Goal: Task Accomplishment & Management: Manage account settings

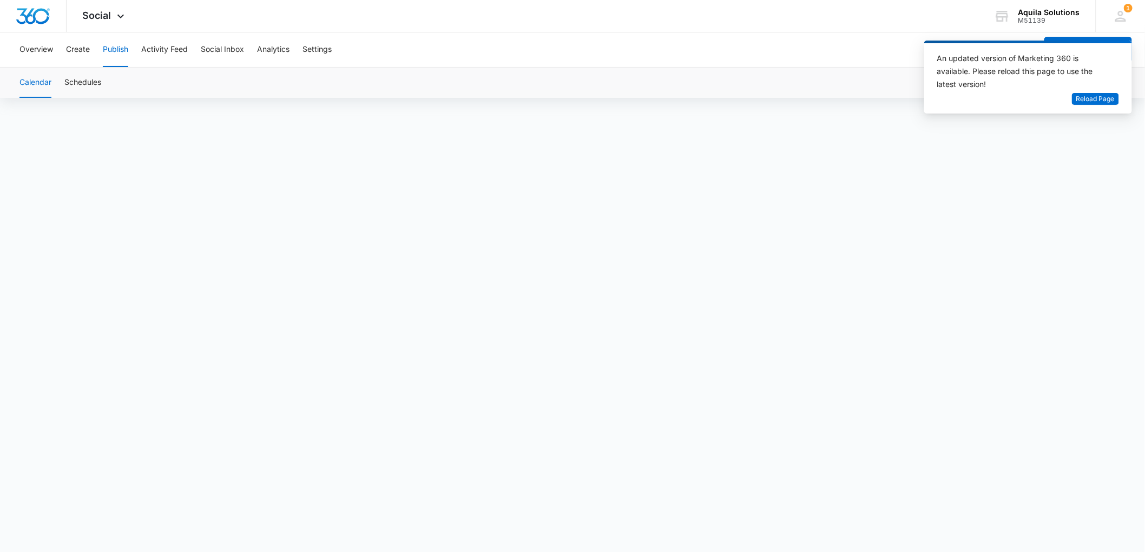
scroll to position [8, 0]
click at [1081, 101] on span "Reload Page" at bounding box center [1095, 99] width 38 height 10
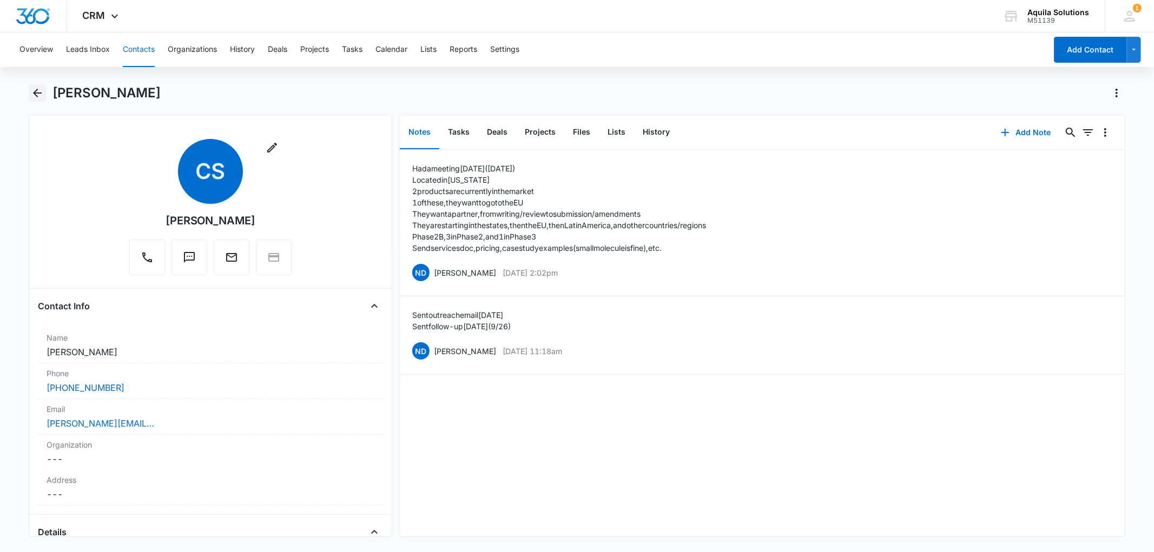
scroll to position [721, 0]
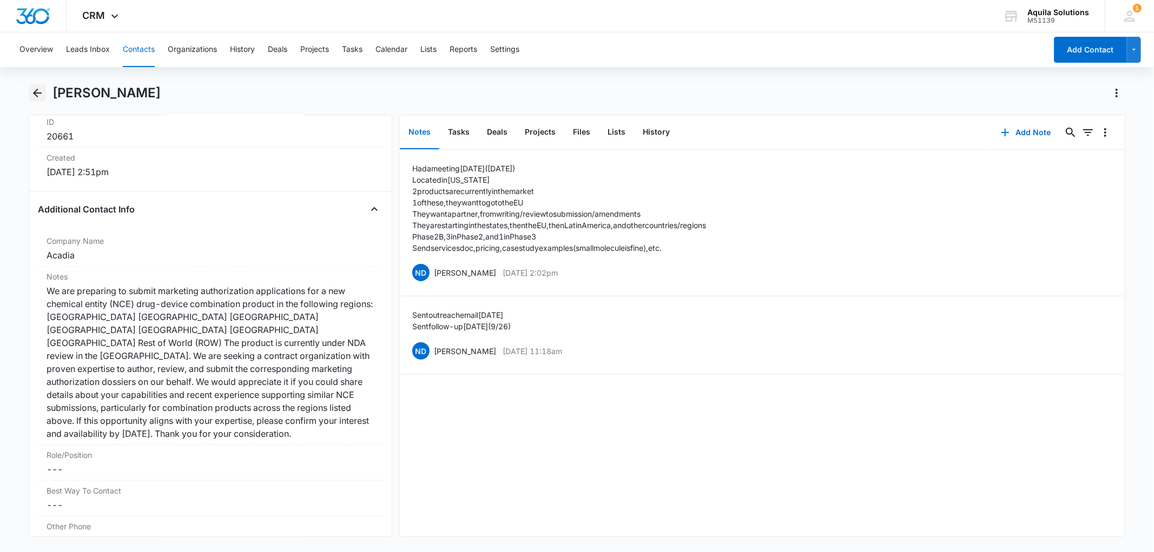
click at [36, 94] on icon "Back" at bounding box center [37, 93] width 13 height 13
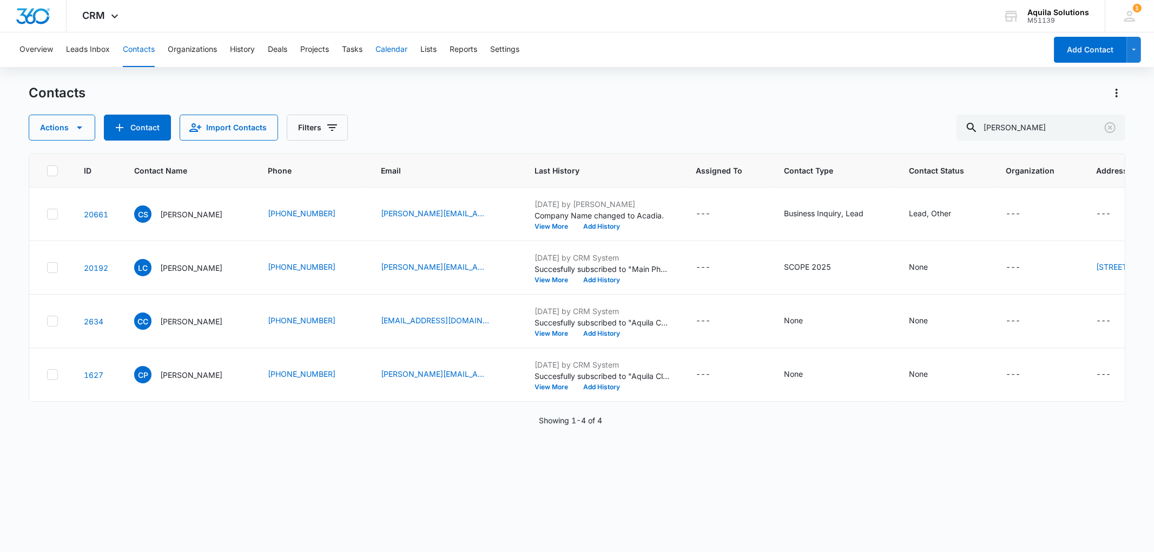
click at [399, 51] on button "Calendar" at bounding box center [391, 49] width 32 height 35
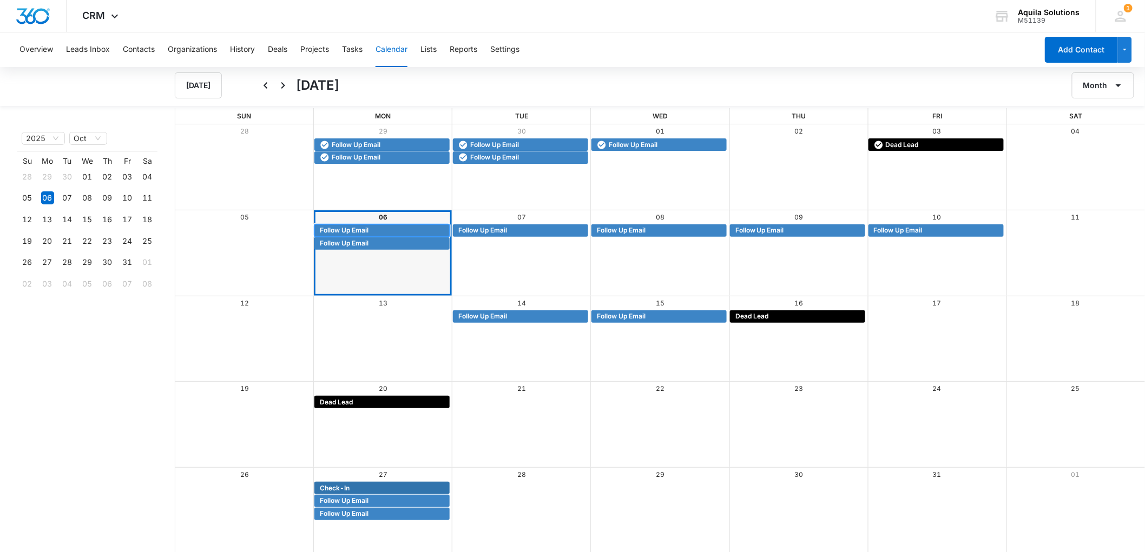
click at [352, 228] on span "Follow Up Email" at bounding box center [344, 231] width 49 height 10
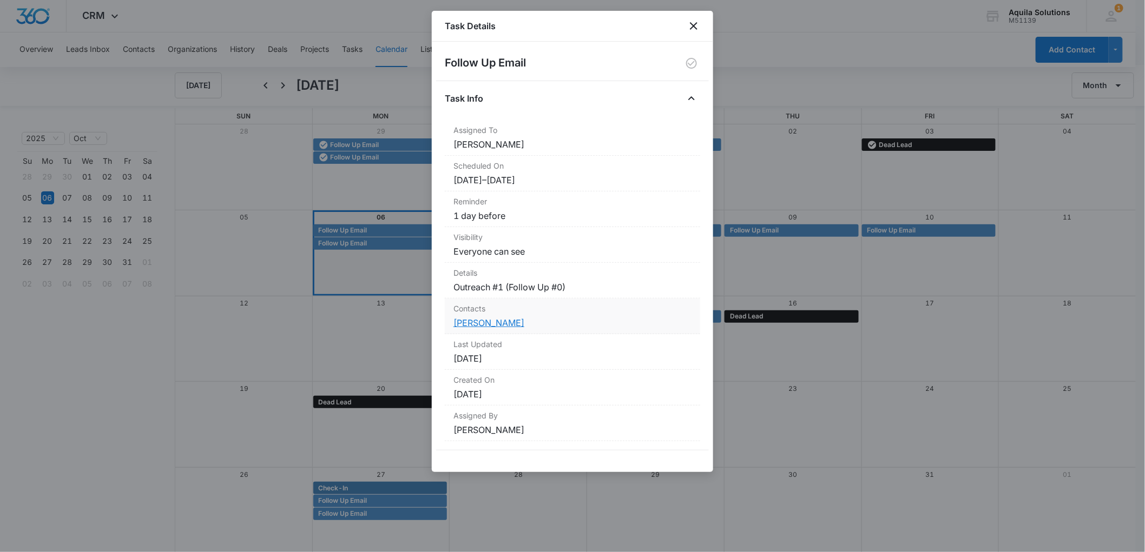
click at [478, 322] on link "[PERSON_NAME]" at bounding box center [488, 322] width 71 height 11
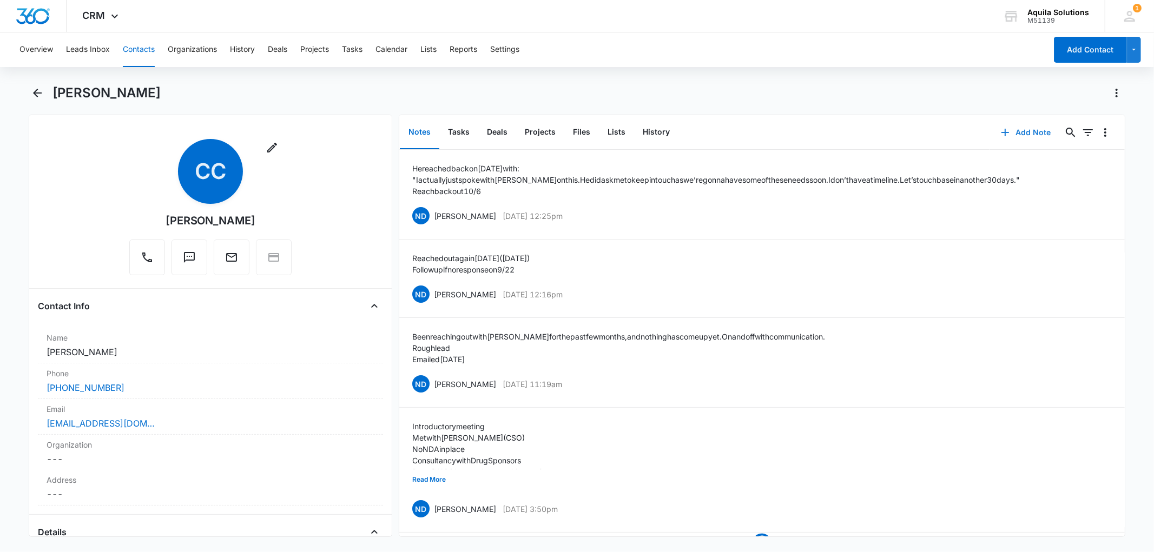
click at [1014, 133] on button "Add Note" at bounding box center [1026, 133] width 72 height 26
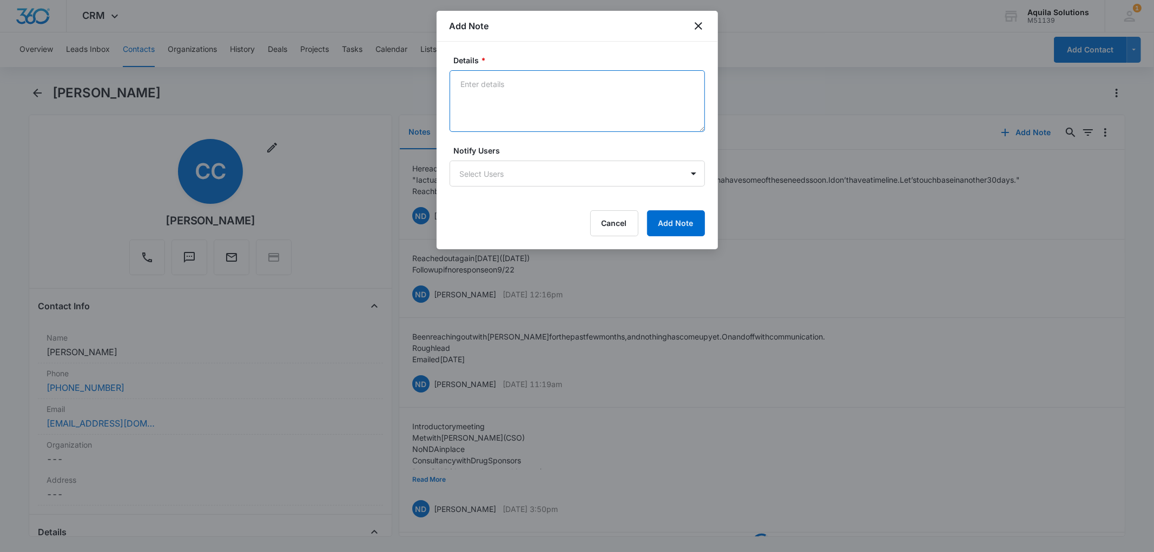
click at [503, 78] on textarea "Details *" at bounding box center [576, 101] width 255 height 62
type textarea "Touched base [DATE] ([DATE])"
click at [671, 224] on button "Add Note" at bounding box center [676, 223] width 58 height 26
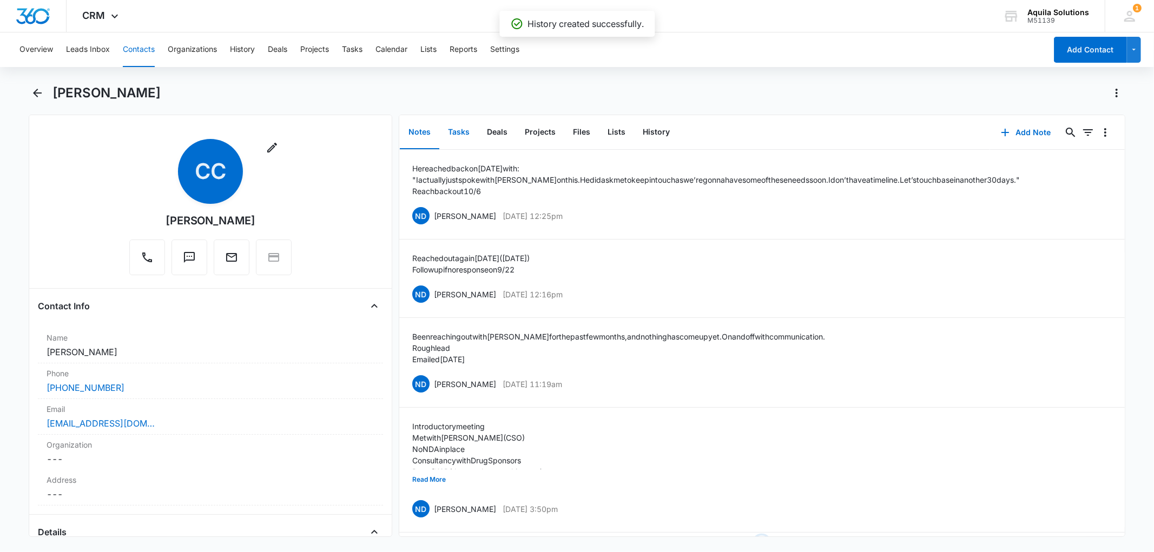
click at [457, 130] on button "Tasks" at bounding box center [458, 133] width 39 height 34
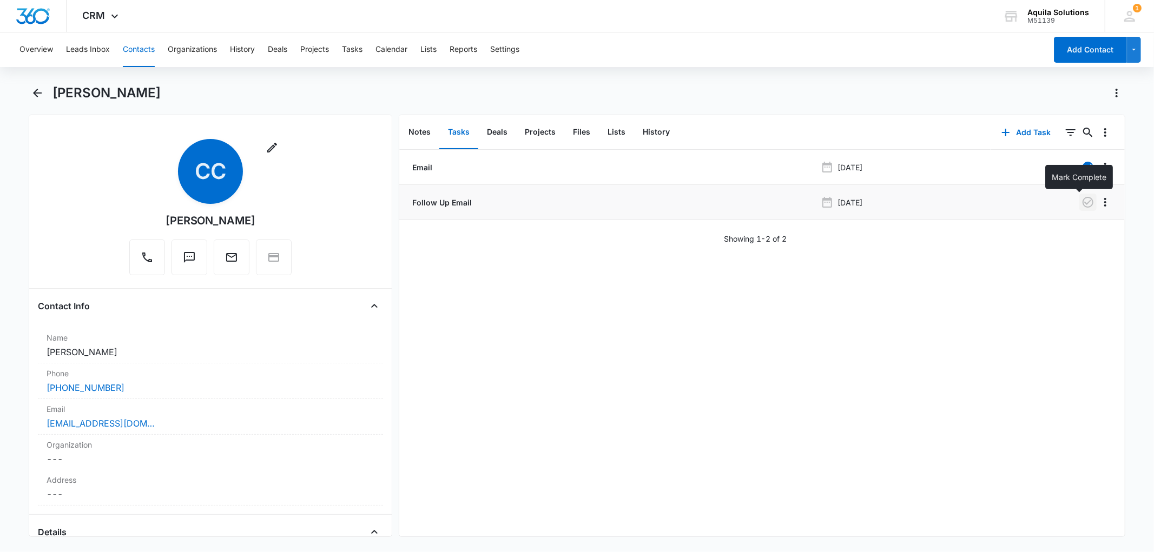
click at [1081, 201] on icon "button" at bounding box center [1087, 202] width 13 height 13
click at [999, 131] on icon "button" at bounding box center [1005, 132] width 13 height 13
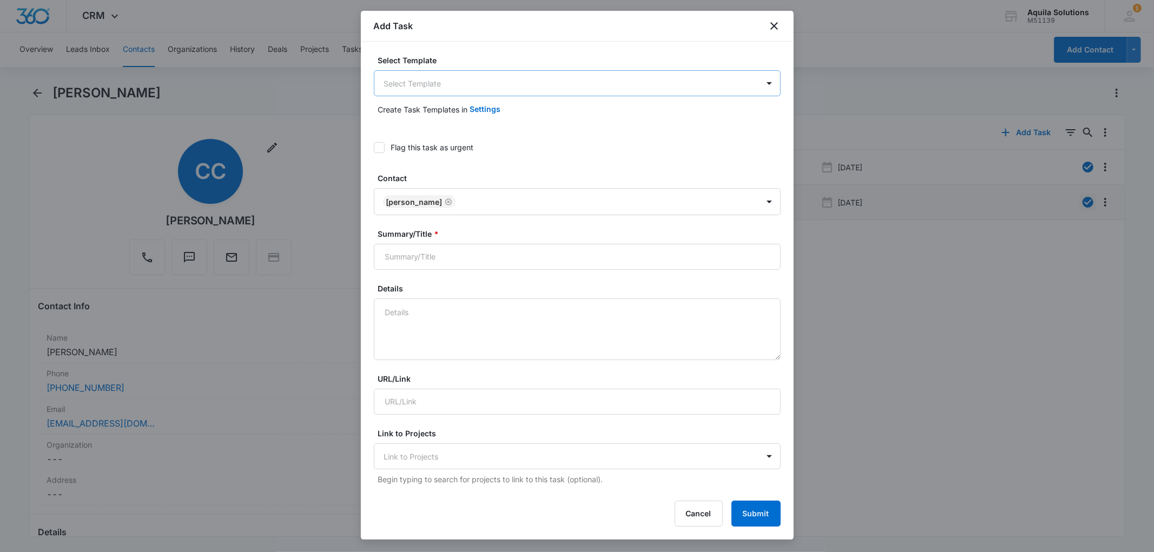
click at [406, 83] on body "CRM Apps Reputation Websites Forms CRM Email Social Payments POS Content Ads In…" at bounding box center [577, 276] width 1154 height 552
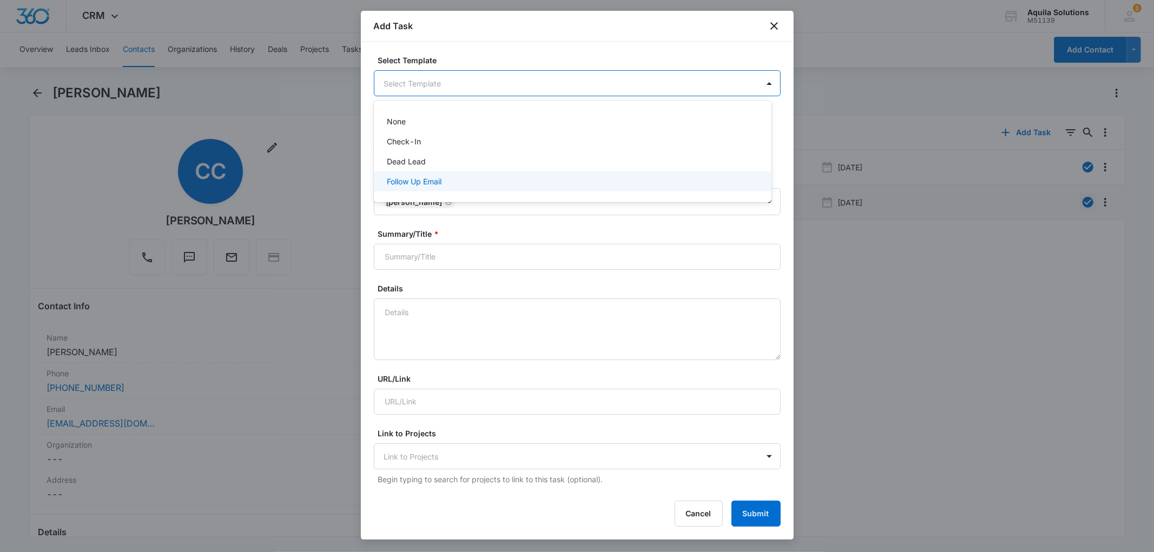
click at [424, 187] on p "Follow Up Email" at bounding box center [414, 181] width 55 height 11
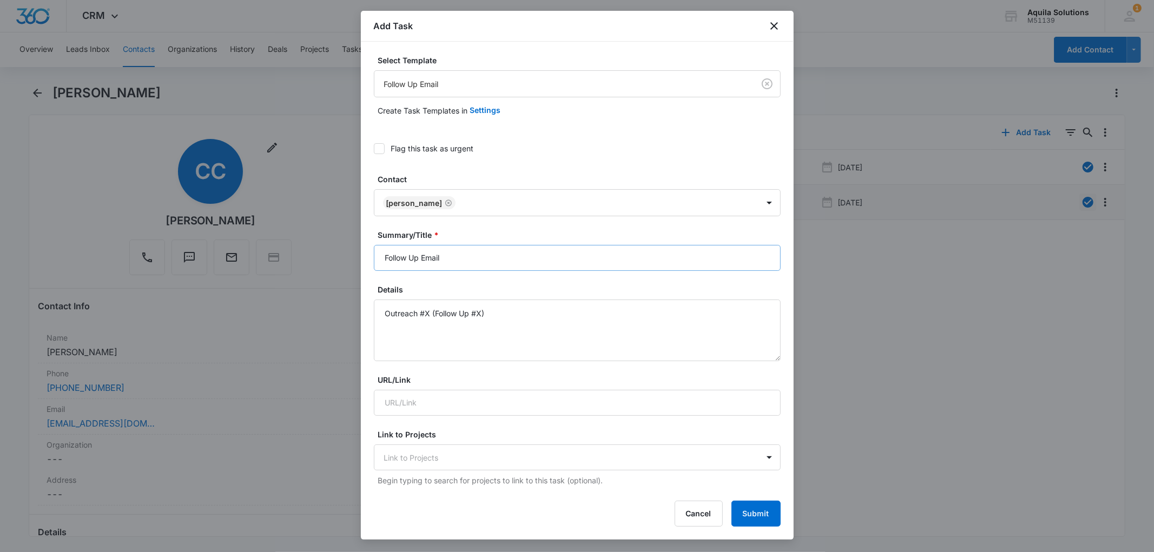
scroll to position [60, 0]
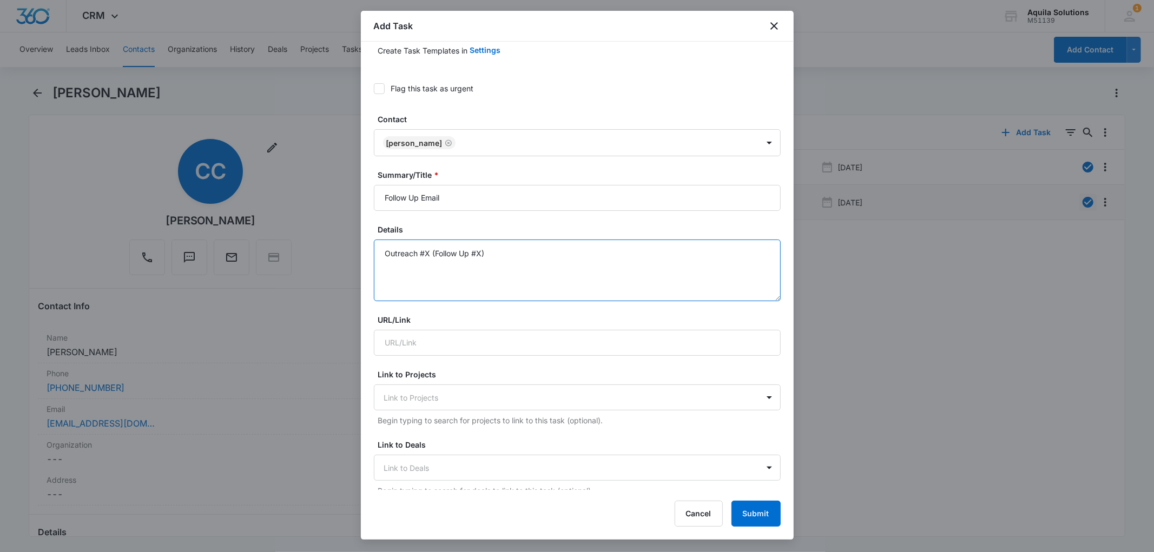
click at [429, 250] on textarea "Outreach #X (Follow Up #X)" at bounding box center [577, 271] width 407 height 62
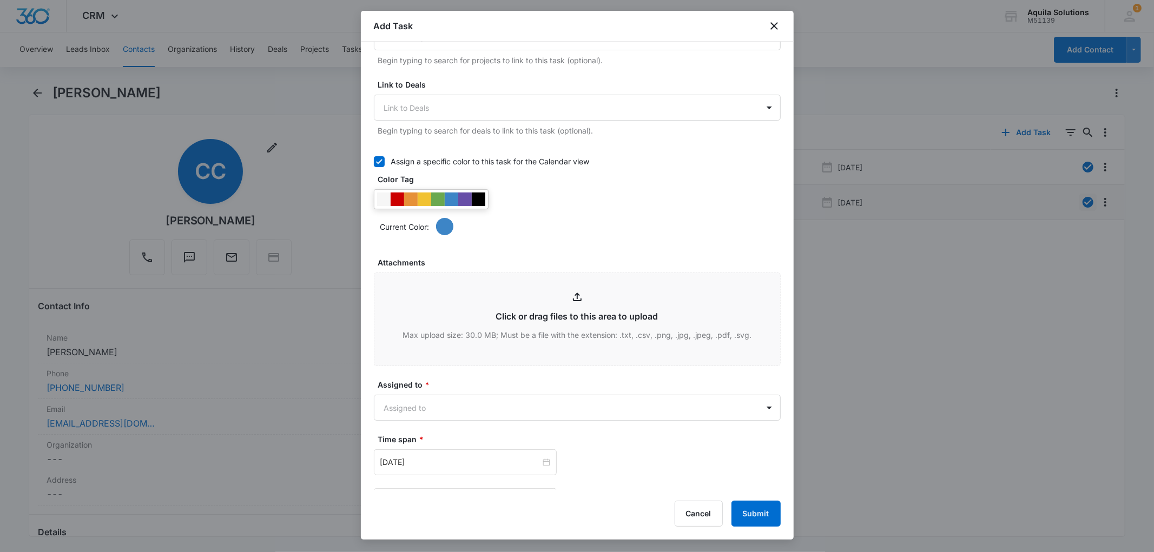
scroll to position [0, 0]
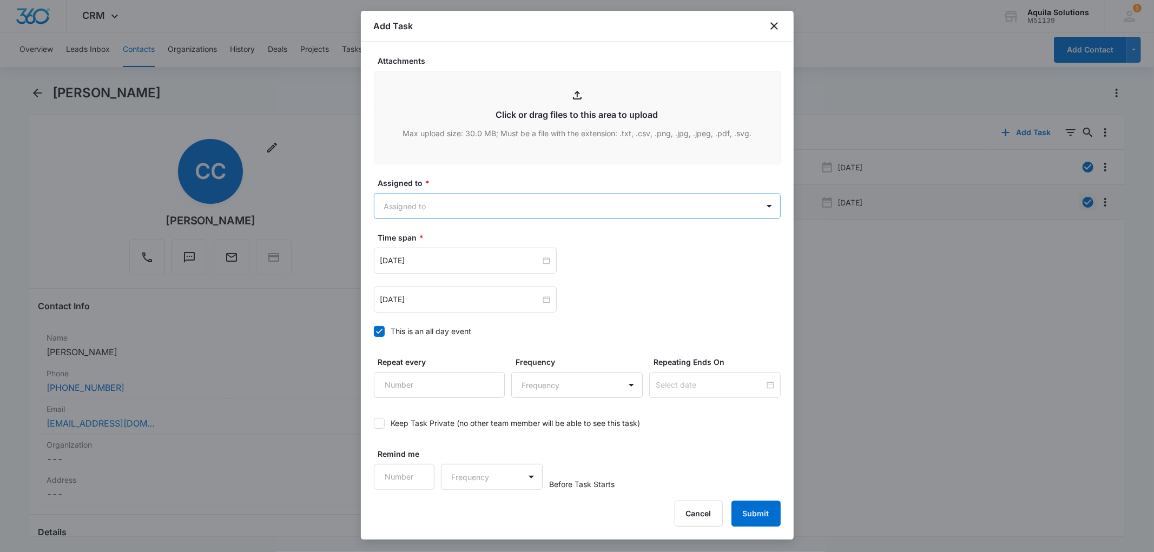
type textarea "Outreach #2 (Follow Up #1)"
click at [452, 206] on body "CRM Apps Reputation Websites Forms CRM Email Social Payments POS Content Ads In…" at bounding box center [577, 276] width 1154 height 552
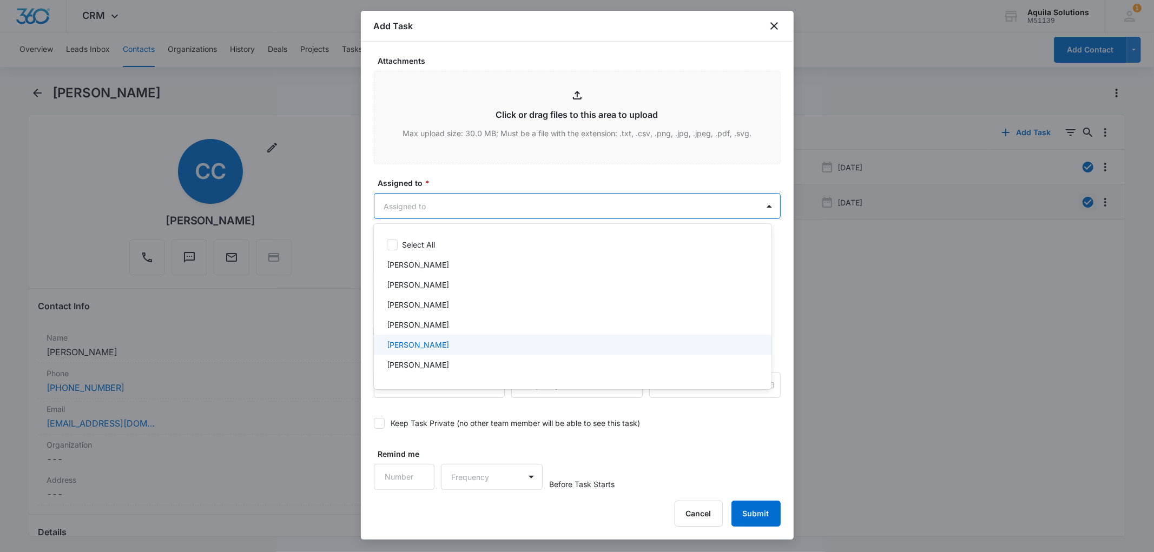
scroll to position [36, 0]
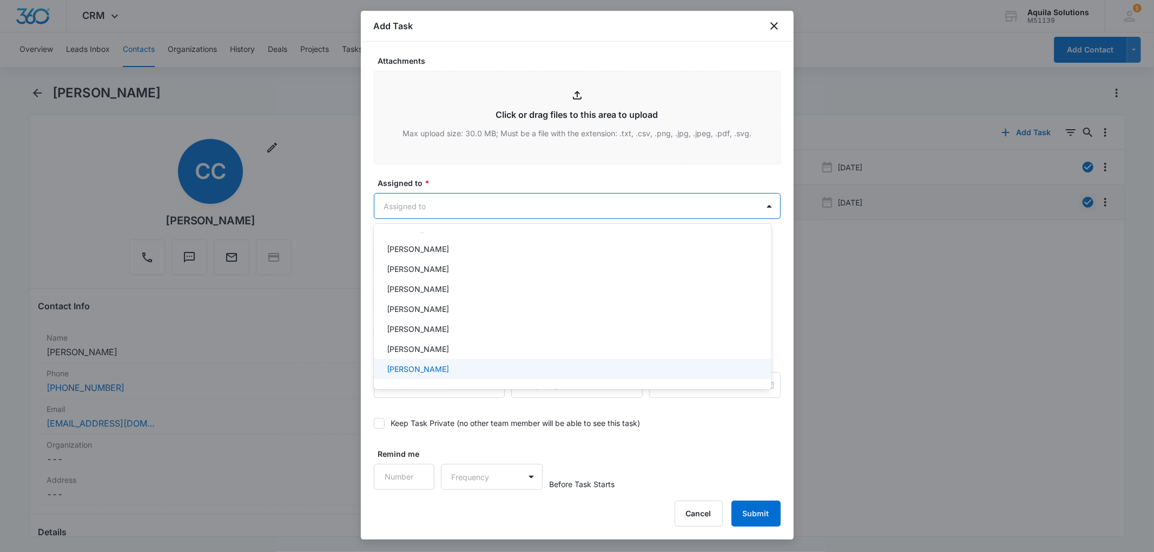
click at [415, 378] on div "[PERSON_NAME]" at bounding box center [573, 369] width 398 height 20
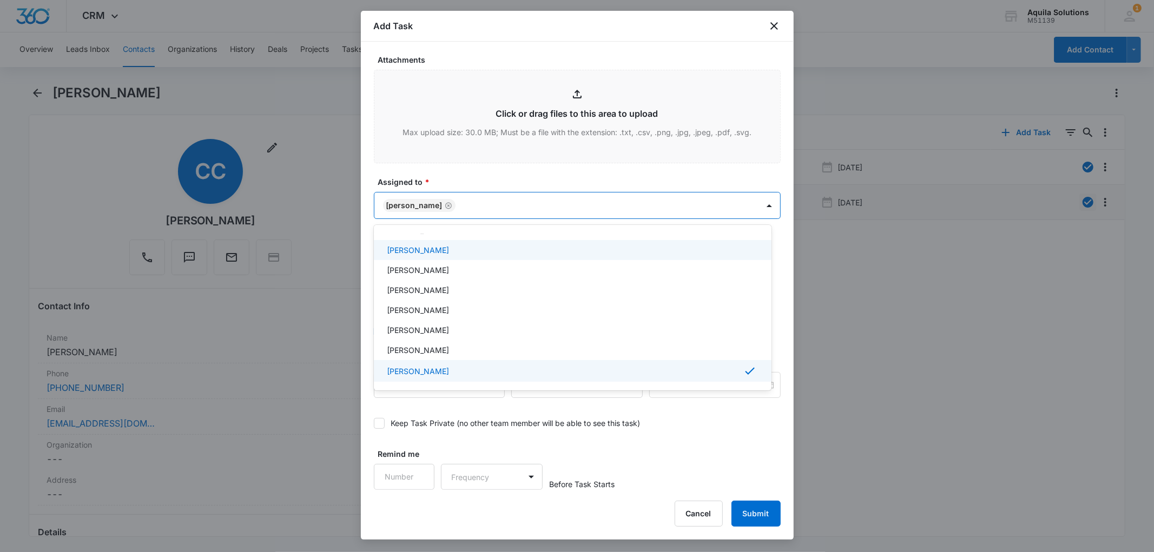
click at [461, 170] on div at bounding box center [577, 276] width 1154 height 552
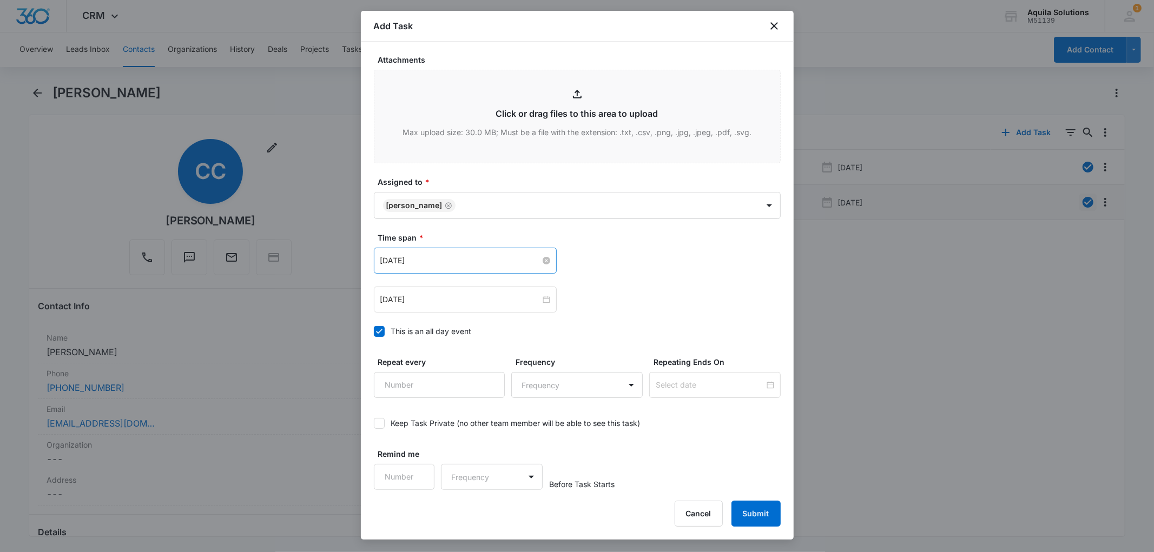
click at [422, 260] on input "[DATE]" at bounding box center [460, 261] width 160 height 12
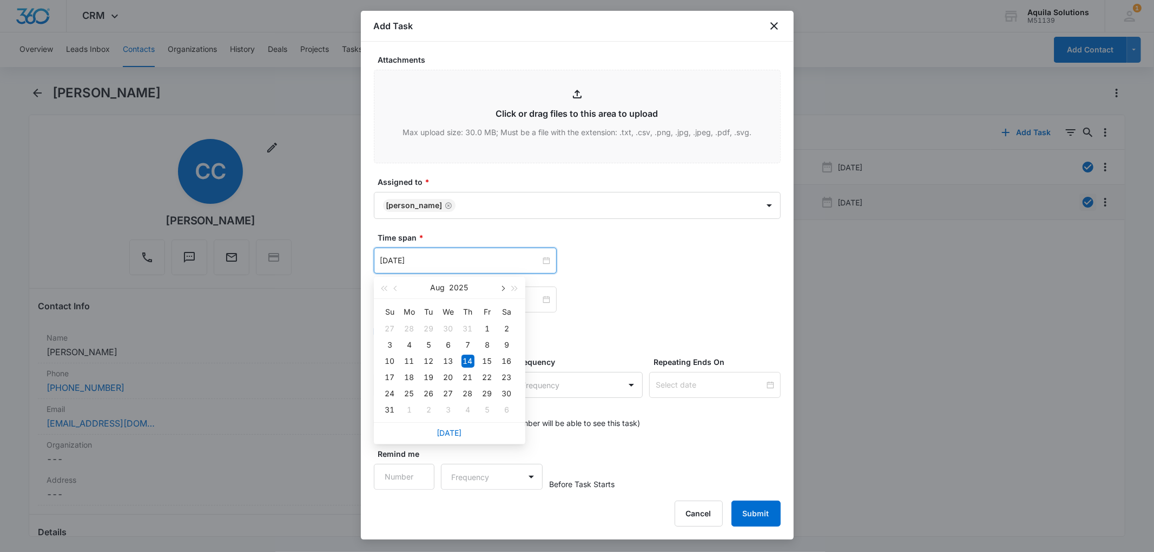
click at [502, 290] on span "button" at bounding box center [502, 288] width 5 height 5
type input "[DATE]"
click at [407, 345] on div "3" at bounding box center [409, 345] width 13 height 13
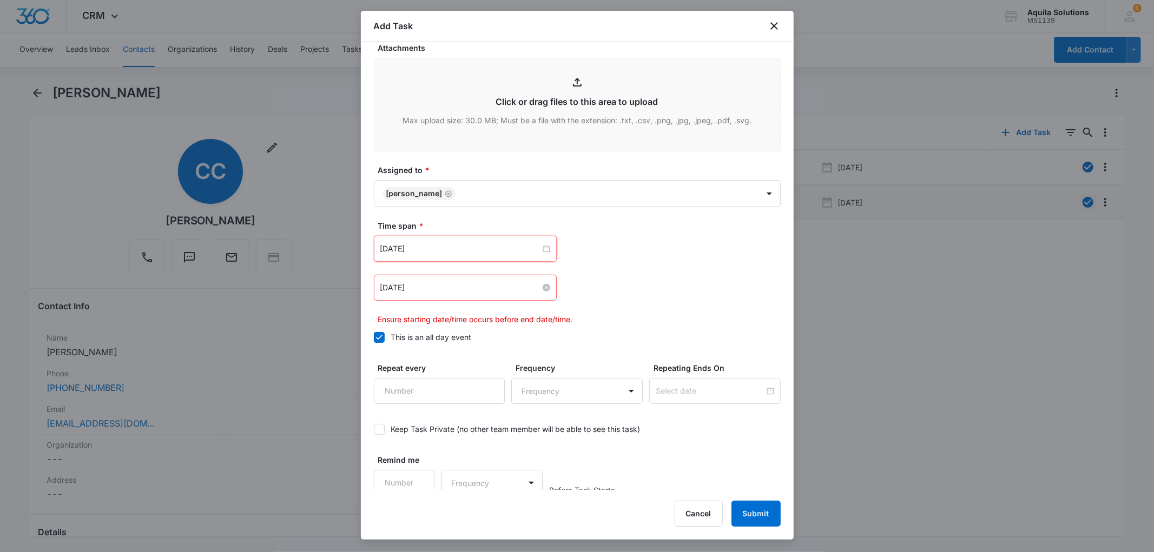
click at [503, 294] on input "[DATE]" at bounding box center [460, 288] width 160 height 12
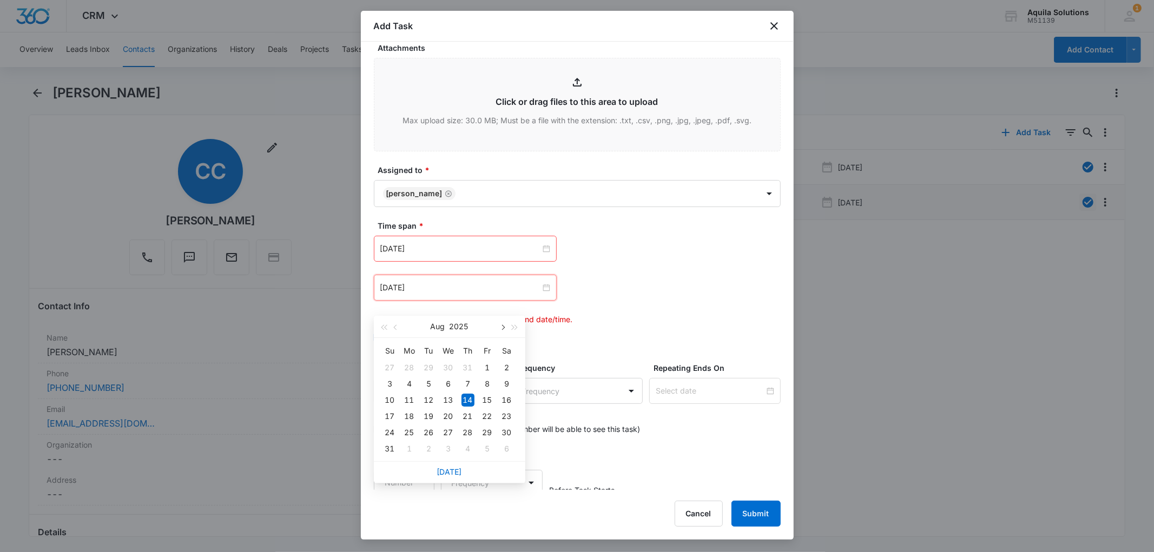
click at [501, 325] on span "button" at bounding box center [502, 327] width 5 height 5
type input "[DATE]"
click at [410, 385] on div "3" at bounding box center [409, 384] width 13 height 13
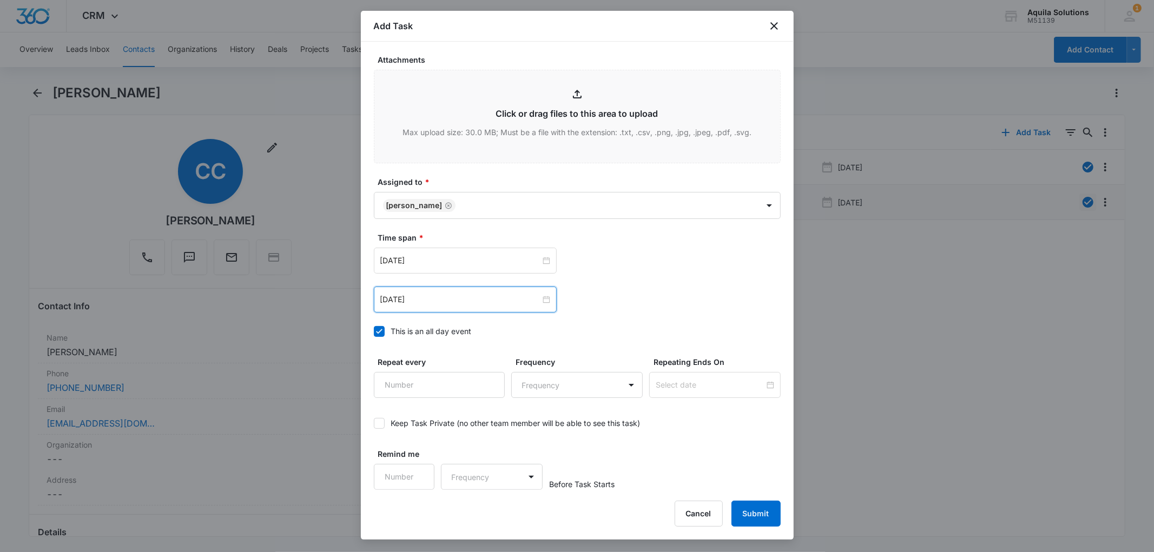
scroll to position [636, 0]
type input "1"
click at [416, 475] on input "1" at bounding box center [404, 477] width 61 height 26
click at [481, 478] on body "CRM Apps Reputation Websites Forms CRM Email Social Payments POS Content Ads In…" at bounding box center [577, 276] width 1154 height 552
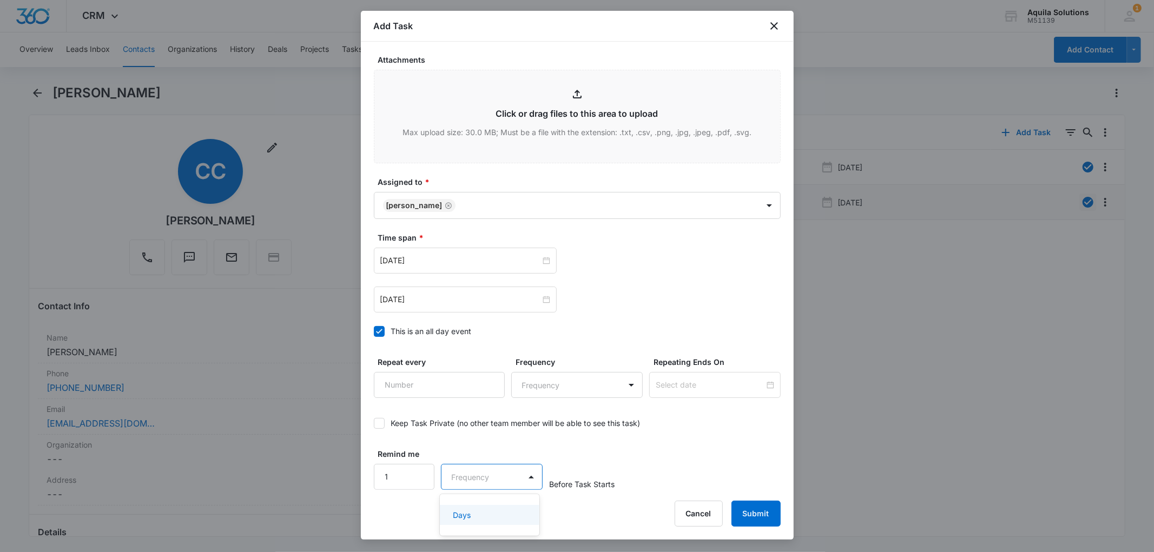
click at [485, 510] on div "Days" at bounding box center [488, 515] width 71 height 11
click at [746, 503] on button "Submit" at bounding box center [755, 514] width 49 height 26
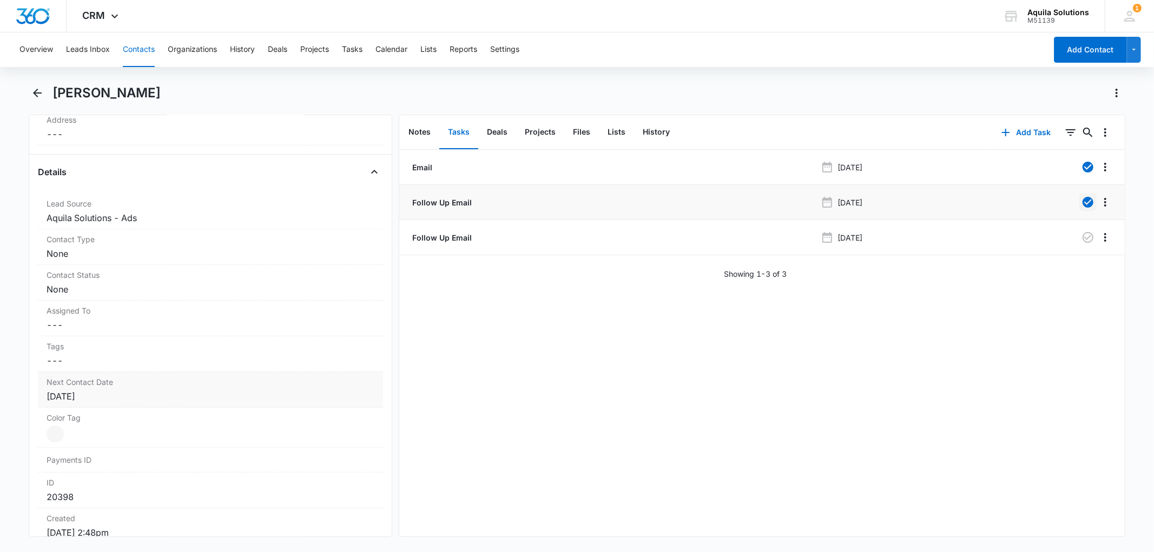
click at [76, 396] on div "[DATE]" at bounding box center [210, 396] width 327 height 13
click at [118, 420] on input at bounding box center [102, 419] width 80 height 12
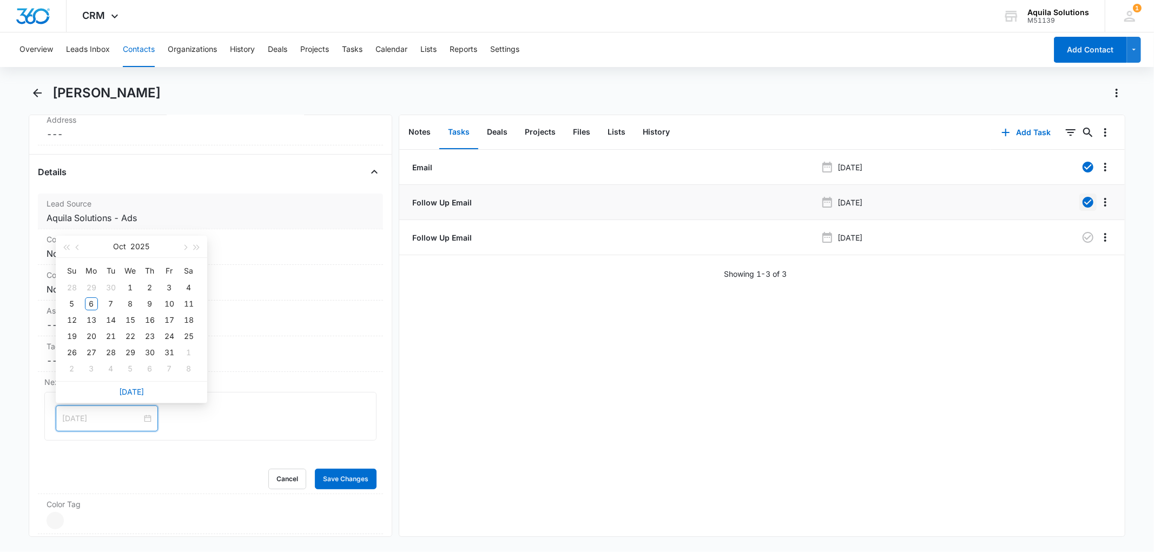
type input "[DATE]"
click at [186, 246] on span "button" at bounding box center [184, 247] width 5 height 5
type input "[DATE]"
click at [92, 305] on div "3" at bounding box center [91, 303] width 13 height 13
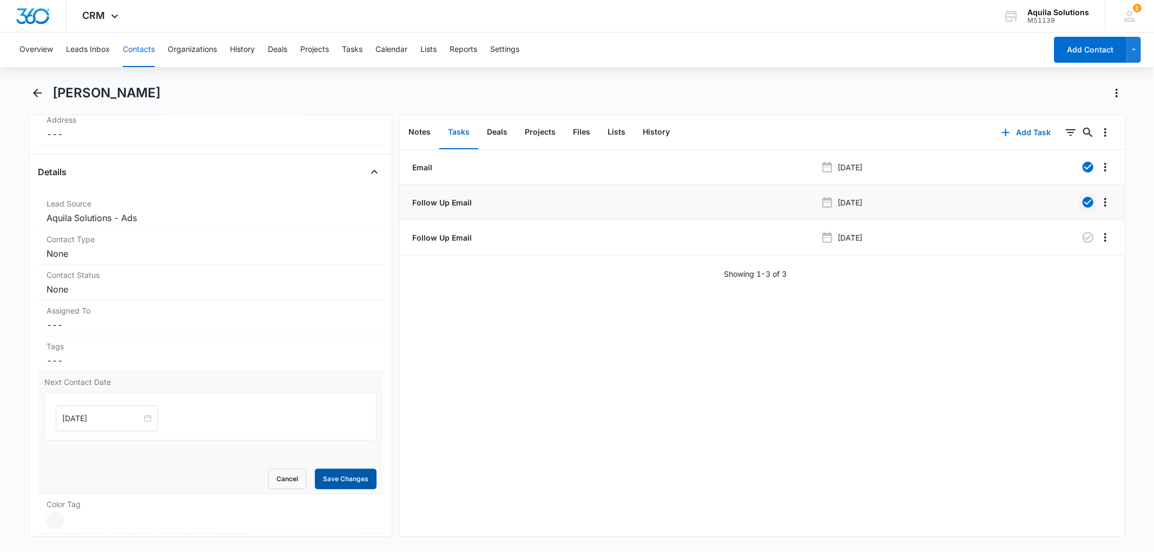
click at [334, 481] on button "Save Changes" at bounding box center [346, 479] width 62 height 21
click at [398, 49] on button "Calendar" at bounding box center [391, 49] width 32 height 35
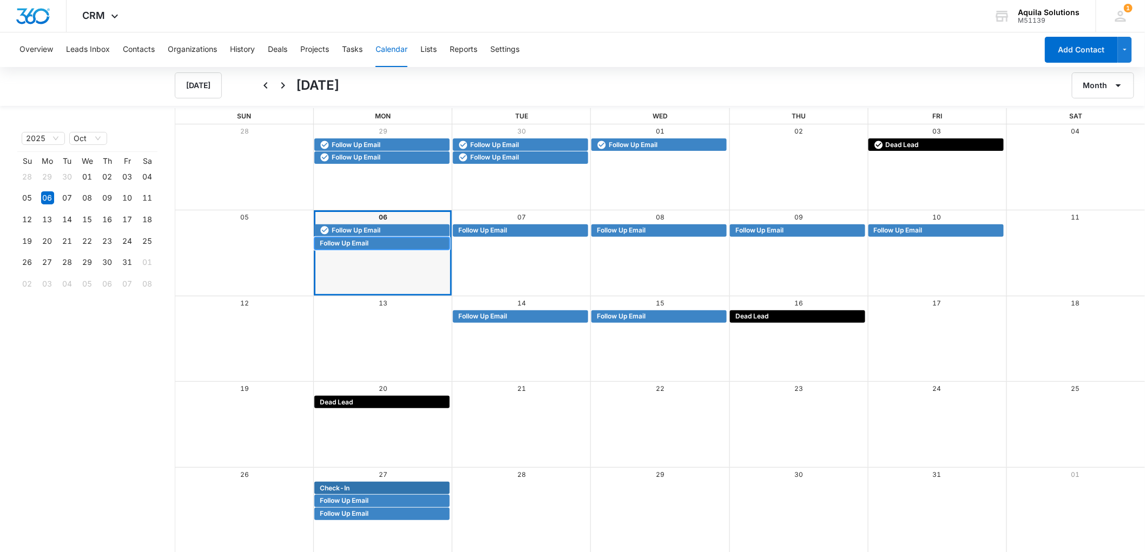
click at [343, 244] on span "Follow Up Email" at bounding box center [344, 244] width 49 height 10
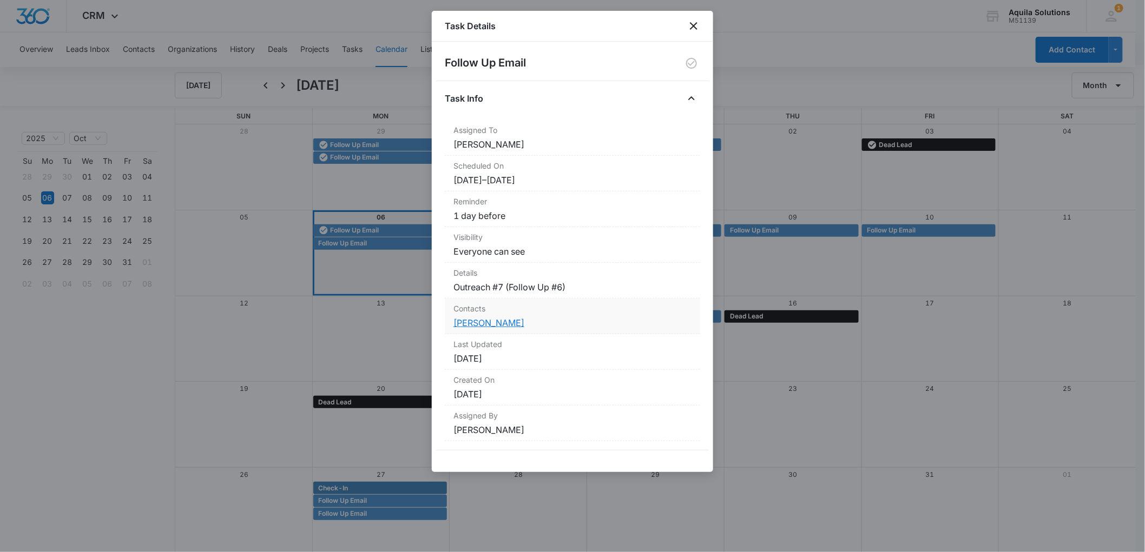
click at [474, 322] on link "[PERSON_NAME]" at bounding box center [488, 322] width 71 height 11
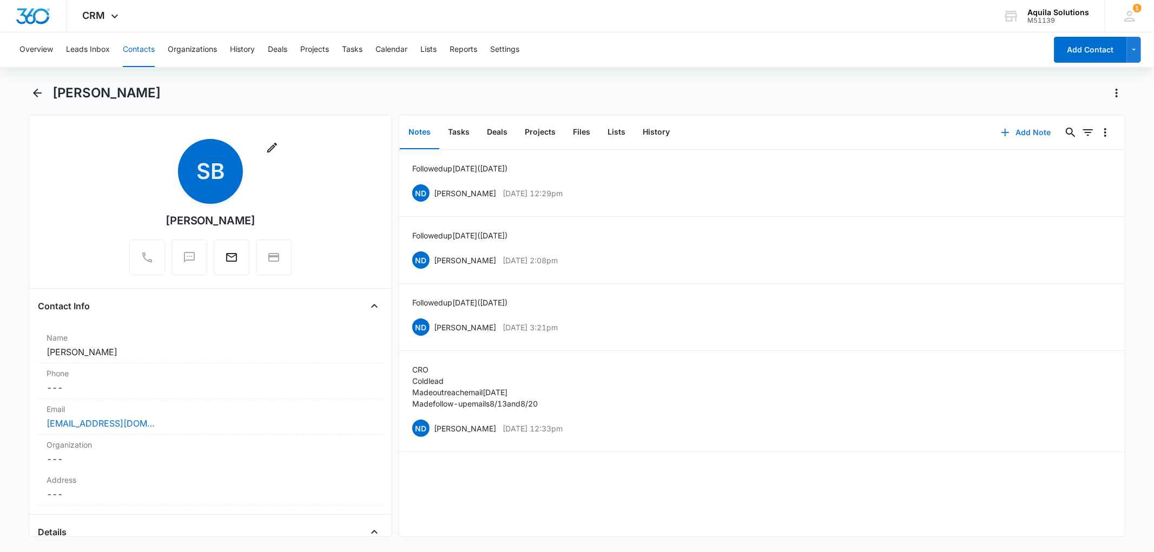
click at [998, 131] on icon "button" at bounding box center [1004, 132] width 13 height 13
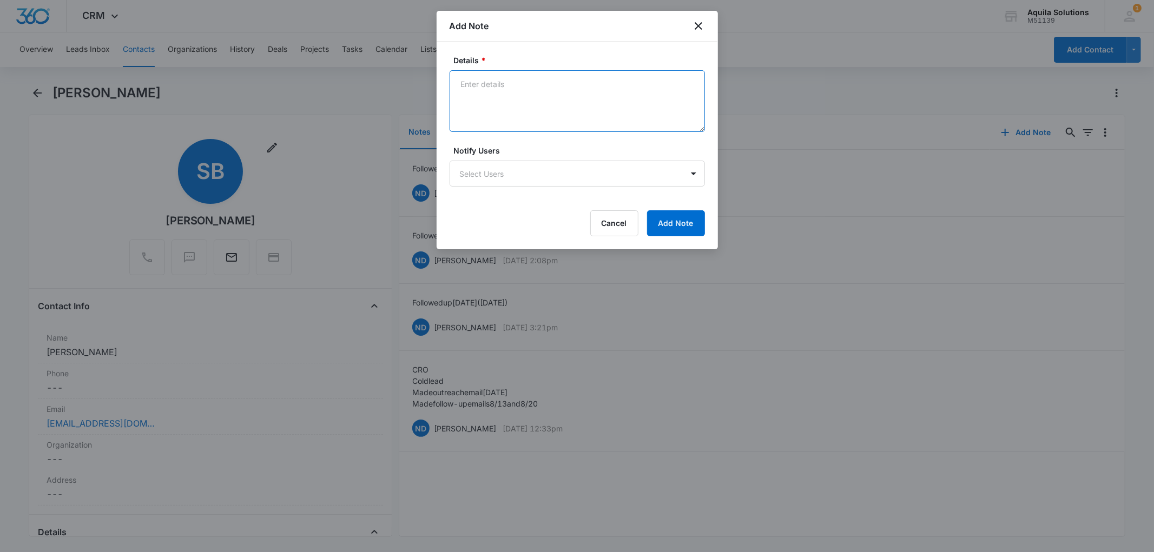
click at [472, 85] on textarea "Details *" at bounding box center [576, 101] width 255 height 62
type textarea "Followed up [DATE] ([DATE])"
click at [674, 213] on button "Add Note" at bounding box center [676, 223] width 58 height 26
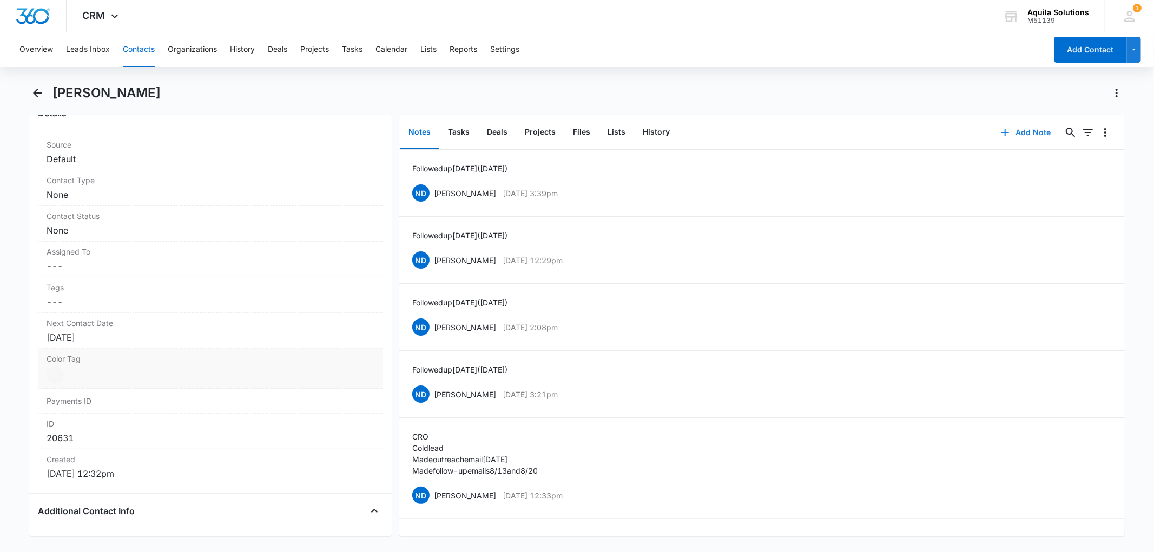
scroll to position [420, 0]
click at [81, 335] on div "[DATE]" at bounding box center [210, 336] width 327 height 13
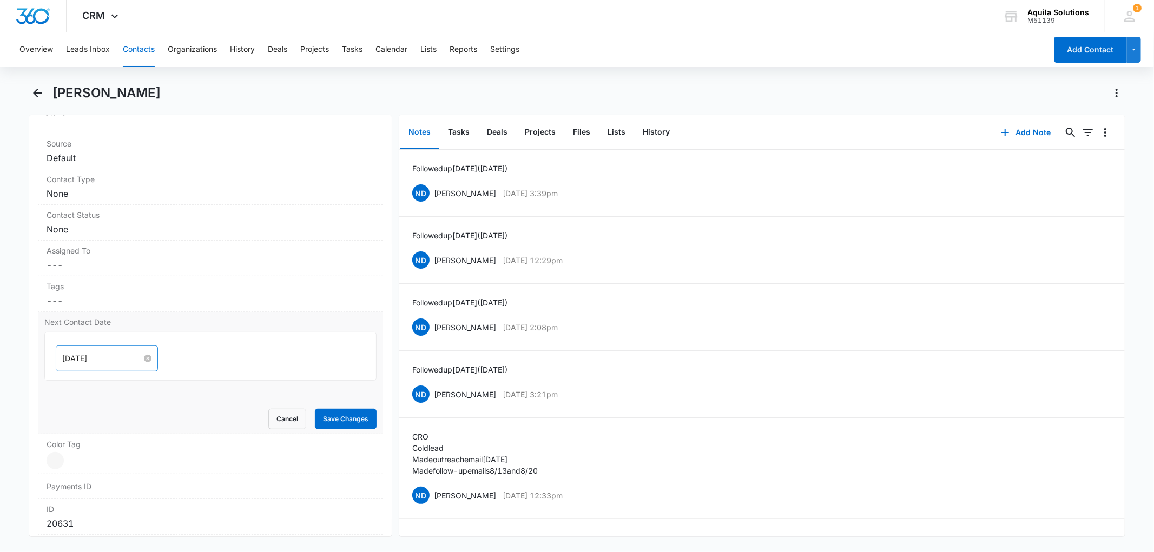
click at [95, 356] on input "[DATE]" at bounding box center [102, 359] width 80 height 12
click at [184, 386] on span "button" at bounding box center [184, 384] width 5 height 5
type input "[DATE]"
click at [111, 441] on div "4" at bounding box center [110, 441] width 13 height 13
click at [353, 419] on button "Save Changes" at bounding box center [346, 419] width 62 height 21
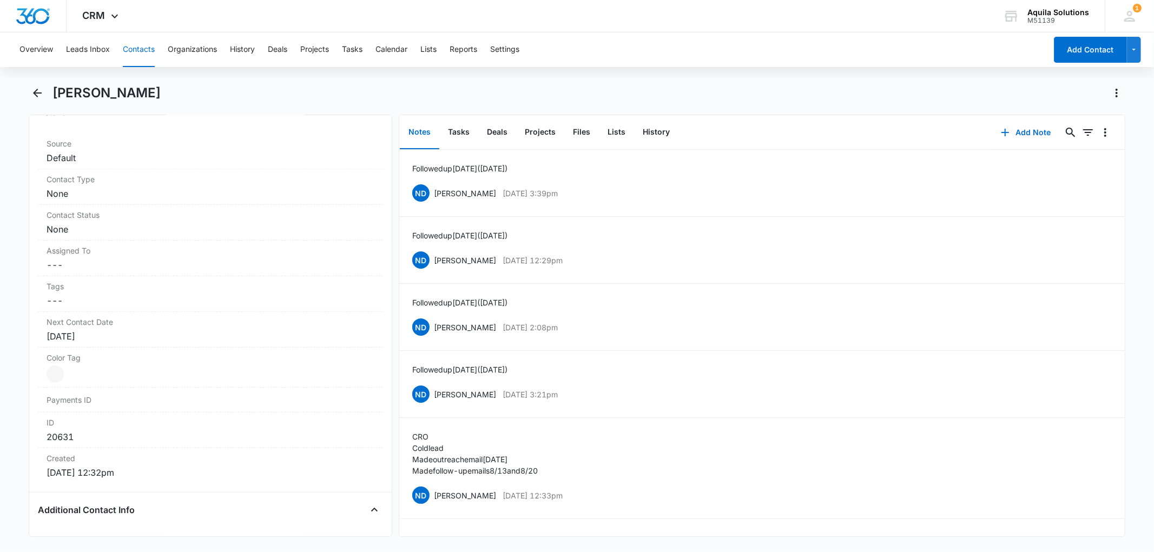
click at [882, 71] on div "Overview Leads Inbox Contacts Organizations History Deals Projects Tasks Calend…" at bounding box center [577, 291] width 1154 height 518
click at [458, 130] on button "Tasks" at bounding box center [458, 133] width 39 height 34
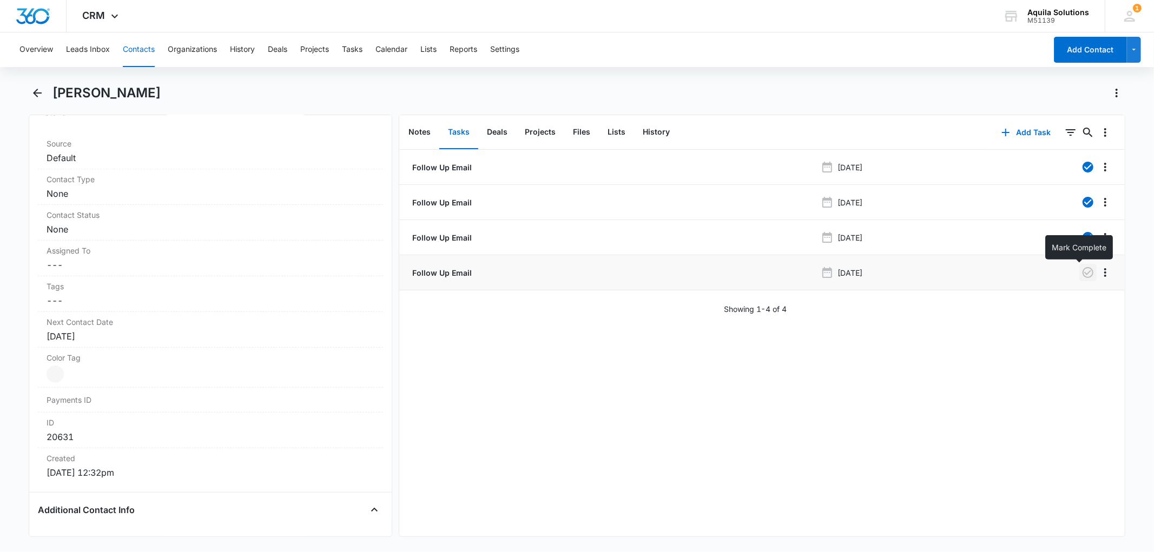
click at [1081, 274] on icon "button" at bounding box center [1087, 272] width 13 height 13
click at [1011, 127] on button "Add Task" at bounding box center [1025, 133] width 71 height 26
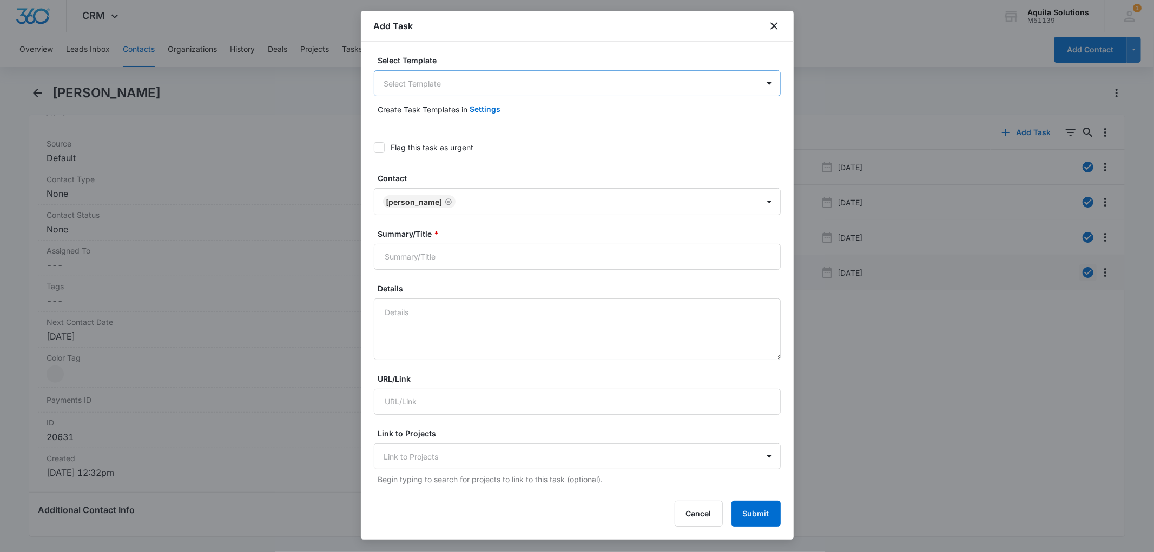
click at [445, 84] on body "CRM Apps Reputation Websites Forms CRM Email Social Payments POS Content Ads In…" at bounding box center [577, 276] width 1154 height 552
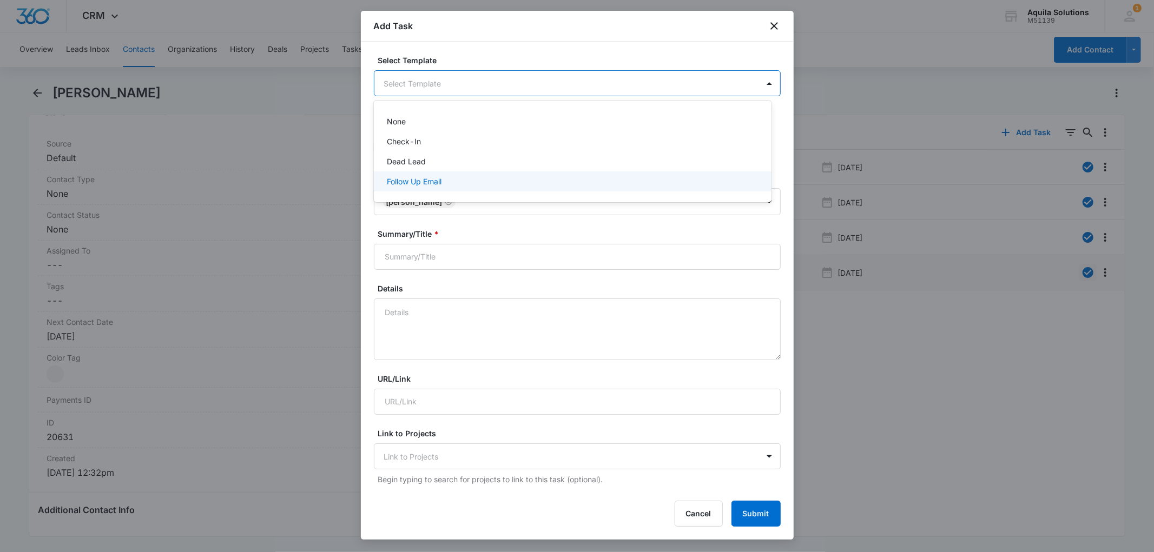
click at [422, 184] on p "Follow Up Email" at bounding box center [414, 181] width 55 height 11
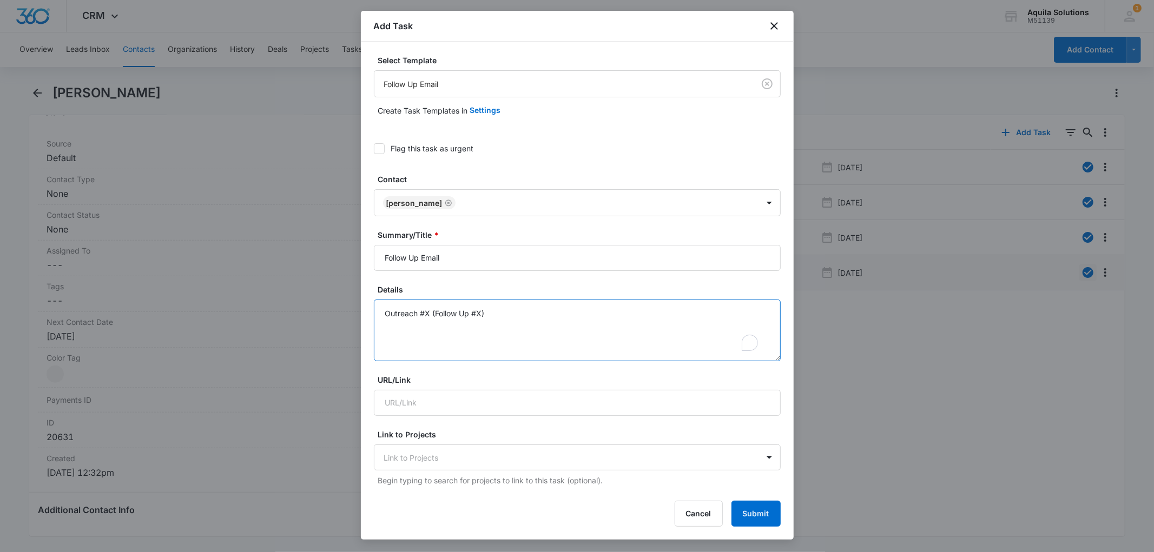
click at [429, 314] on textarea "Outreach #X (Follow Up #X)" at bounding box center [577, 331] width 407 height 62
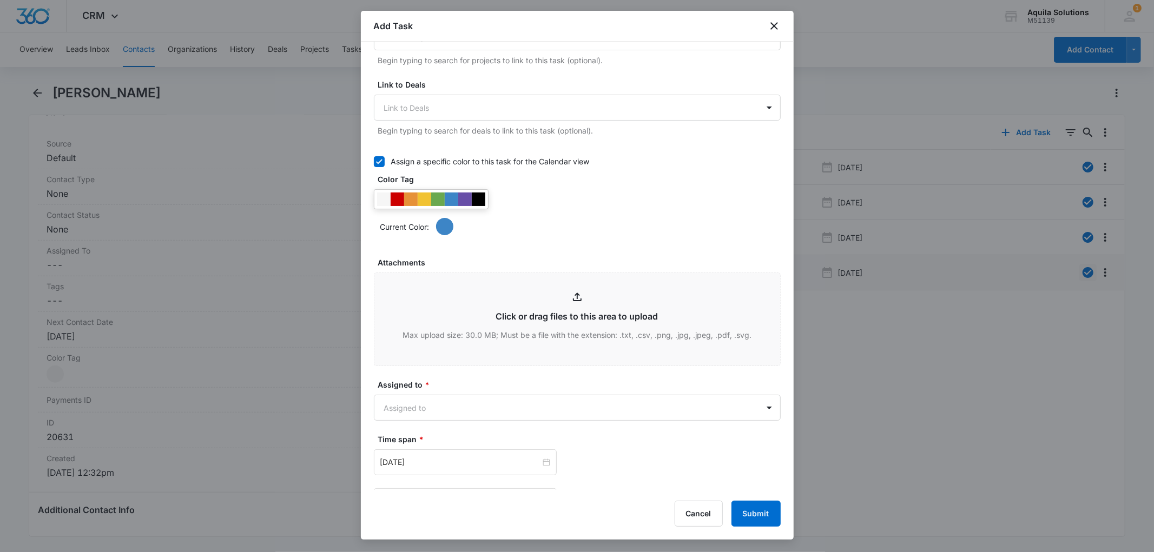
scroll to position [487, 0]
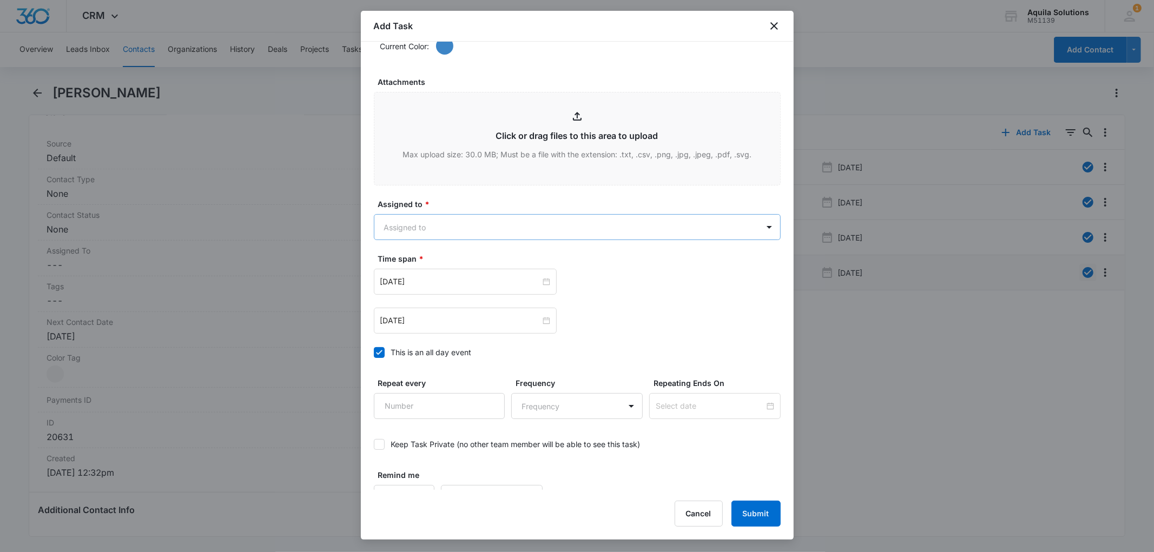
type textarea "Outreach #8 (Follow Up #7)"
click at [432, 243] on body "CRM Apps Reputation Websites Forms CRM Email Social Payments POS Content Ads In…" at bounding box center [577, 276] width 1154 height 552
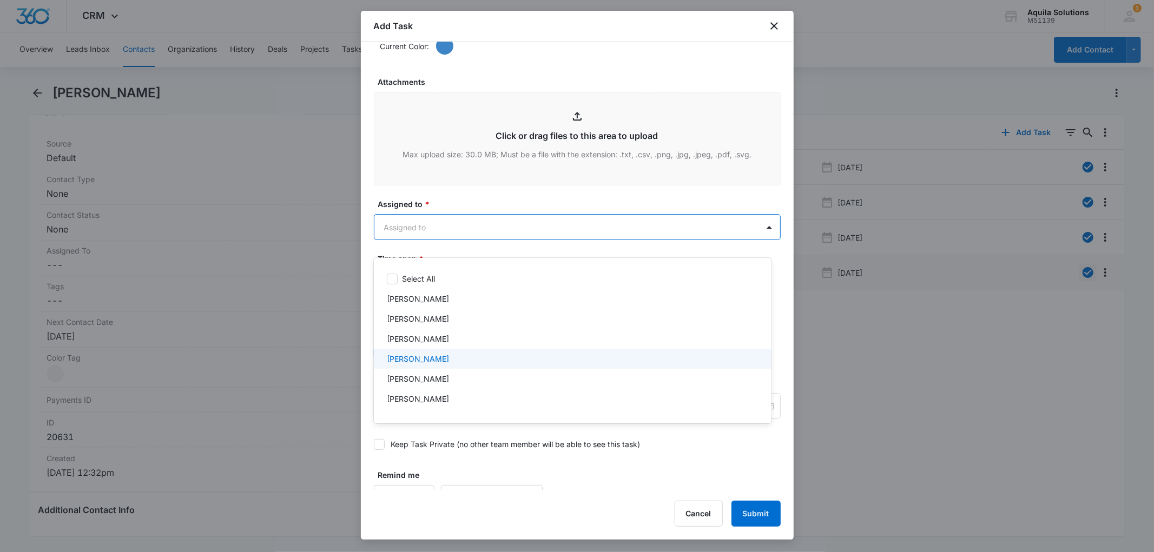
scroll to position [36, 0]
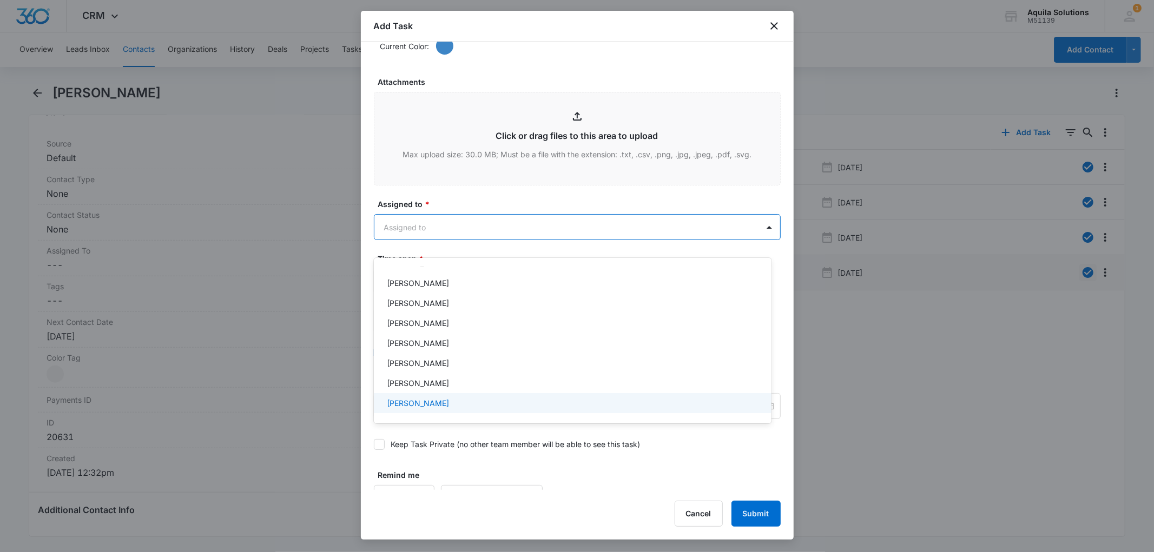
click at [424, 401] on p "[PERSON_NAME]" at bounding box center [418, 403] width 62 height 11
click at [452, 215] on div at bounding box center [577, 276] width 1154 height 552
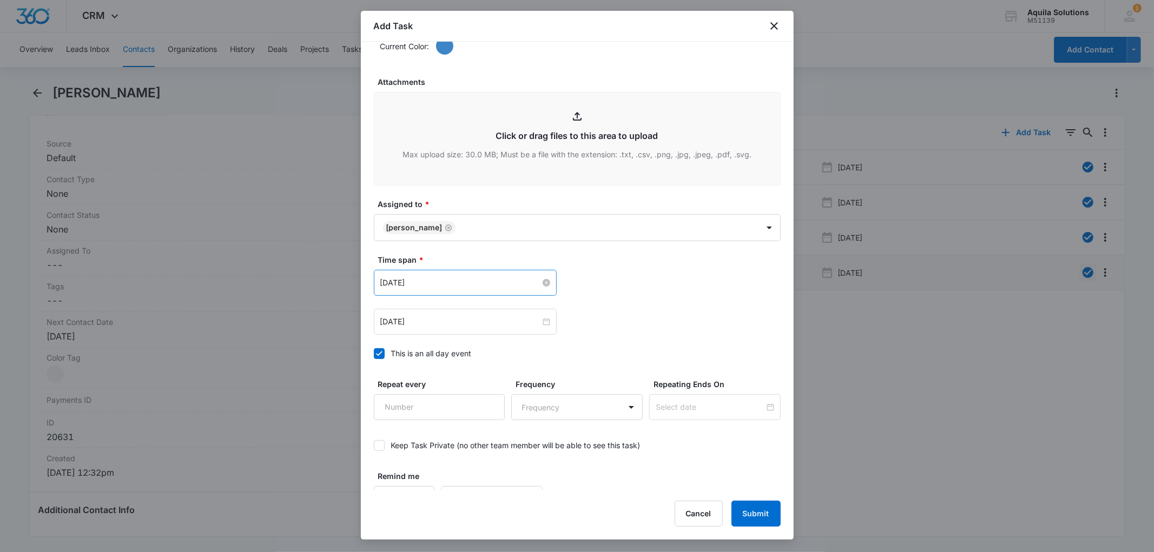
click at [440, 289] on input "[DATE]" at bounding box center [460, 283] width 160 height 12
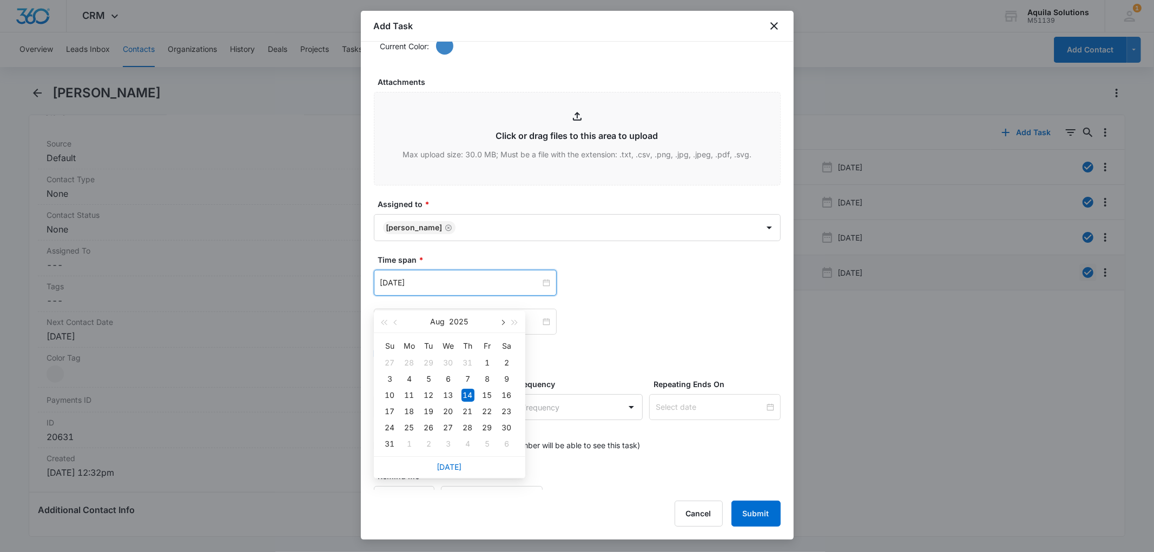
click at [505, 321] on button "button" at bounding box center [503, 322] width 12 height 22
type input "[DATE]"
click at [431, 381] on div "4" at bounding box center [428, 379] width 13 height 13
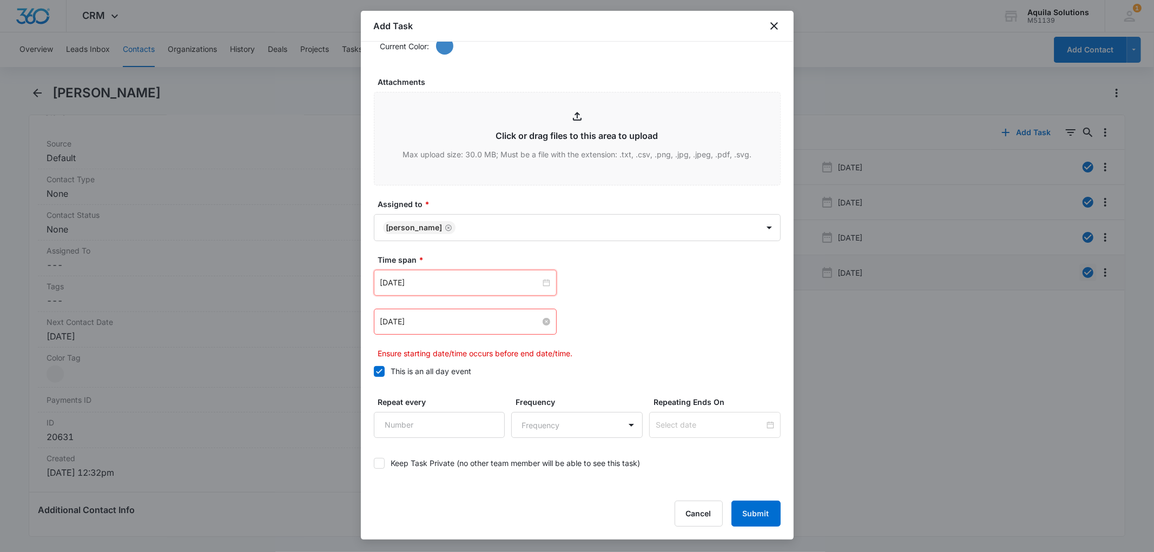
click at [474, 328] on input "[DATE]" at bounding box center [460, 322] width 160 height 12
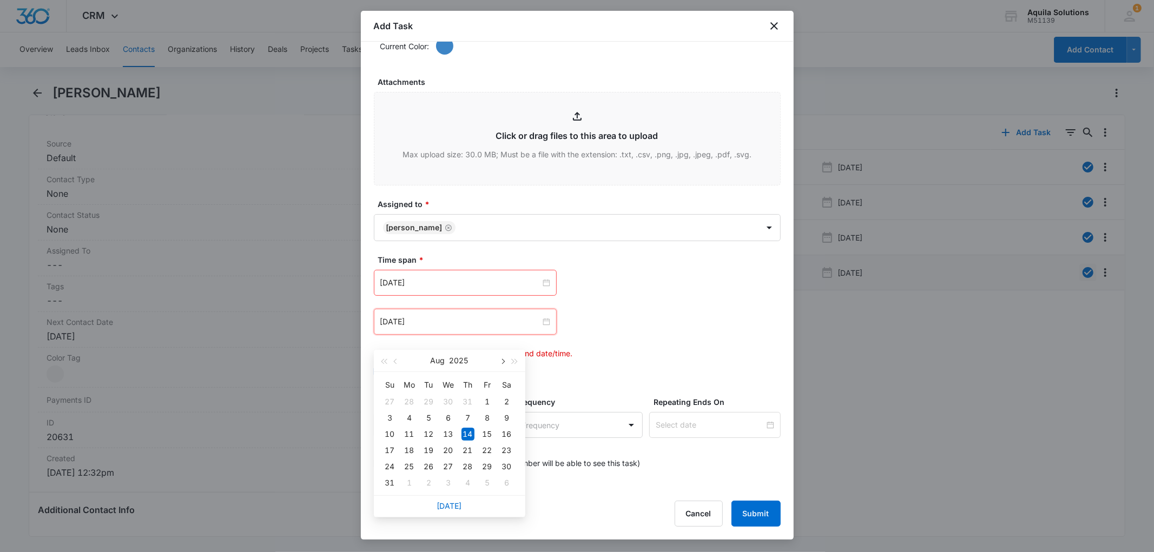
click at [503, 362] on span "button" at bounding box center [502, 361] width 5 height 5
type input "[DATE]"
click at [427, 417] on div "4" at bounding box center [428, 418] width 13 height 13
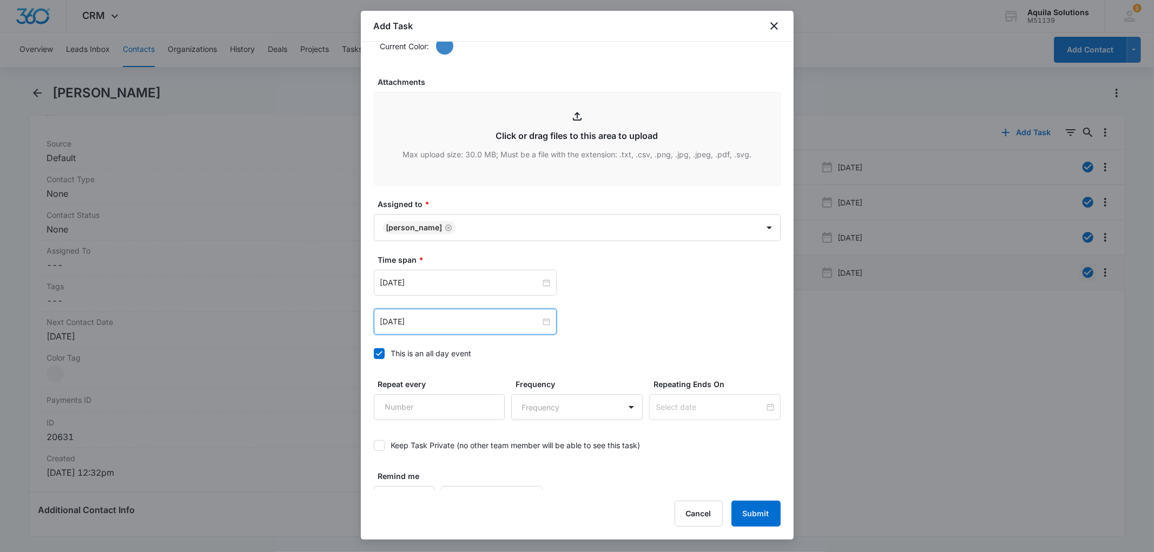
click at [606, 335] on div "[DATE] [DATE] Su Mo Tu We Th Fr Sa 26 27 28 29 30 31 1 2 3 4 5 6 7 8 9 10 11 12…" at bounding box center [577, 322] width 407 height 26
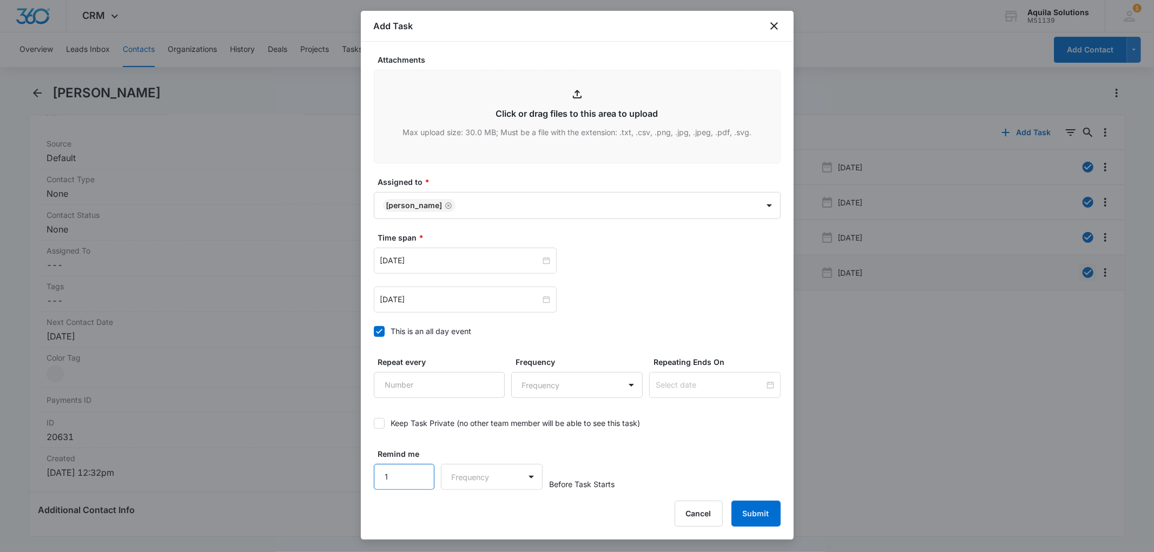
type input "1"
click at [413, 473] on input "1" at bounding box center [404, 477] width 61 height 26
click at [472, 473] on body "CRM Apps Reputation Websites Forms CRM Email Social Payments POS Content Ads In…" at bounding box center [577, 276] width 1154 height 552
click at [481, 512] on div "Days" at bounding box center [488, 515] width 71 height 11
click at [756, 515] on button "Submit" at bounding box center [755, 514] width 49 height 26
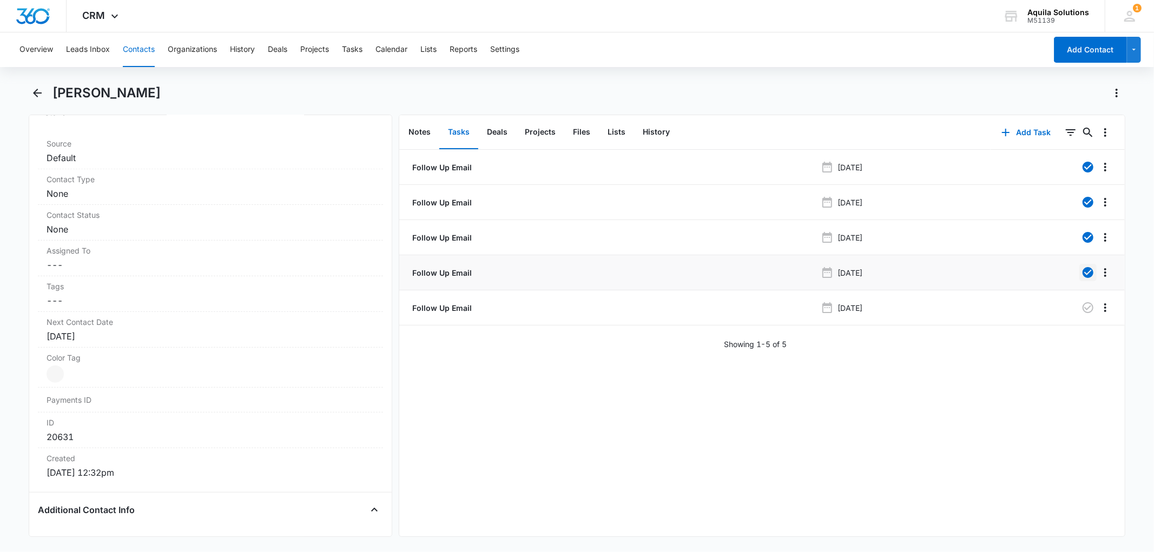
click at [136, 51] on button "Contacts" at bounding box center [139, 49] width 32 height 35
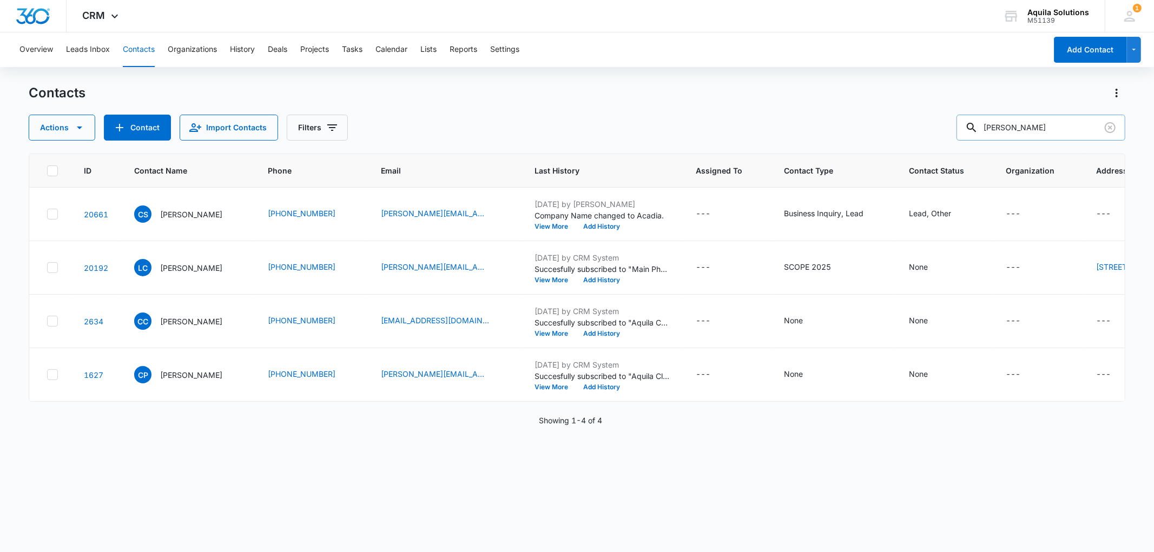
click at [1008, 124] on input "[PERSON_NAME]" at bounding box center [1040, 128] width 169 height 26
type input "elise"
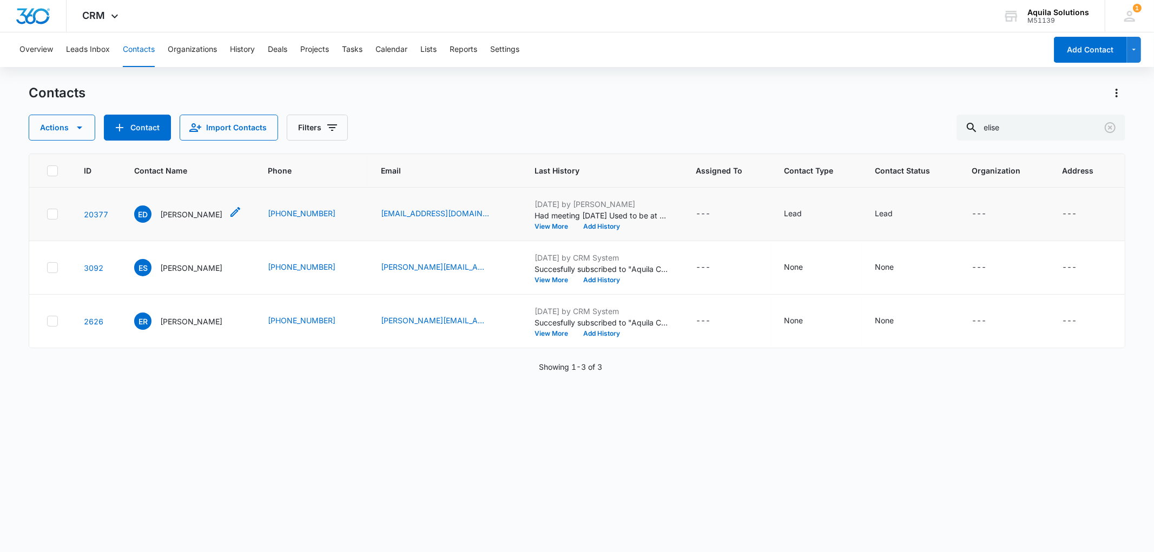
click at [188, 209] on p "[PERSON_NAME]" at bounding box center [191, 214] width 62 height 11
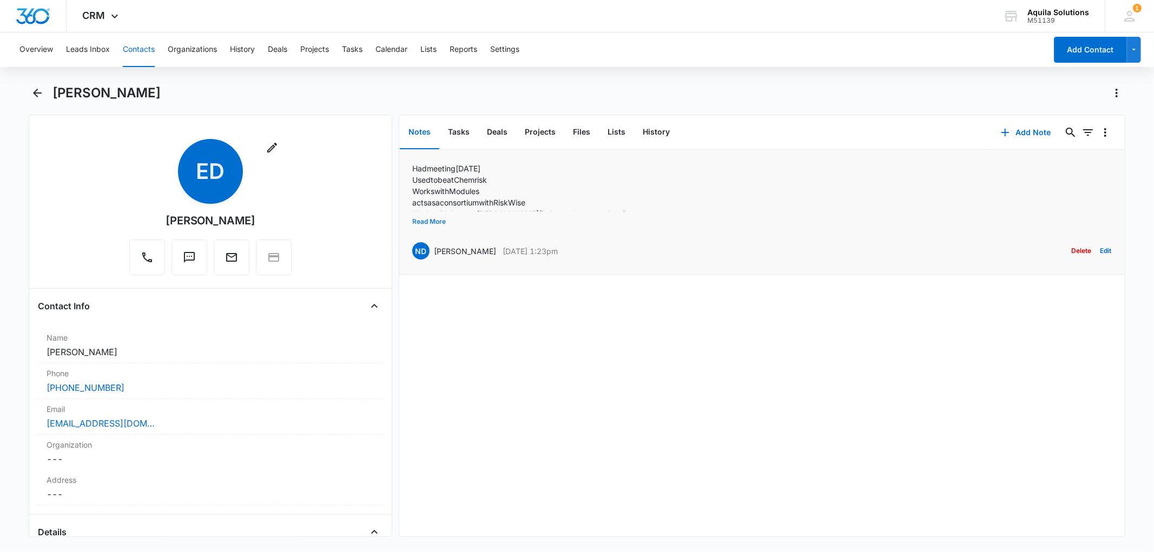
click at [428, 222] on button "Read More" at bounding box center [429, 221] width 34 height 21
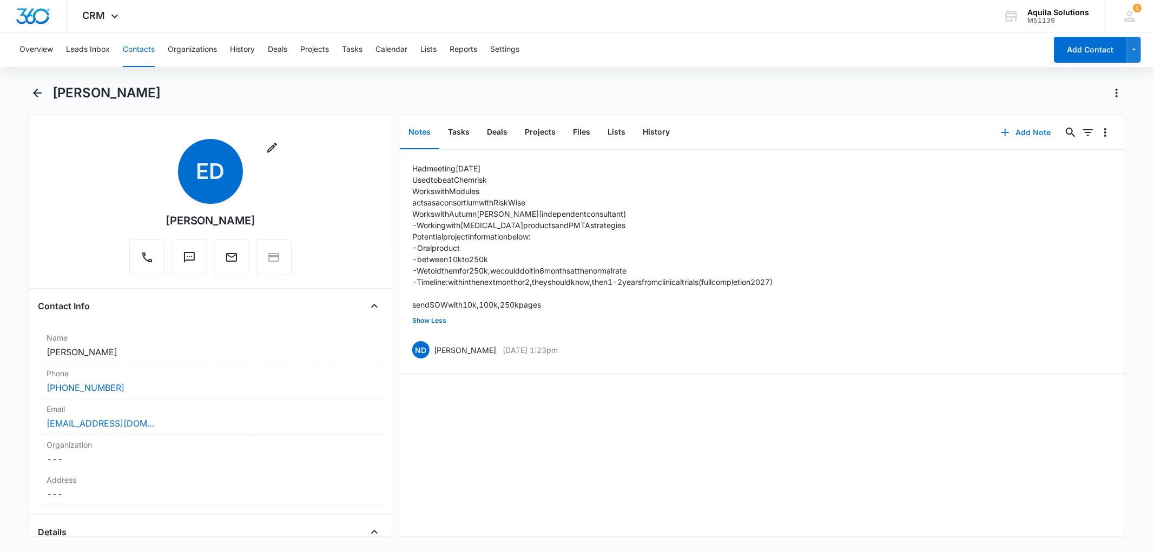
click at [1000, 128] on icon "button" at bounding box center [1004, 132] width 13 height 13
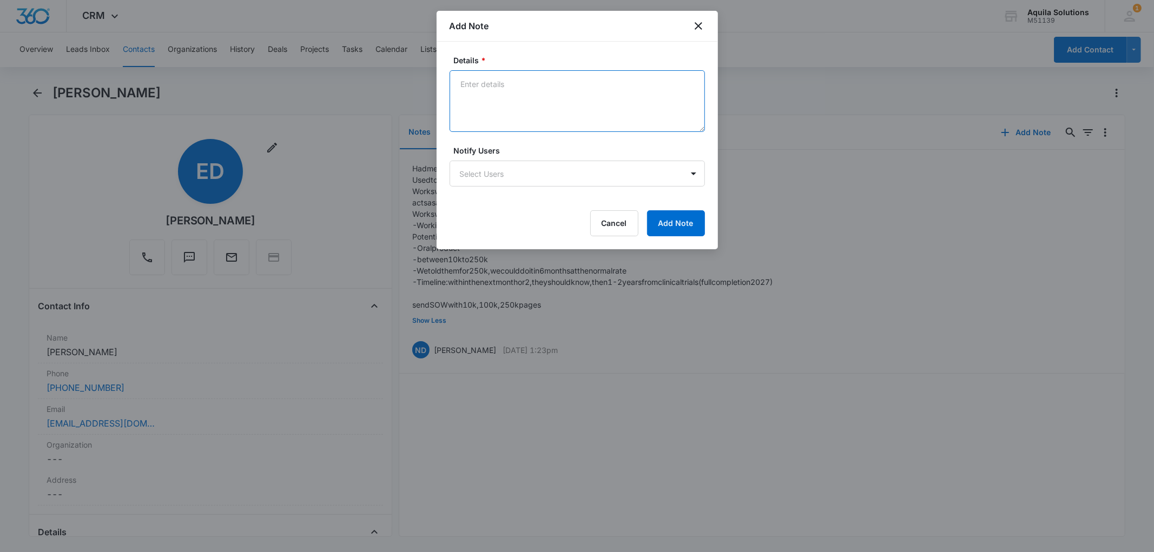
click at [514, 83] on textarea "Details *" at bounding box center [576, 101] width 255 height 62
type textarea "Sent a check-in [DATE] ([DATE])"
click at [670, 215] on button "Add Note" at bounding box center [676, 223] width 58 height 26
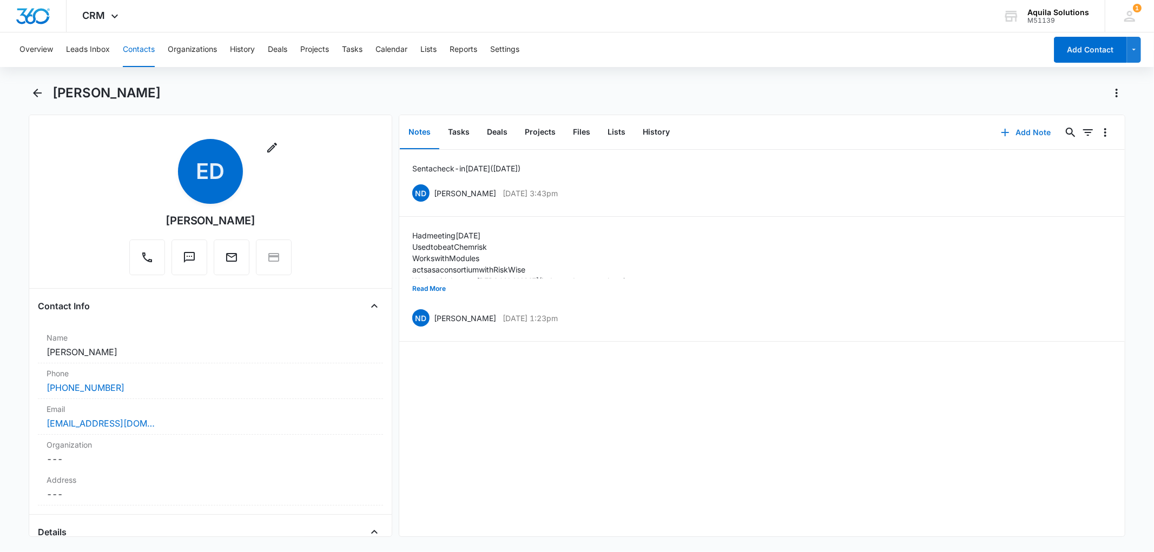
click at [998, 127] on icon "button" at bounding box center [1004, 132] width 13 height 13
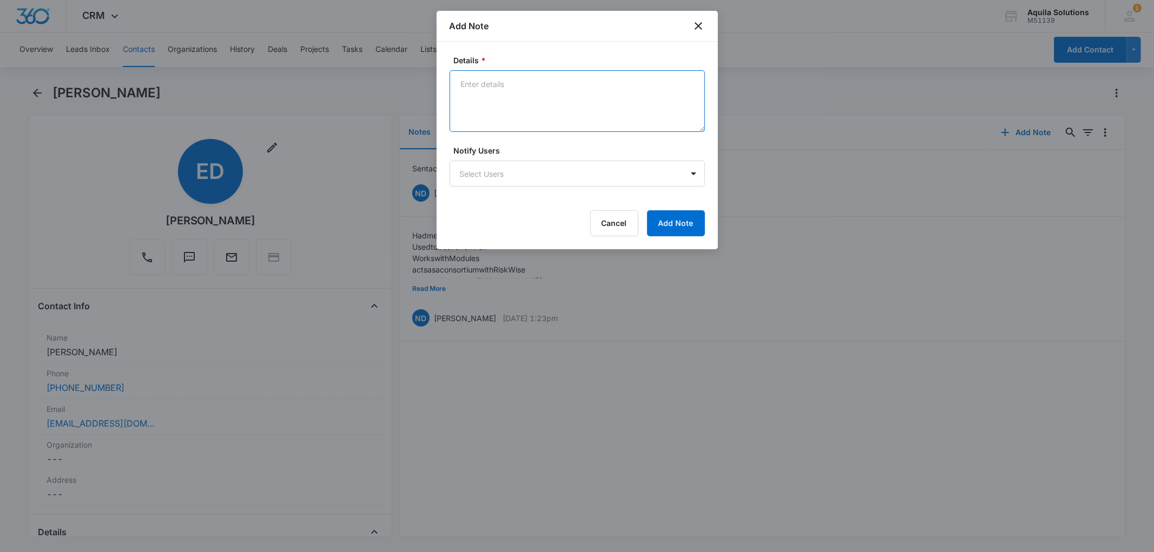
click at [482, 87] on textarea "Details *" at bounding box center [576, 101] width 255 height 62
click at [611, 221] on button "Cancel" at bounding box center [614, 223] width 48 height 26
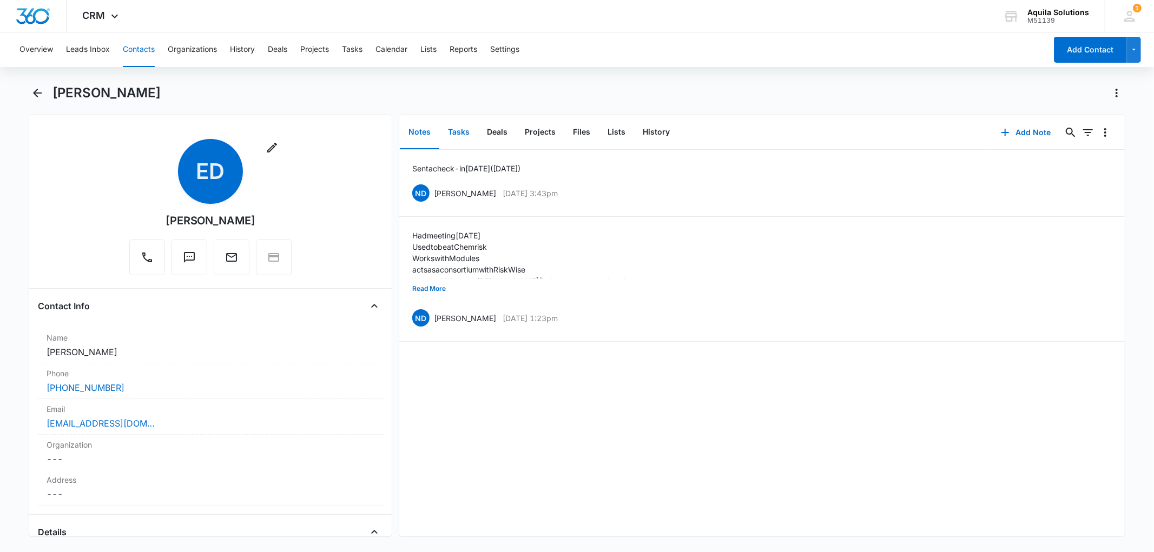
click at [462, 131] on button "Tasks" at bounding box center [458, 133] width 39 height 34
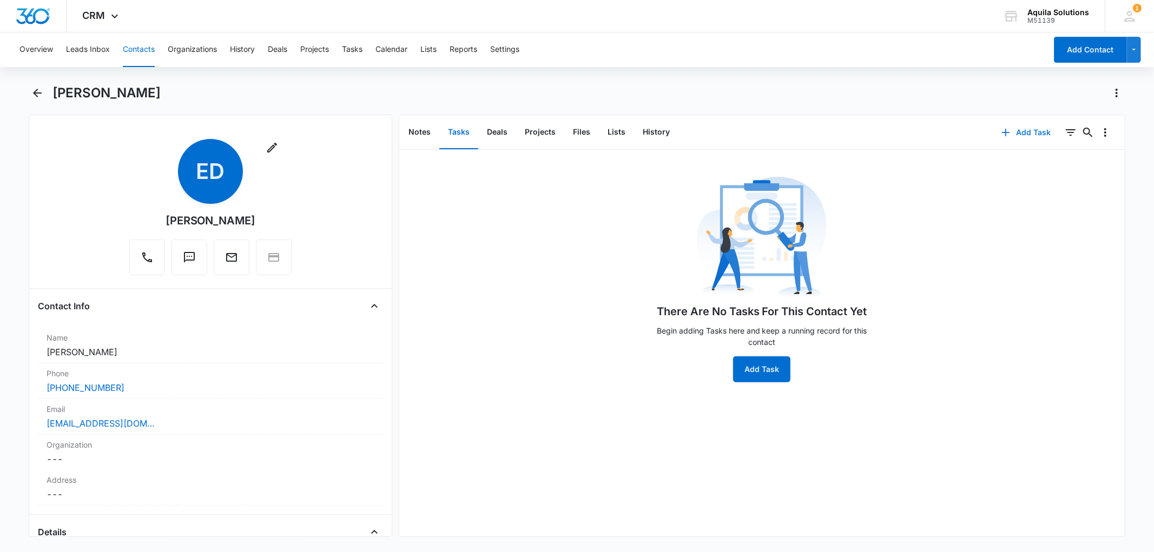
click at [1004, 128] on button "Add Task" at bounding box center [1025, 133] width 71 height 26
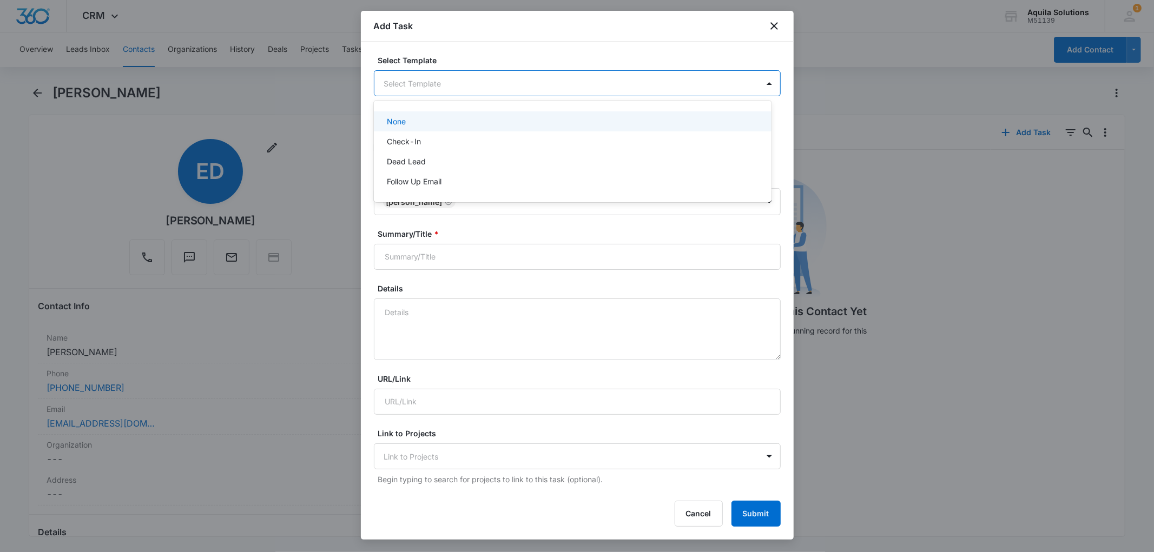
click at [458, 85] on body "CRM Apps Reputation Websites Forms CRM Email Social Payments POS Content Ads In…" at bounding box center [577, 276] width 1154 height 552
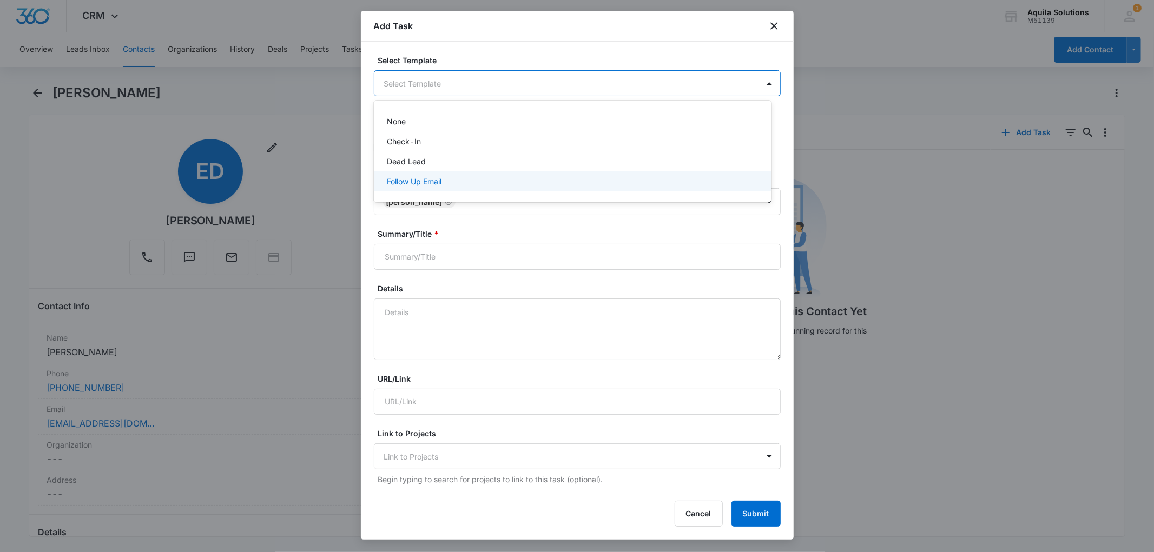
click at [440, 181] on p "Follow Up Email" at bounding box center [414, 181] width 55 height 11
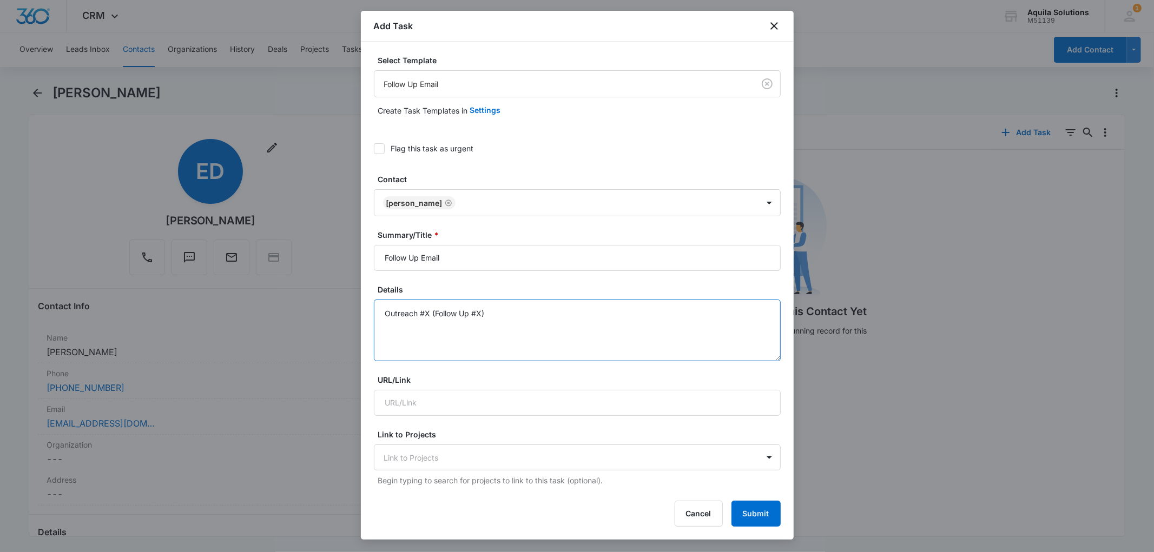
click at [431, 314] on textarea "Outreach #X (Follow Up #X)" at bounding box center [577, 331] width 407 height 62
type textarea "Outreach #2 (Follow Up #1)"
click at [429, 284] on label "Details" at bounding box center [581, 289] width 407 height 11
click at [429, 300] on textarea "Outreach #2 (Follow Up #1)" at bounding box center [577, 331] width 407 height 62
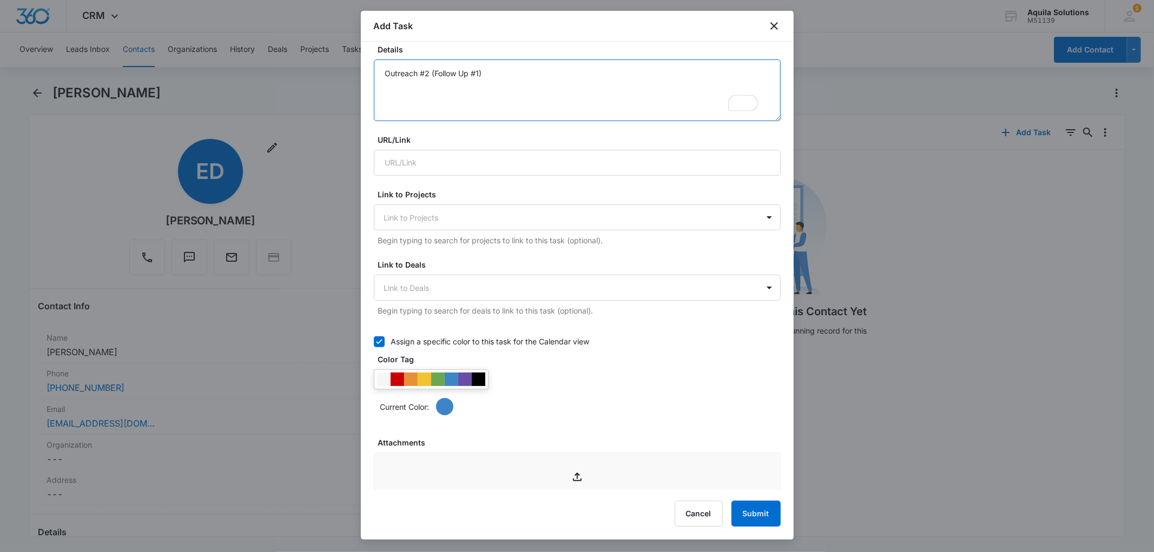
scroll to position [316, 0]
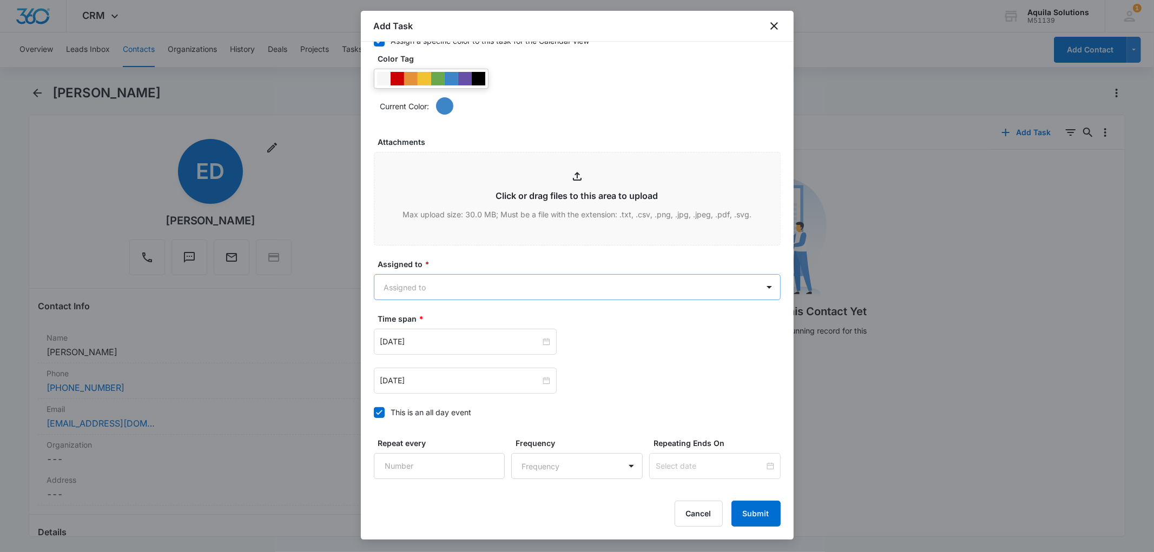
click at [420, 298] on body "CRM Apps Reputation Websites Forms CRM Email Social Payments POS Content Ads In…" at bounding box center [577, 276] width 1154 height 552
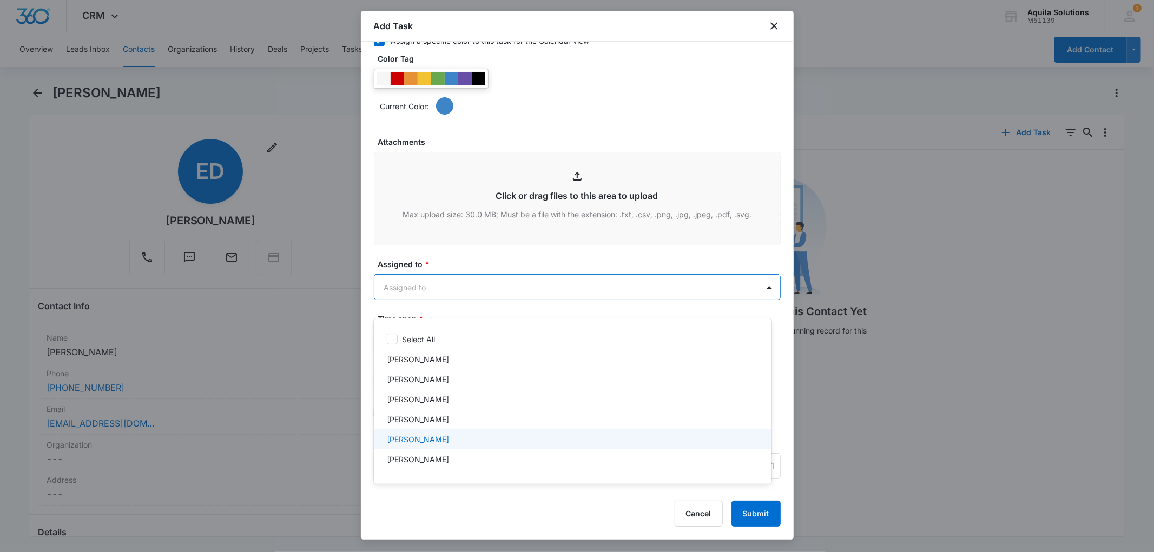
scroll to position [36, 0]
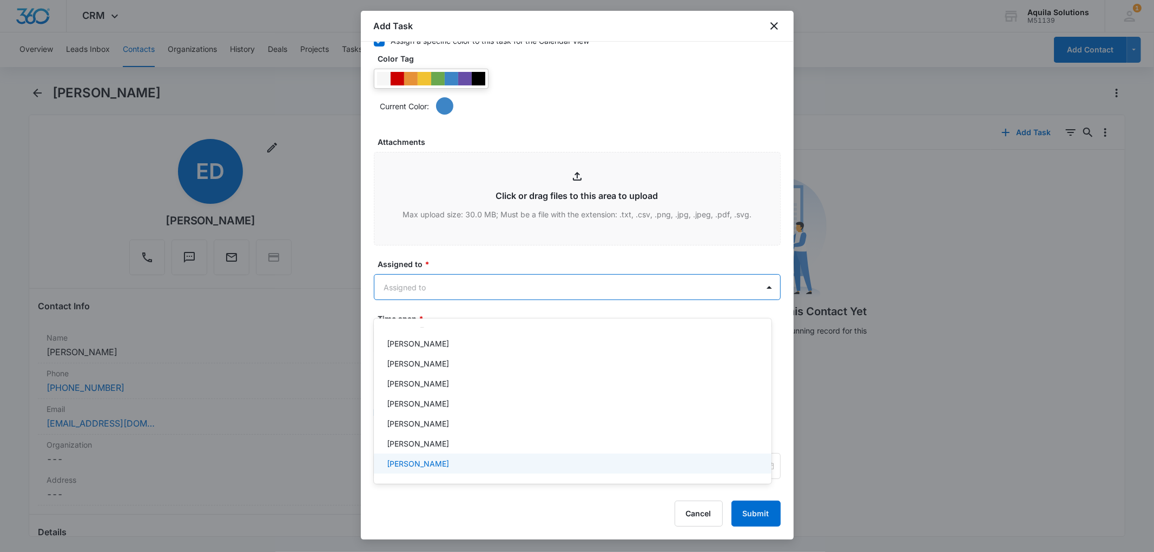
click at [432, 465] on p "[PERSON_NAME]" at bounding box center [418, 463] width 62 height 11
click at [441, 274] on div at bounding box center [577, 276] width 1154 height 552
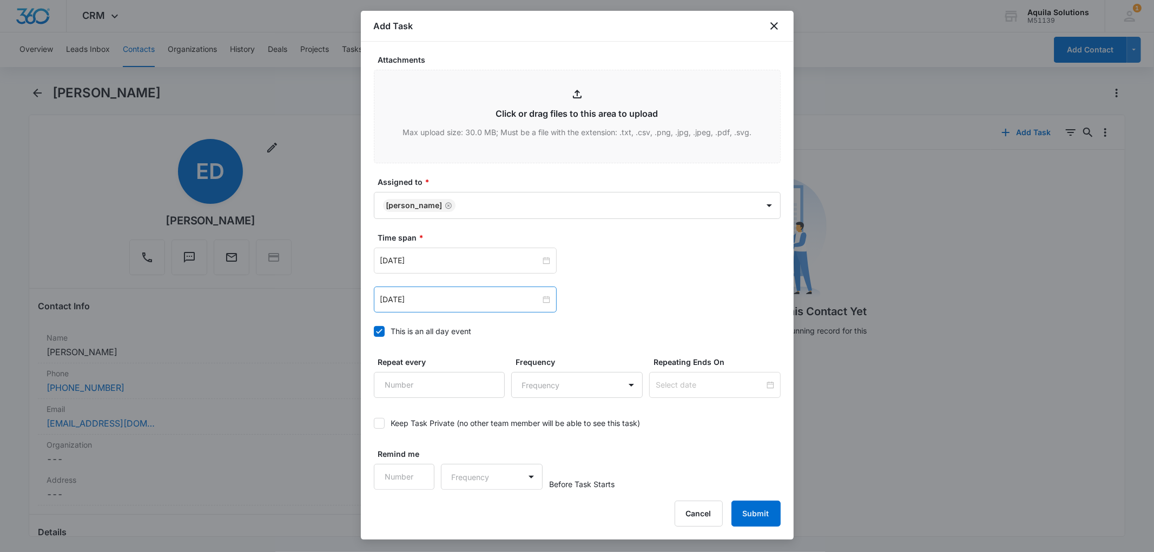
scroll to position [636, 0]
click at [472, 264] on input "[DATE]" at bounding box center [460, 261] width 160 height 12
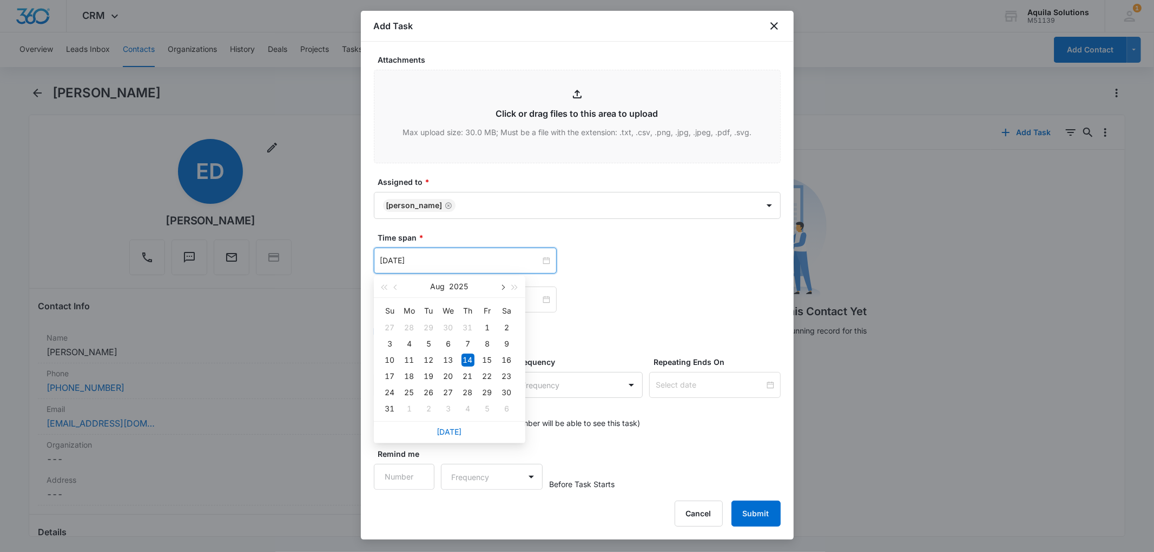
click at [505, 285] on button "button" at bounding box center [503, 287] width 12 height 22
type input "[DATE]"
click at [408, 347] on div "3" at bounding box center [409, 344] width 13 height 13
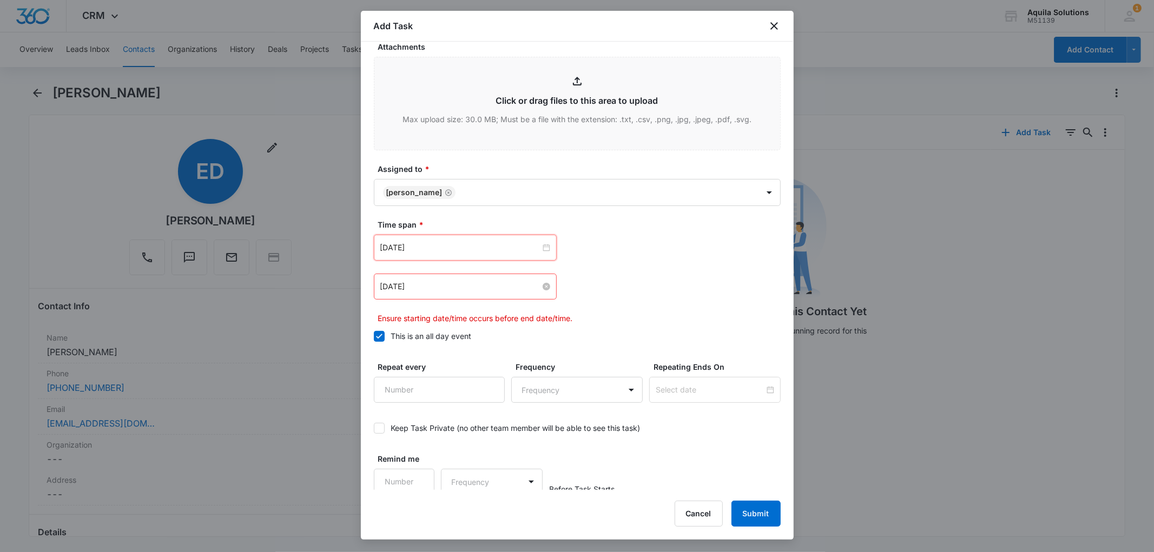
click at [501, 293] on input "[DATE]" at bounding box center [460, 287] width 160 height 12
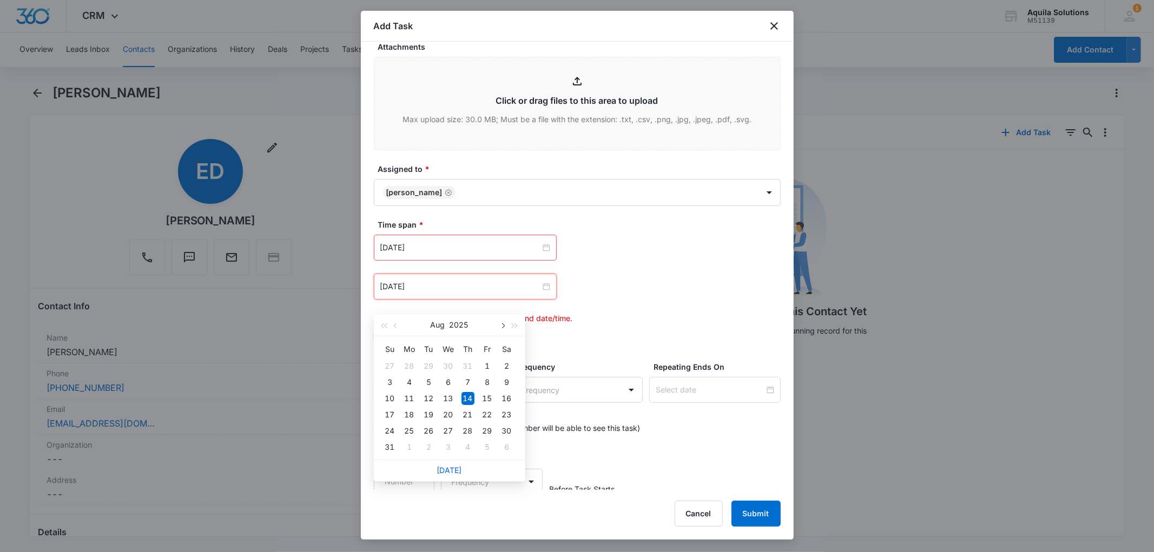
click at [502, 326] on span "button" at bounding box center [502, 325] width 5 height 5
type input "[DATE]"
click at [412, 380] on div "3" at bounding box center [409, 382] width 13 height 13
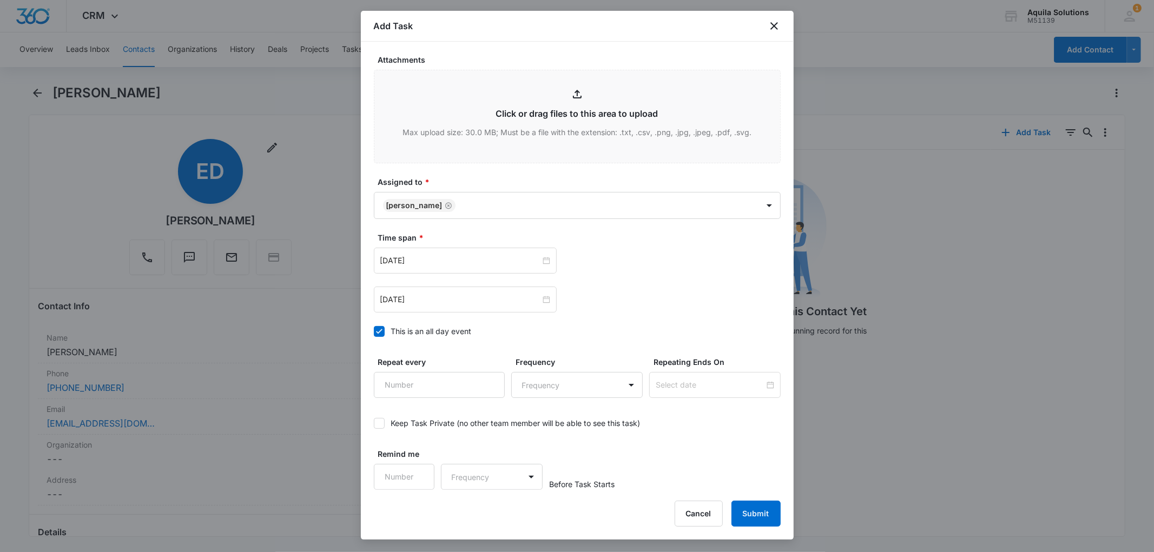
click at [672, 305] on div "[DATE] [DATE] Su Mo Tu We Th Fr Sa 26 27 28 29 30 31 1 2 3 4 5 6 7 8 9 10 11 12…" at bounding box center [577, 300] width 407 height 26
click at [414, 472] on input "Remind me" at bounding box center [404, 477] width 61 height 26
click at [409, 478] on input "Remind me" at bounding box center [404, 477] width 61 height 26
type input "1"
click at [415, 474] on input "1" at bounding box center [404, 477] width 61 height 26
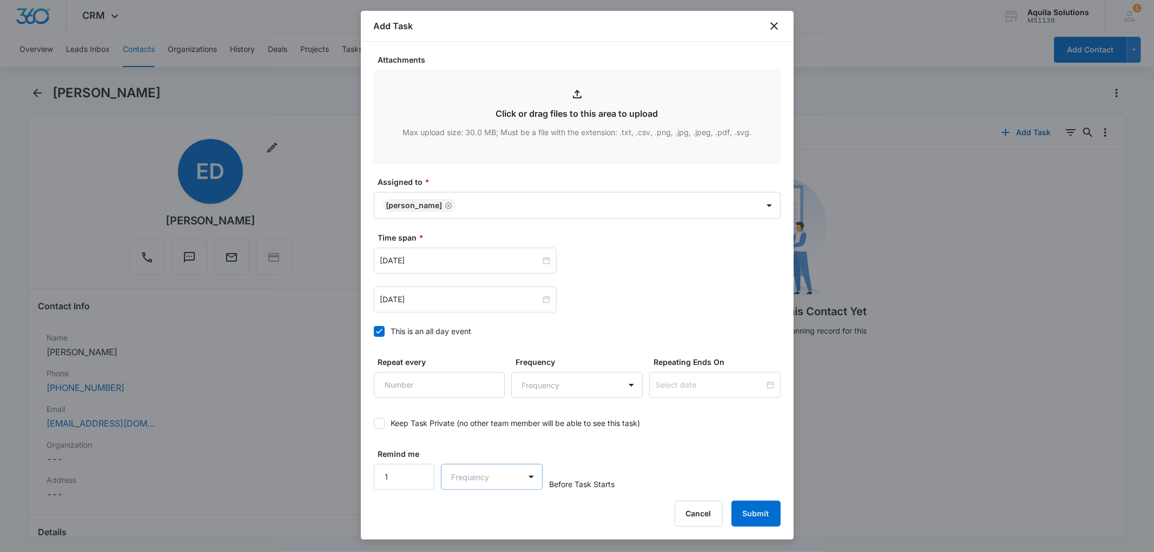
click at [473, 474] on body "CRM Apps Reputation Websites Forms CRM Email Social Payments POS Content Ads In…" at bounding box center [577, 276] width 1154 height 552
click at [480, 512] on div "Days" at bounding box center [488, 515] width 71 height 11
click at [763, 507] on button "Submit" at bounding box center [755, 514] width 49 height 26
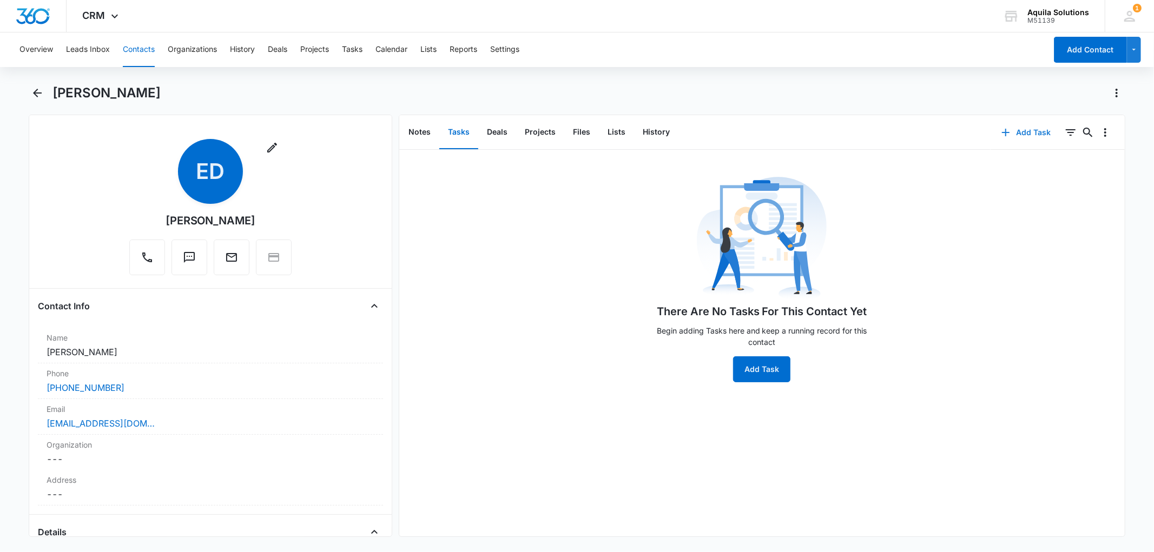
scroll to position [0, 0]
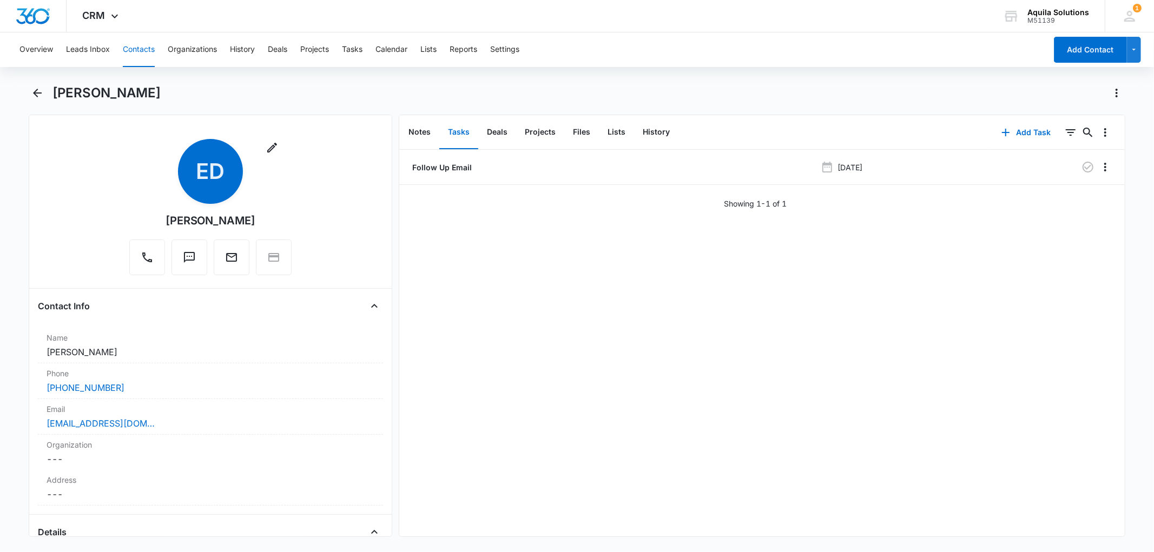
click at [191, 99] on div "[PERSON_NAME]" at bounding box center [588, 92] width 1073 height 17
click at [18, 94] on main "[PERSON_NAME] Remove ED [PERSON_NAME] Contact Info Name Cancel Save Changes [PE…" at bounding box center [577, 317] width 1154 height 466
click at [36, 88] on icon "Back" at bounding box center [37, 93] width 13 height 13
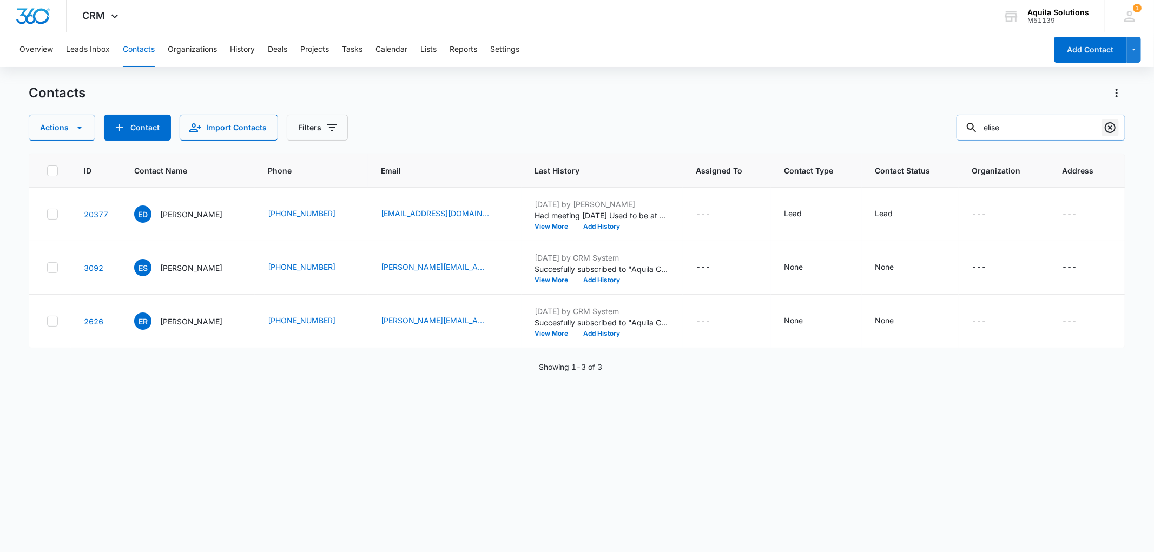
click at [1117, 128] on button "Clear" at bounding box center [1109, 127] width 17 height 17
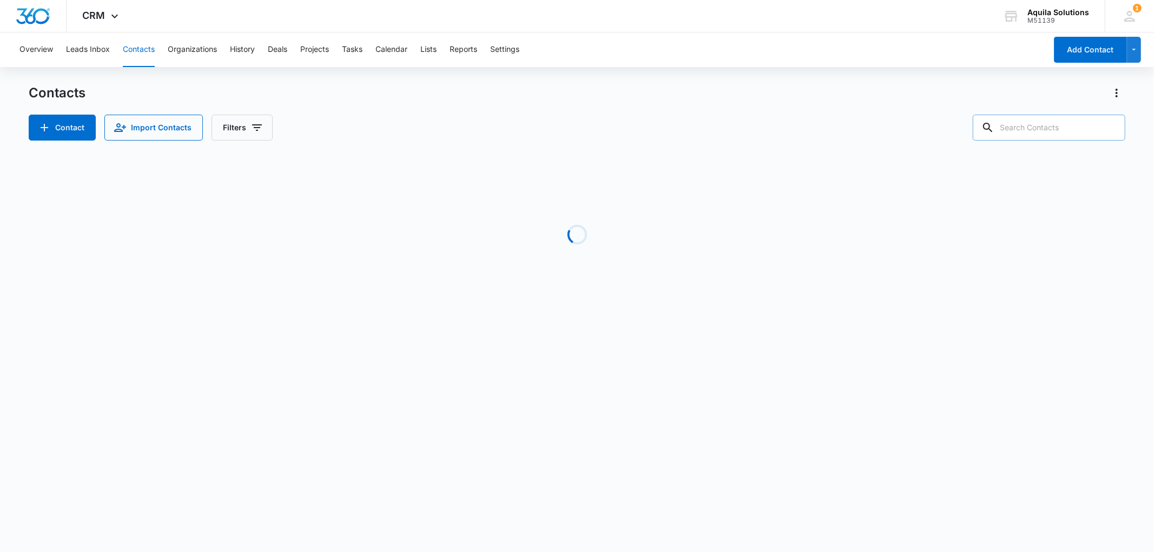
click at [1063, 127] on input "text" at bounding box center [1049, 128] width 153 height 26
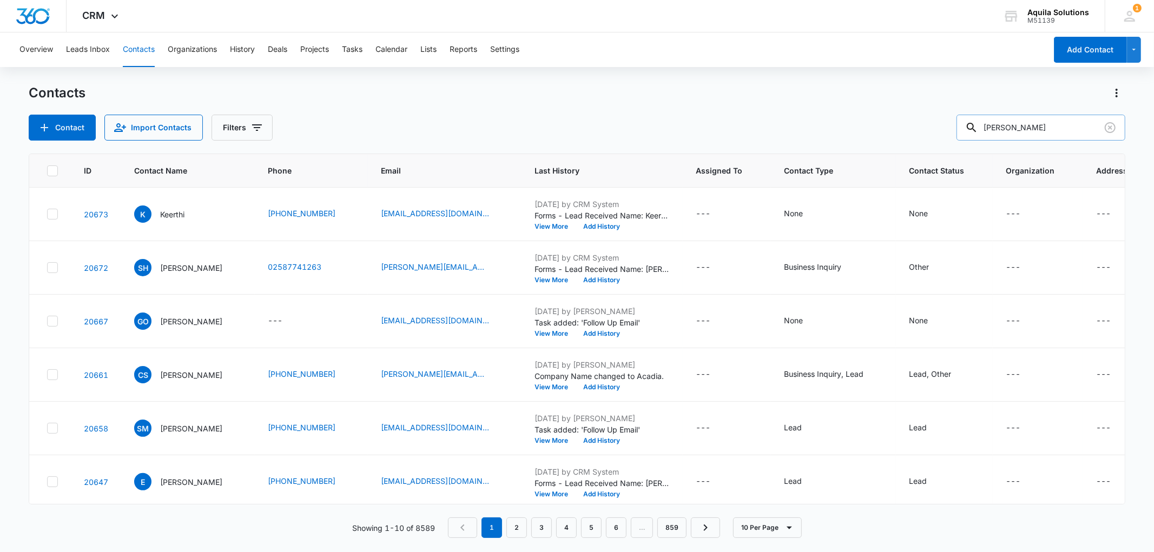
type input "[PERSON_NAME]"
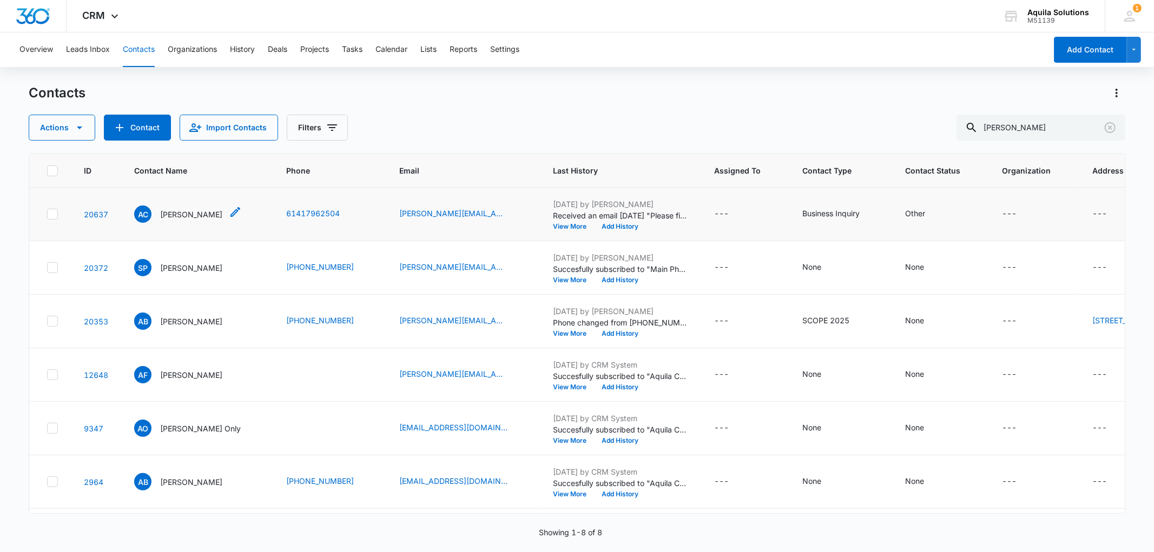
click at [195, 211] on p "[PERSON_NAME]" at bounding box center [191, 214] width 62 height 11
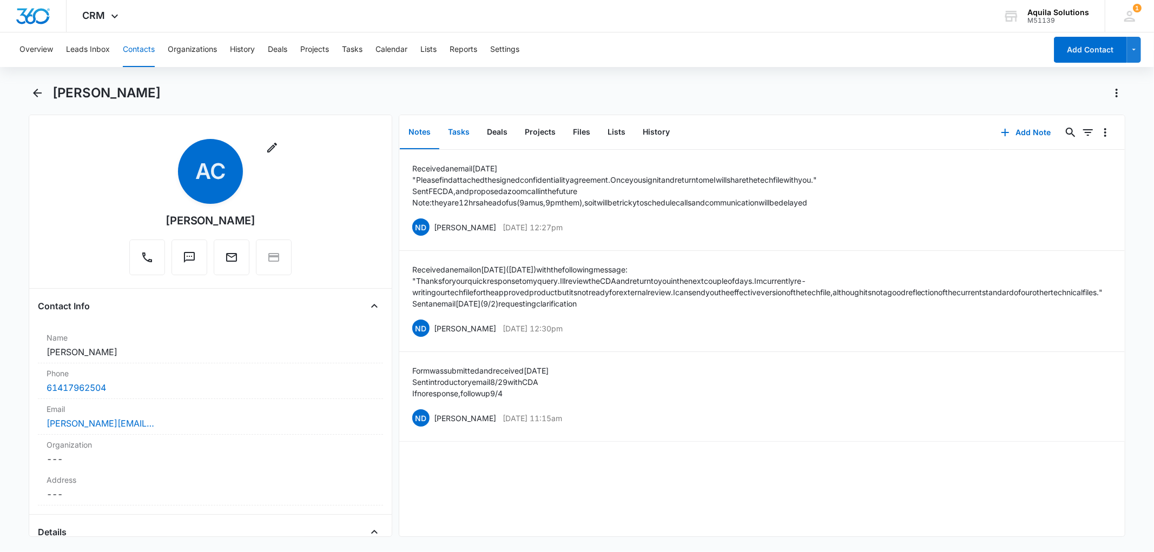
click at [466, 128] on button "Tasks" at bounding box center [458, 133] width 39 height 34
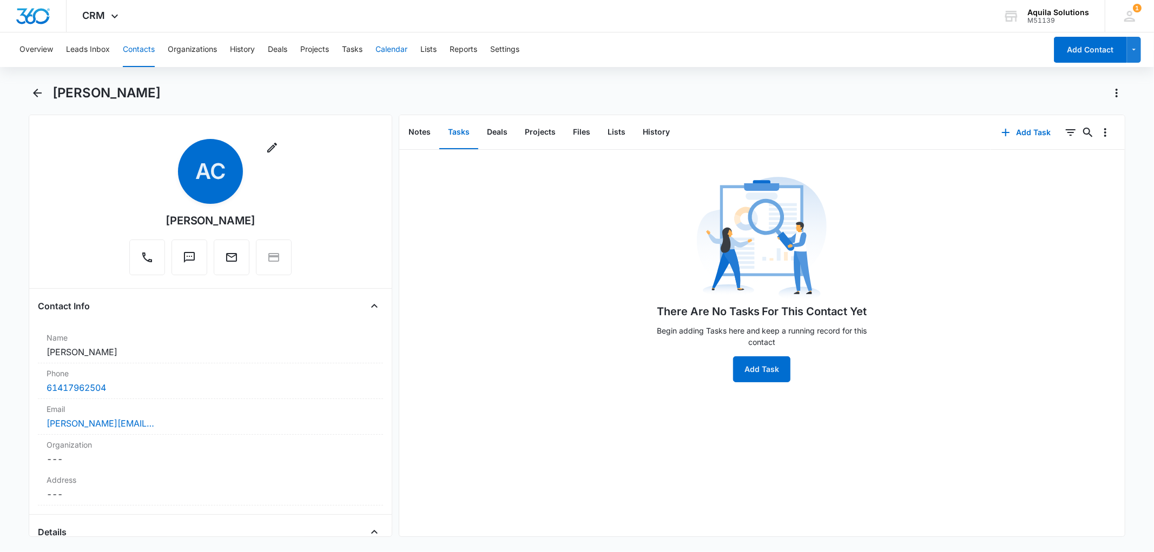
click at [393, 51] on button "Calendar" at bounding box center [391, 49] width 32 height 35
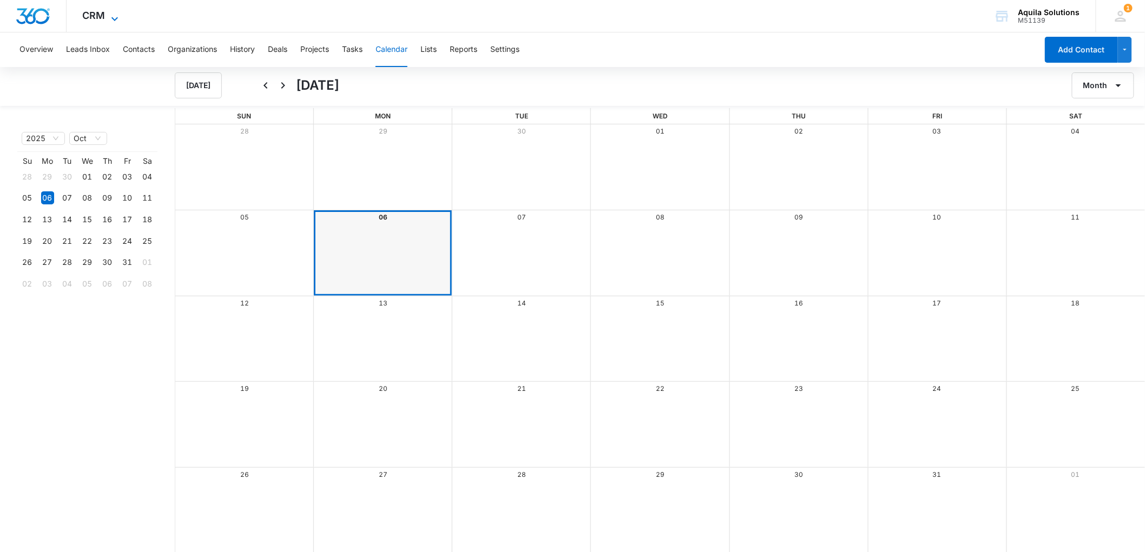
click at [103, 17] on span "CRM" at bounding box center [94, 15] width 23 height 11
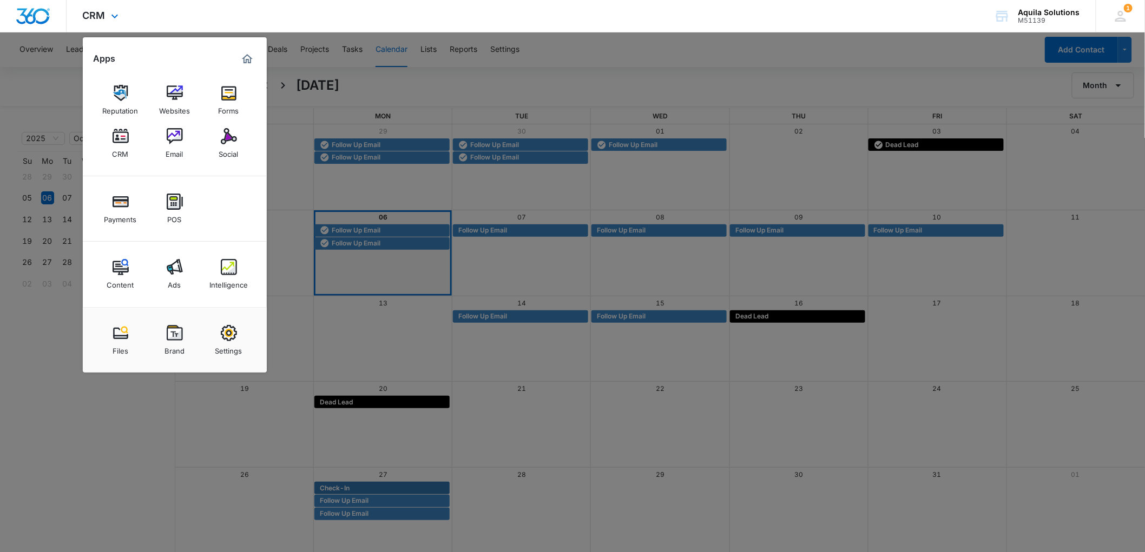
click at [283, 11] on div "CRM Apps Reputation Websites Forms CRM Email Social Payments POS Content Ads In…" at bounding box center [572, 16] width 1145 height 32
click at [329, 1] on div "CRM Apps Reputation Websites Forms CRM Email Social Payments POS Content Ads In…" at bounding box center [572, 16] width 1145 height 32
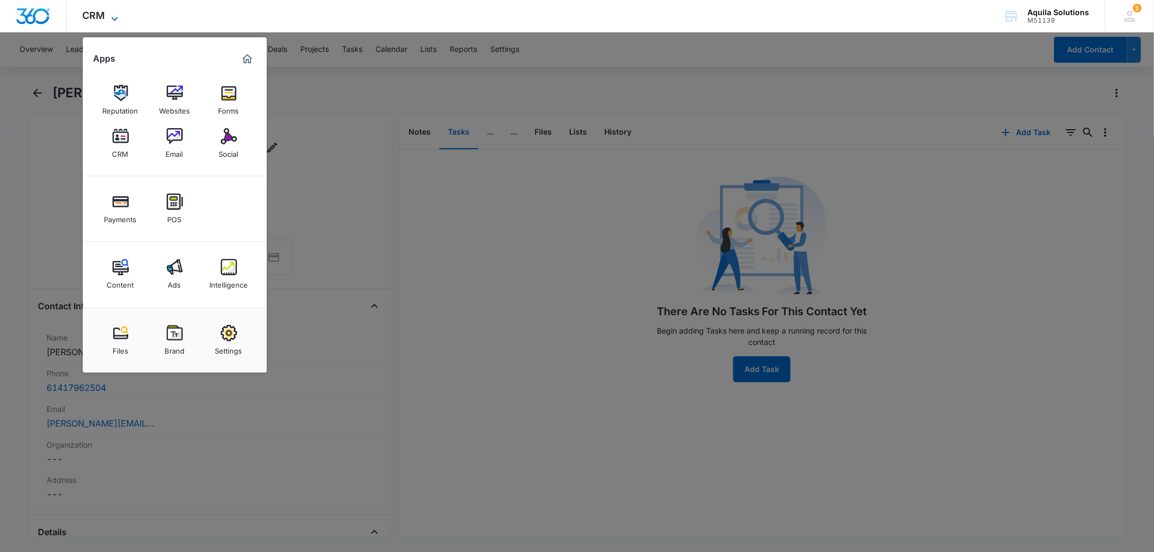
click at [113, 16] on icon at bounding box center [114, 18] width 13 height 13
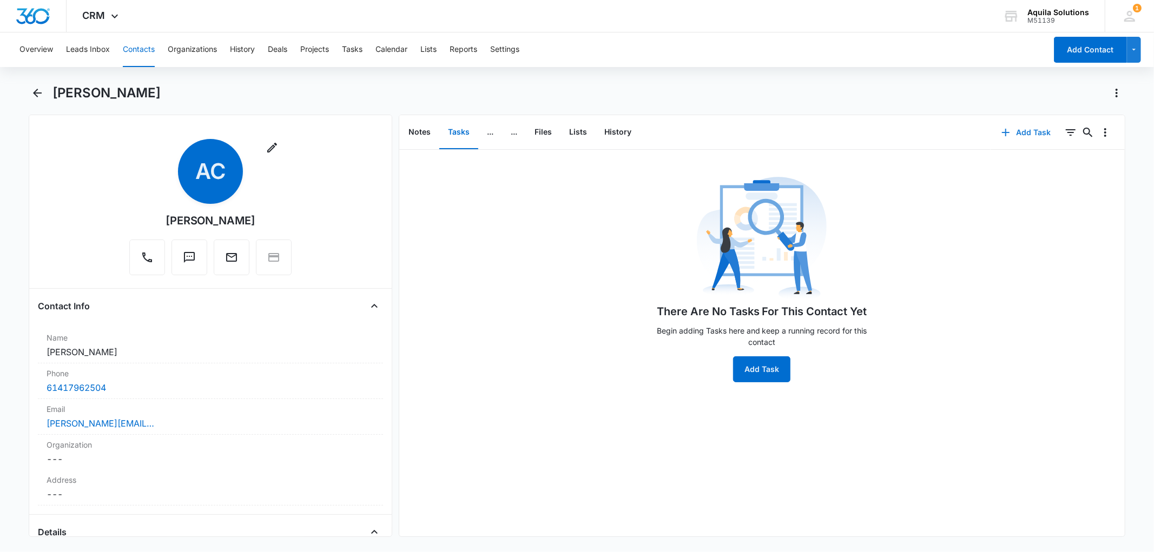
click at [999, 130] on icon "button" at bounding box center [1005, 132] width 13 height 13
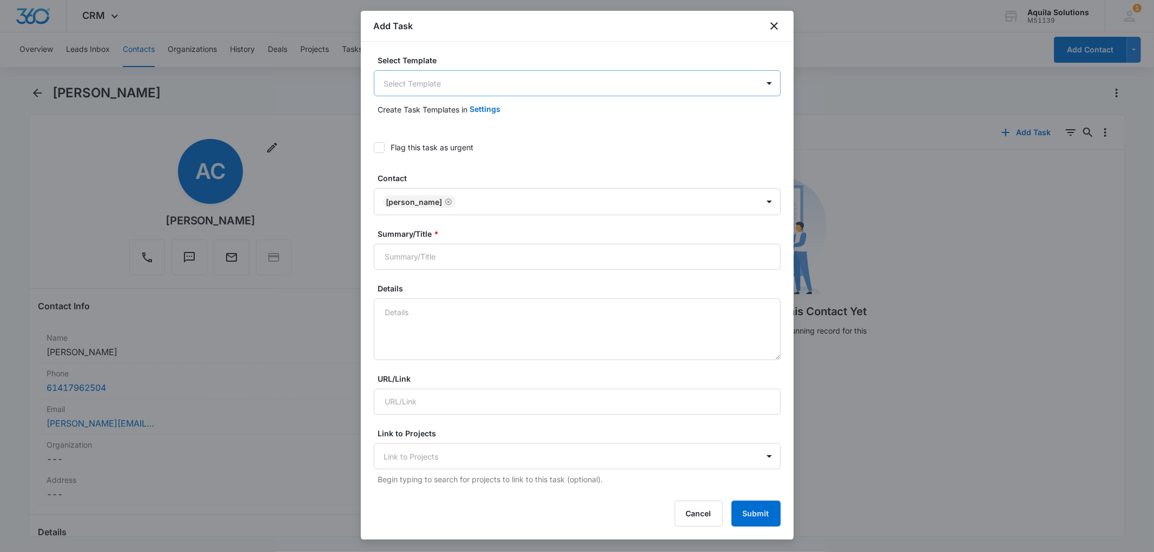
click at [476, 74] on body "CRM Apps Reputation Websites Forms CRM Email Social Payments POS Content Ads In…" at bounding box center [577, 276] width 1154 height 552
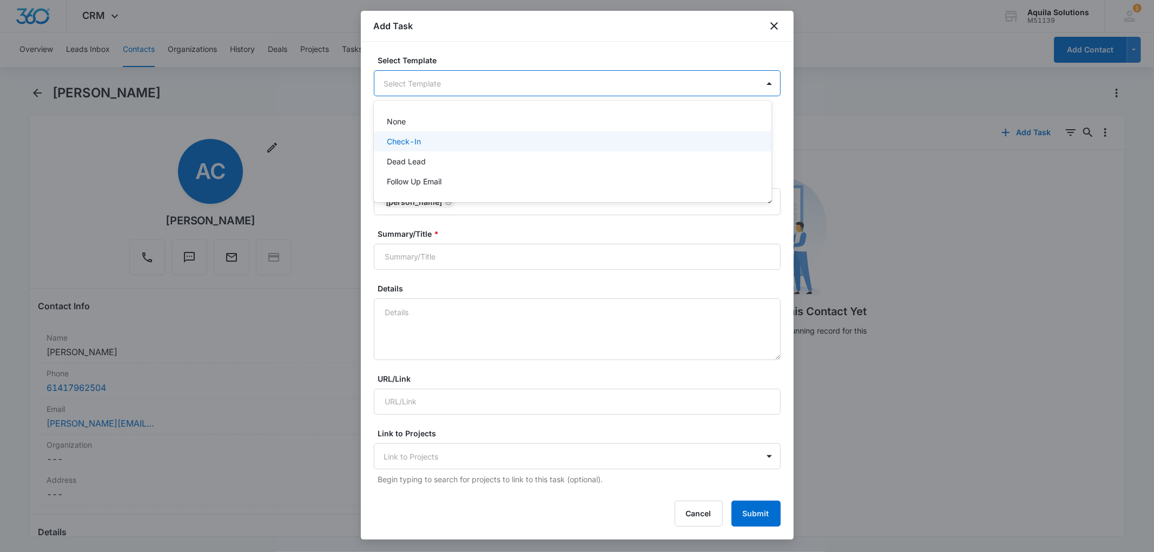
click at [430, 141] on div "Check-In" at bounding box center [571, 141] width 369 height 11
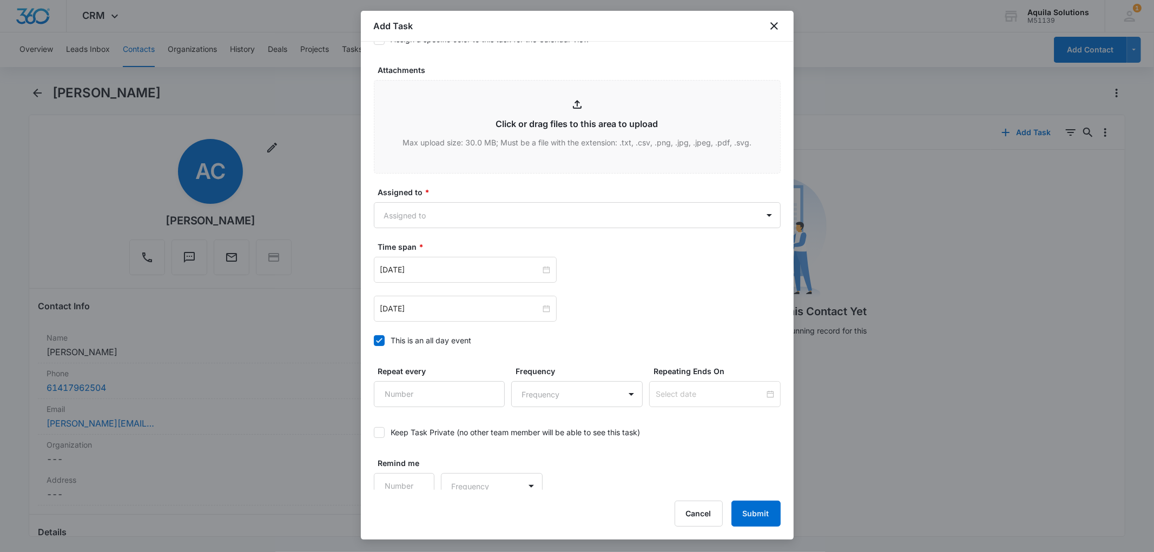
scroll to position [552, 0]
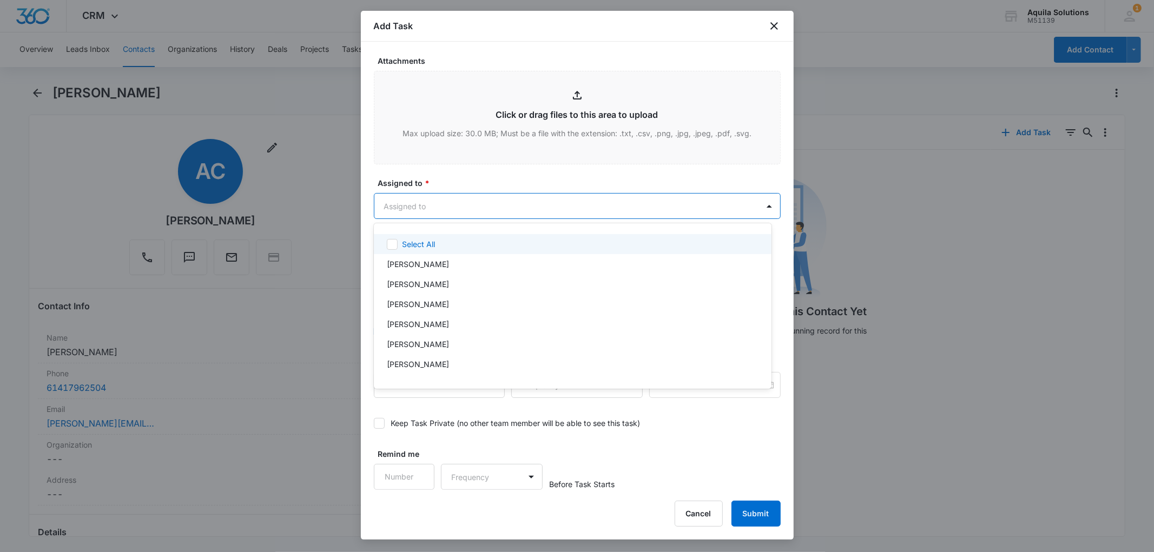
click at [437, 213] on body "CRM Apps Reputation Websites Forms CRM Email Social Payments POS Content Ads In…" at bounding box center [577, 276] width 1154 height 552
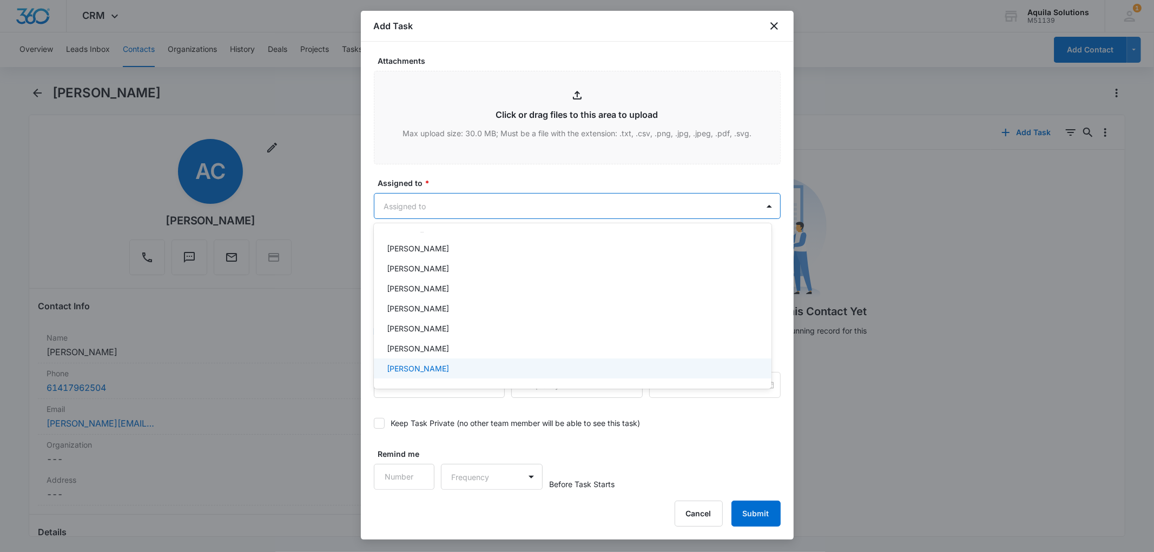
click at [427, 364] on p "[PERSON_NAME]" at bounding box center [418, 368] width 62 height 11
click at [452, 170] on div at bounding box center [577, 276] width 1154 height 552
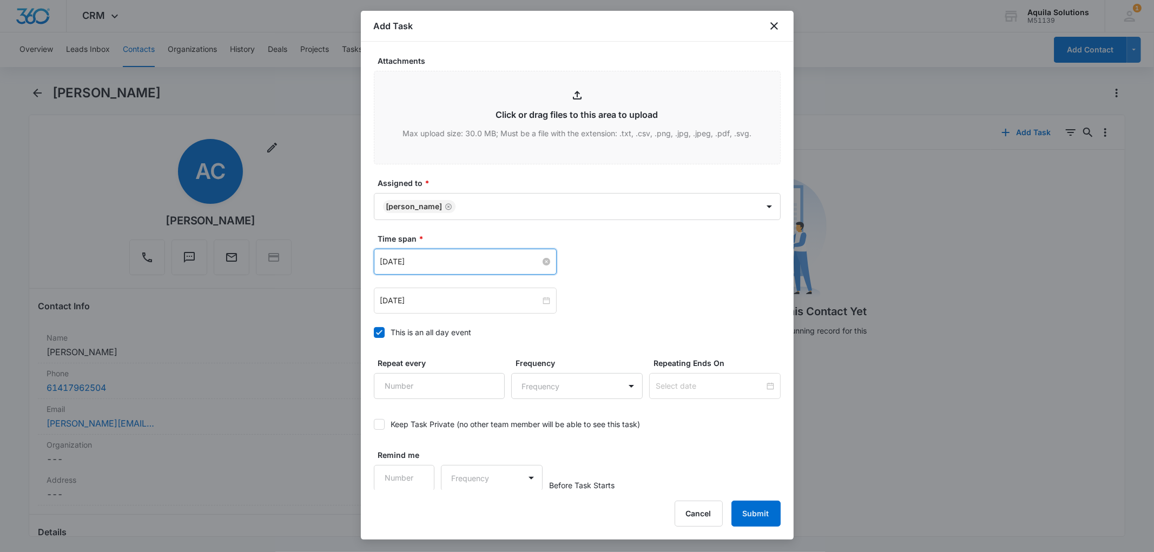
click at [442, 259] on input "[DATE]" at bounding box center [460, 262] width 160 height 12
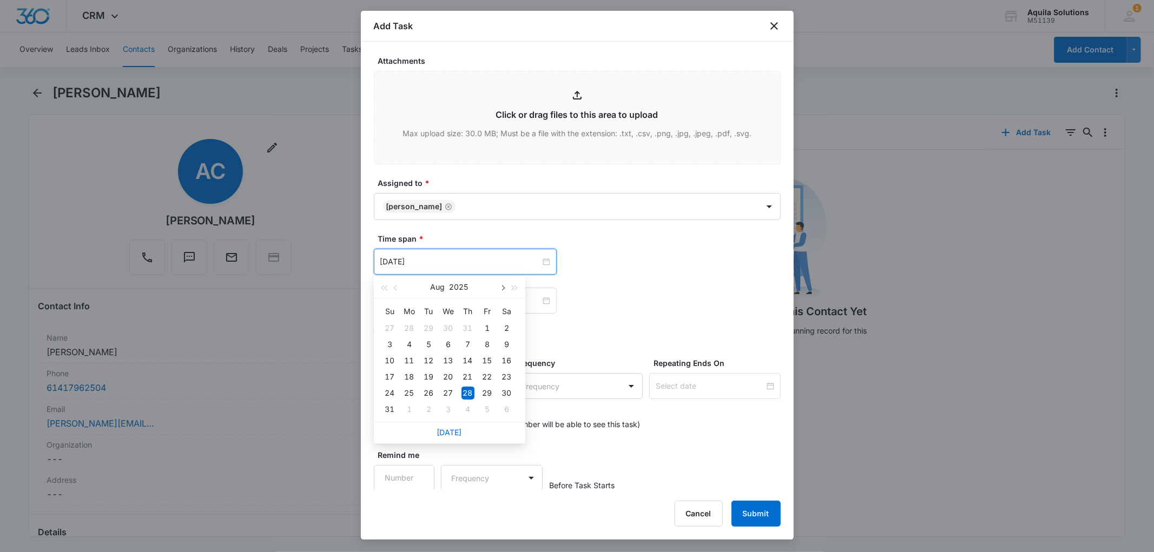
click at [503, 286] on span "button" at bounding box center [502, 288] width 5 height 5
click at [408, 343] on div "3" at bounding box center [409, 344] width 13 height 13
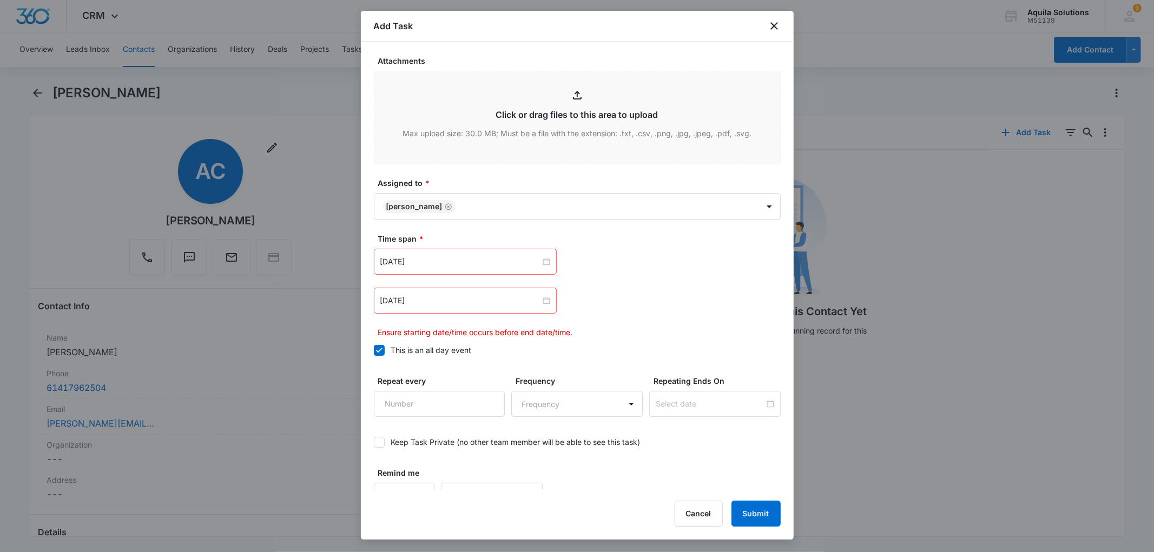
click at [526, 17] on div "Add Task" at bounding box center [577, 26] width 433 height 31
click at [461, 254] on div "[DATE]" at bounding box center [465, 262] width 183 height 26
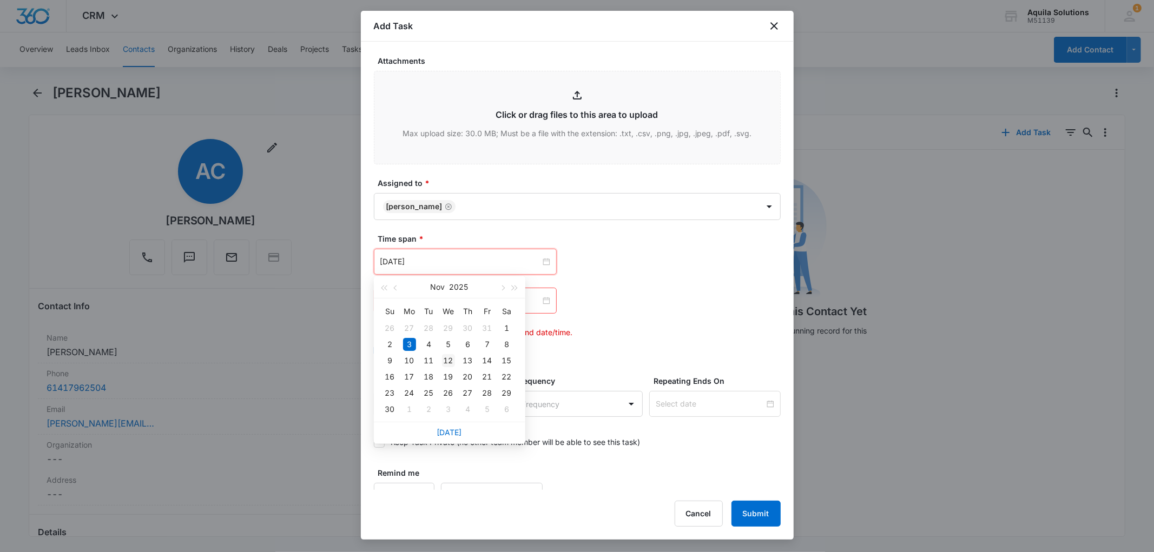
type input "[DATE]"
click at [446, 359] on div "12" at bounding box center [448, 360] width 13 height 13
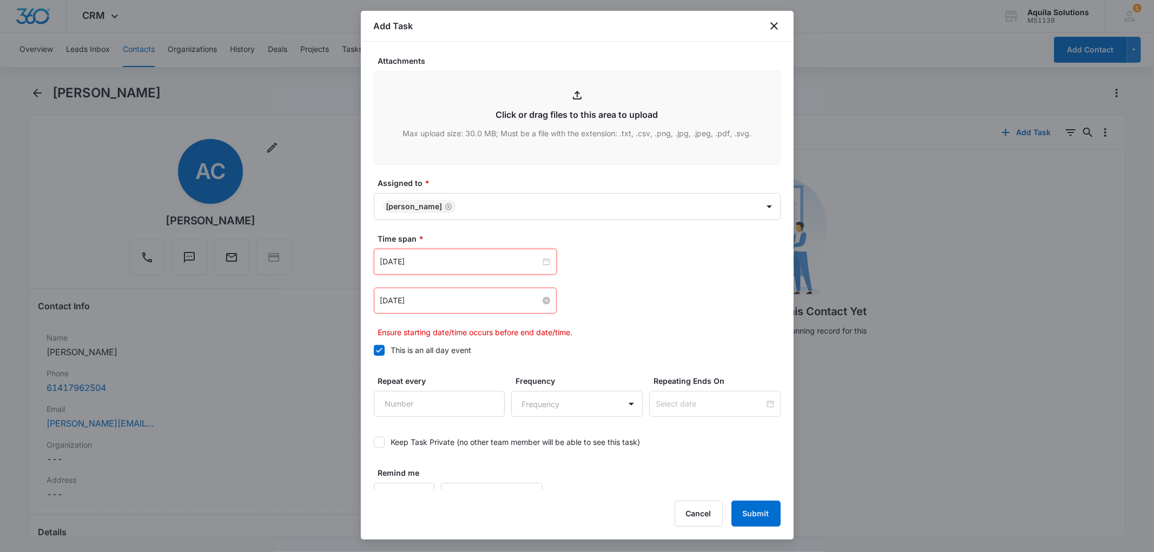
click at [490, 299] on input "[DATE]" at bounding box center [460, 301] width 160 height 12
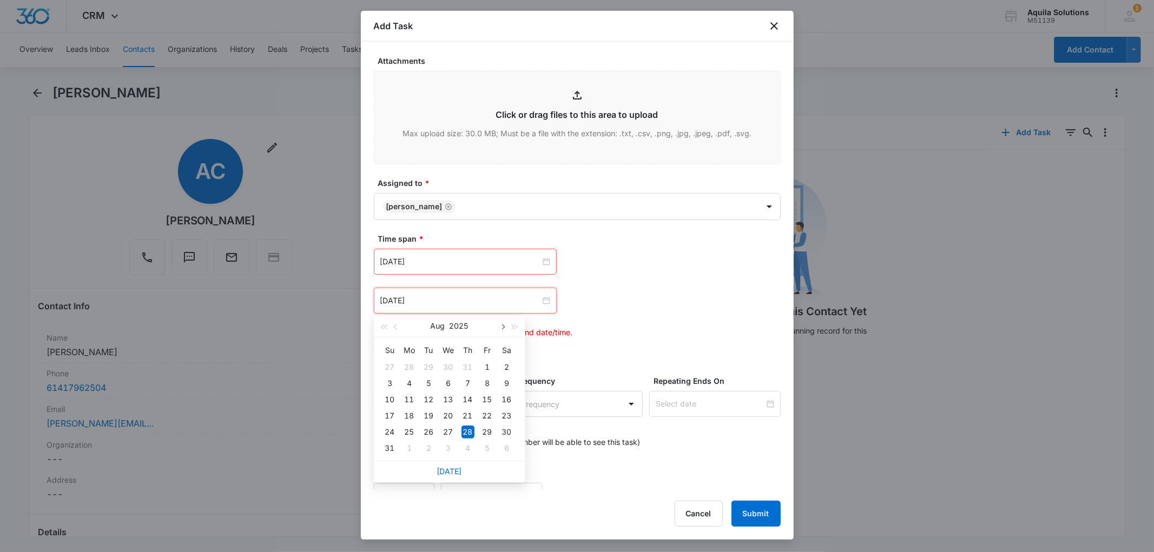
click at [504, 323] on button "button" at bounding box center [503, 326] width 12 height 22
type input "[DATE]"
click at [447, 399] on div "12" at bounding box center [448, 399] width 13 height 13
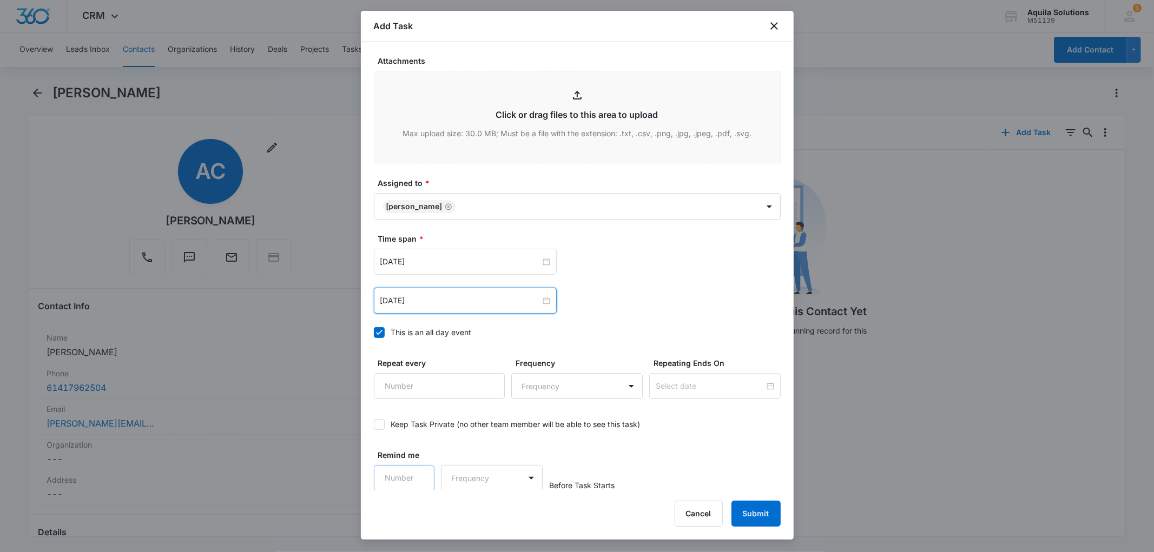
scroll to position [553, 0]
type input "1"
click at [414, 474] on input "1" at bounding box center [404, 477] width 61 height 26
click at [490, 469] on body "CRM Apps Reputation Websites Forms CRM Email Social Payments POS Content Ads In…" at bounding box center [577, 276] width 1154 height 552
click at [491, 512] on div "Days" at bounding box center [488, 515] width 71 height 11
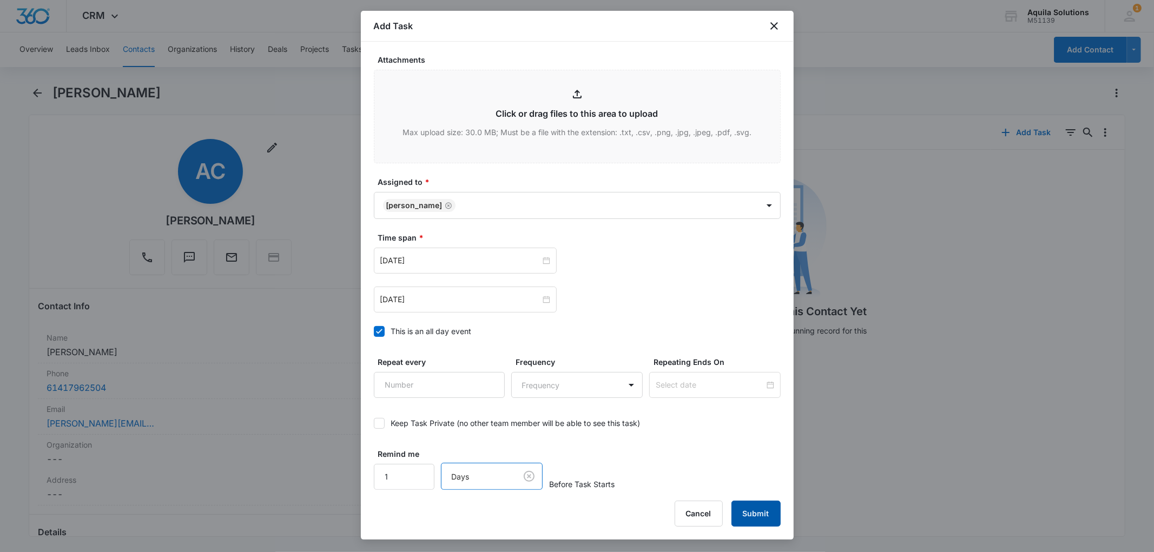
click at [743, 514] on button "Submit" at bounding box center [755, 514] width 49 height 26
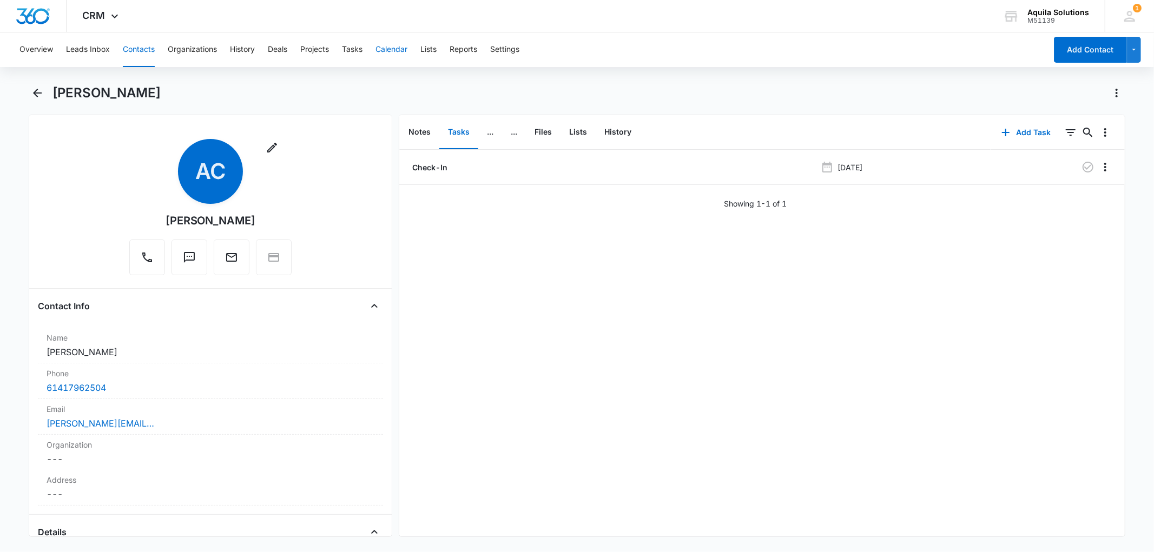
click at [393, 54] on button "Calendar" at bounding box center [391, 49] width 32 height 35
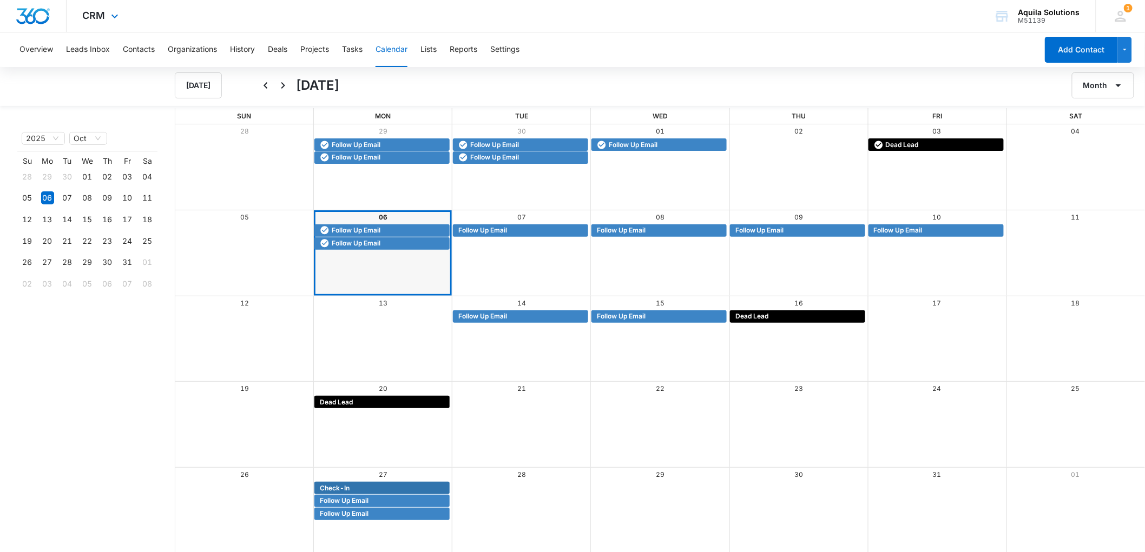
click at [476, 3] on div "CRM Apps Reputation Websites Forms CRM Email Social Payments POS Content Ads In…" at bounding box center [572, 16] width 1145 height 32
click at [134, 47] on button "Contacts" at bounding box center [139, 49] width 32 height 35
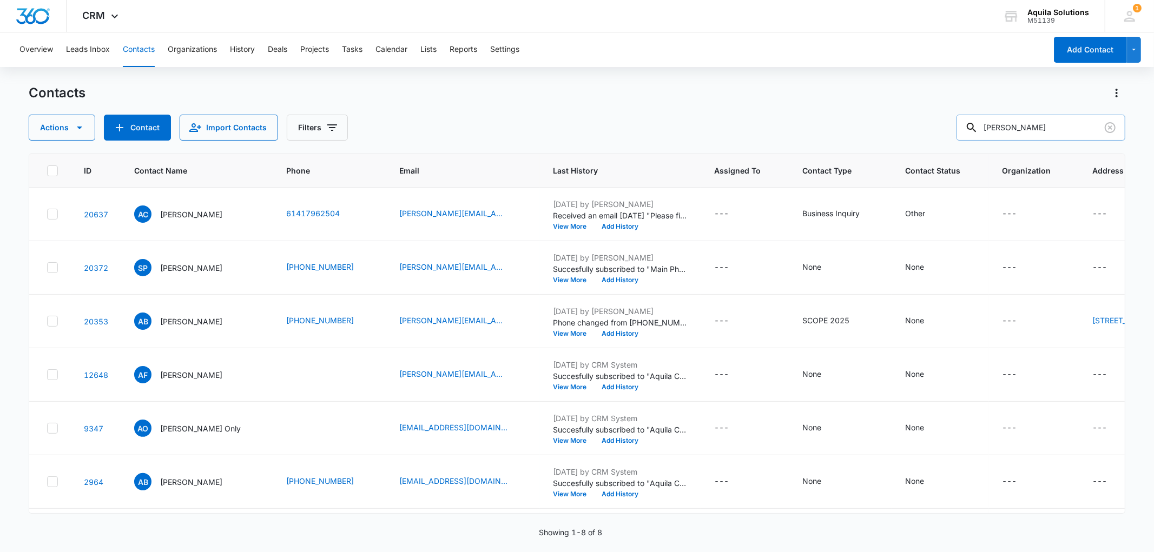
click at [1007, 135] on input "[PERSON_NAME]" at bounding box center [1040, 128] width 169 height 26
type input "[PERSON_NAME]"
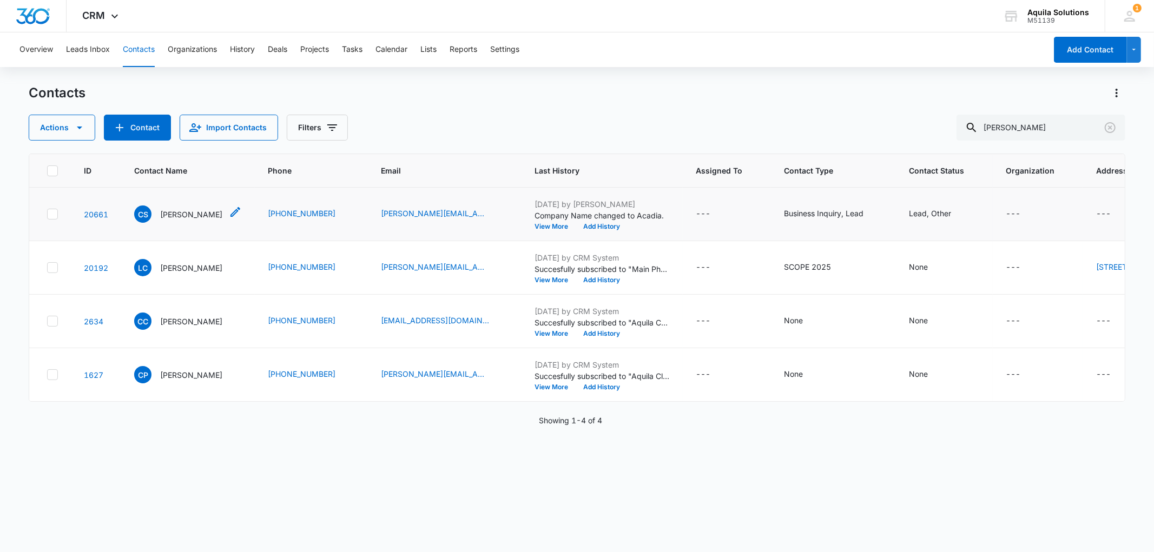
click at [181, 215] on p "[PERSON_NAME]" at bounding box center [191, 214] width 62 height 11
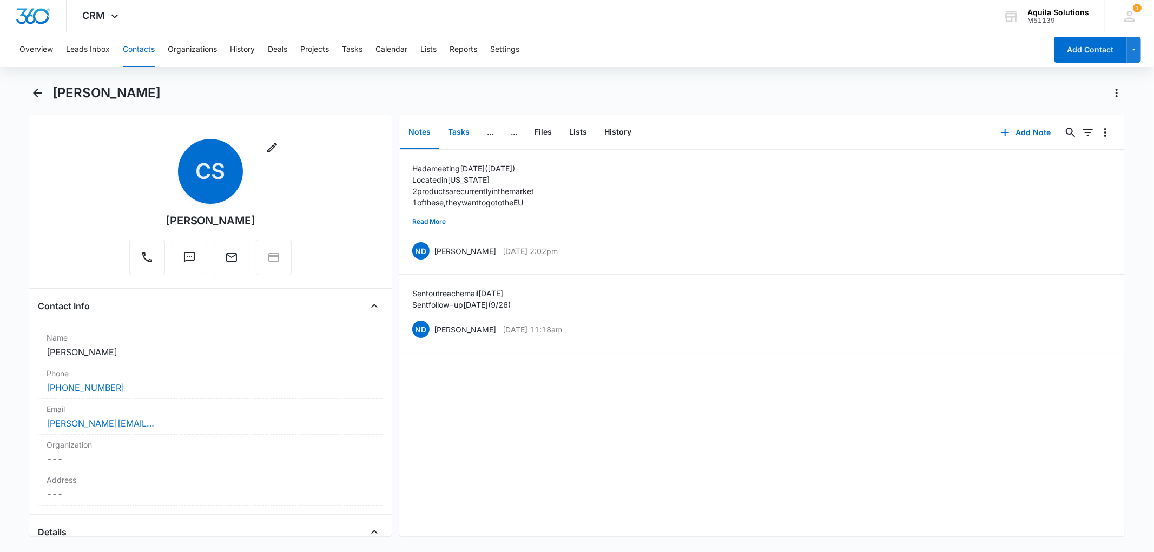
click at [461, 131] on button "Tasks" at bounding box center [458, 133] width 39 height 34
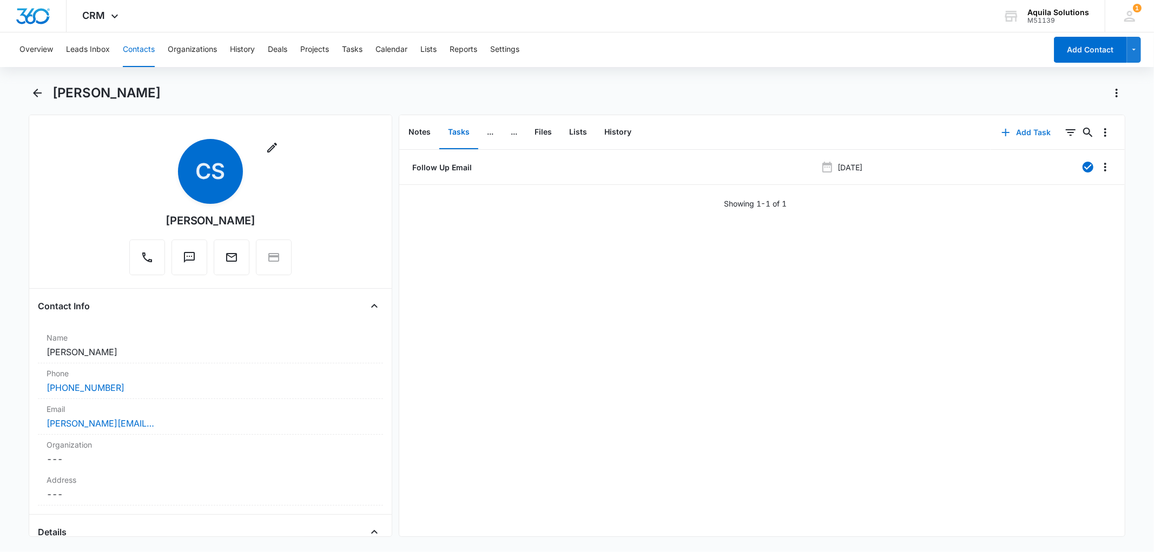
click at [999, 131] on icon "button" at bounding box center [1005, 132] width 13 height 13
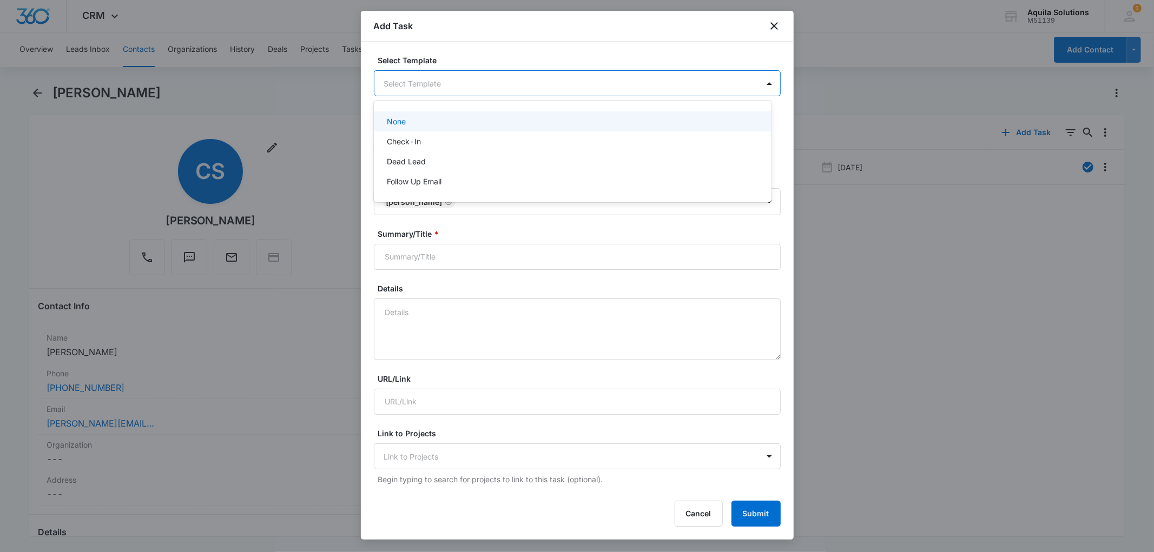
click at [436, 88] on body "CRM Apps Reputation Websites Forms CRM Email Social Payments POS Content Ads In…" at bounding box center [577, 276] width 1154 height 552
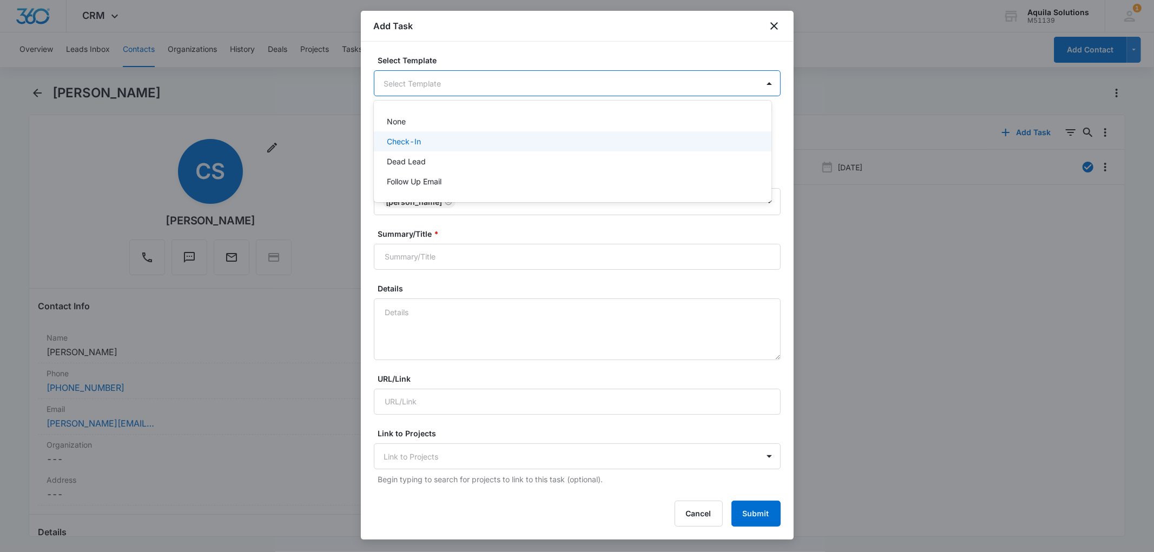
click at [441, 145] on div "Check-In" at bounding box center [571, 141] width 369 height 11
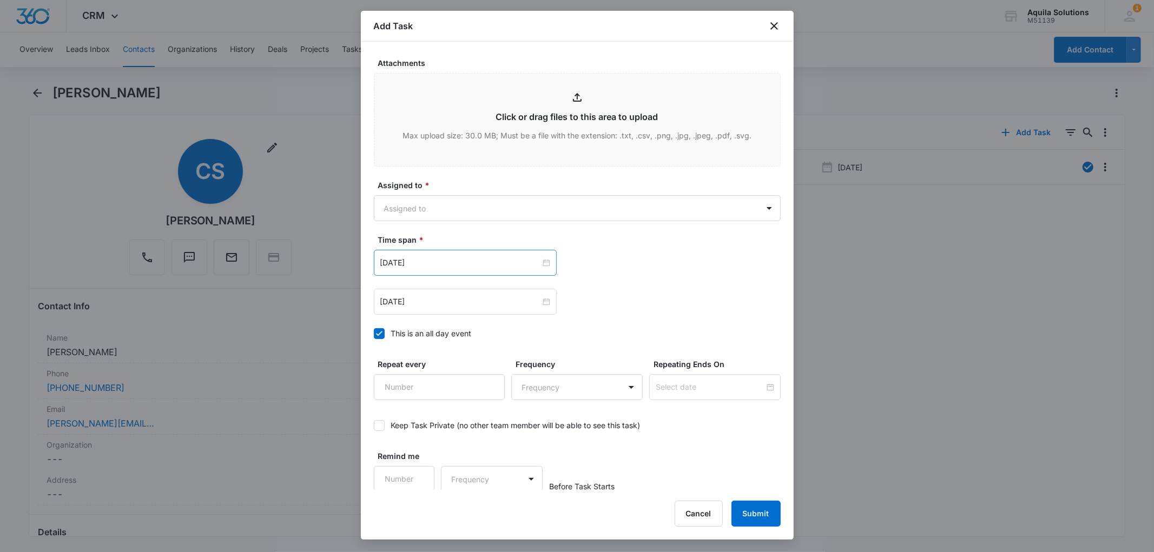
scroll to position [552, 0]
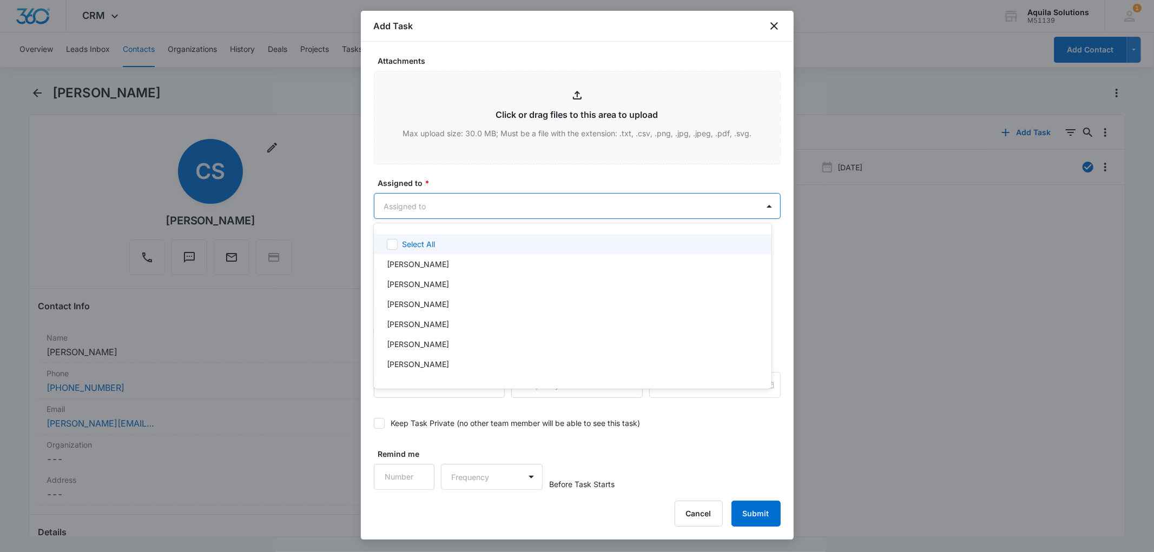
click at [431, 206] on body "CRM Apps Reputation Websites Forms CRM Email Social Payments POS Content Ads In…" at bounding box center [577, 276] width 1154 height 552
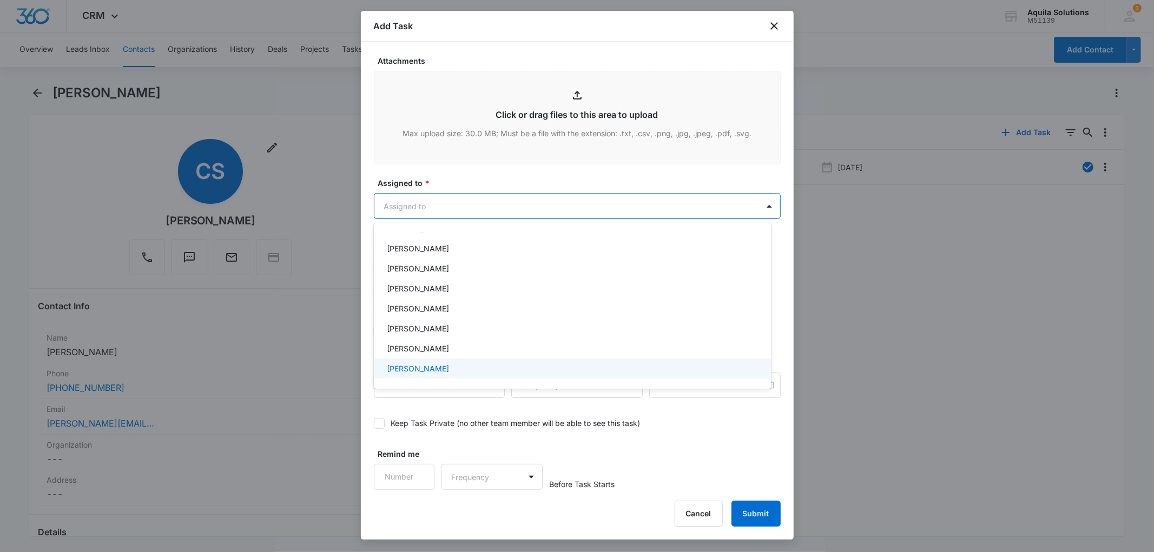
click at [418, 360] on div "[PERSON_NAME]" at bounding box center [573, 369] width 398 height 20
click at [452, 185] on div at bounding box center [577, 276] width 1154 height 552
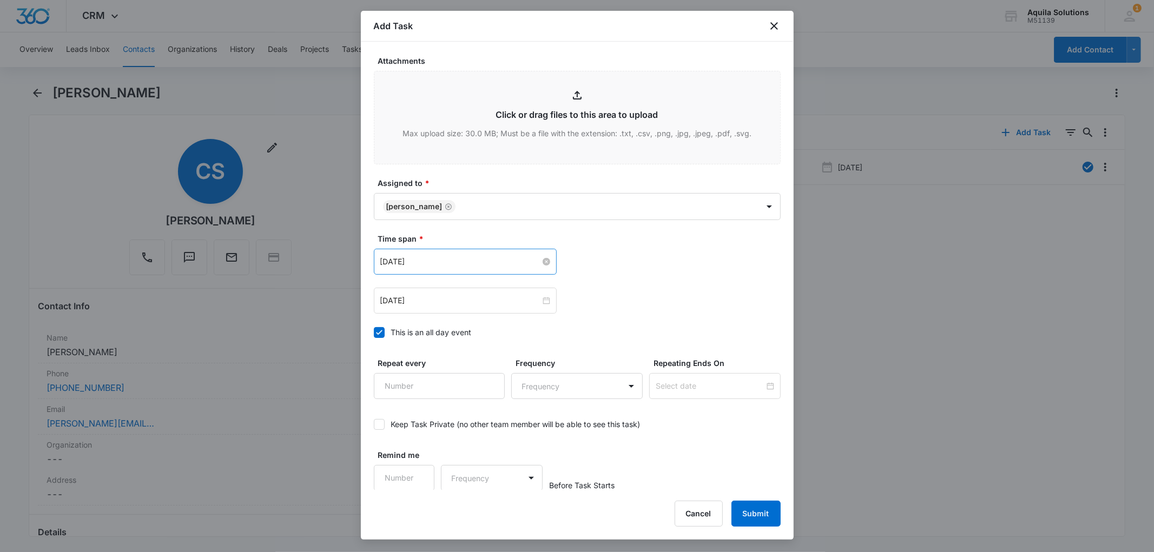
click at [424, 260] on input "[DATE]" at bounding box center [460, 262] width 160 height 12
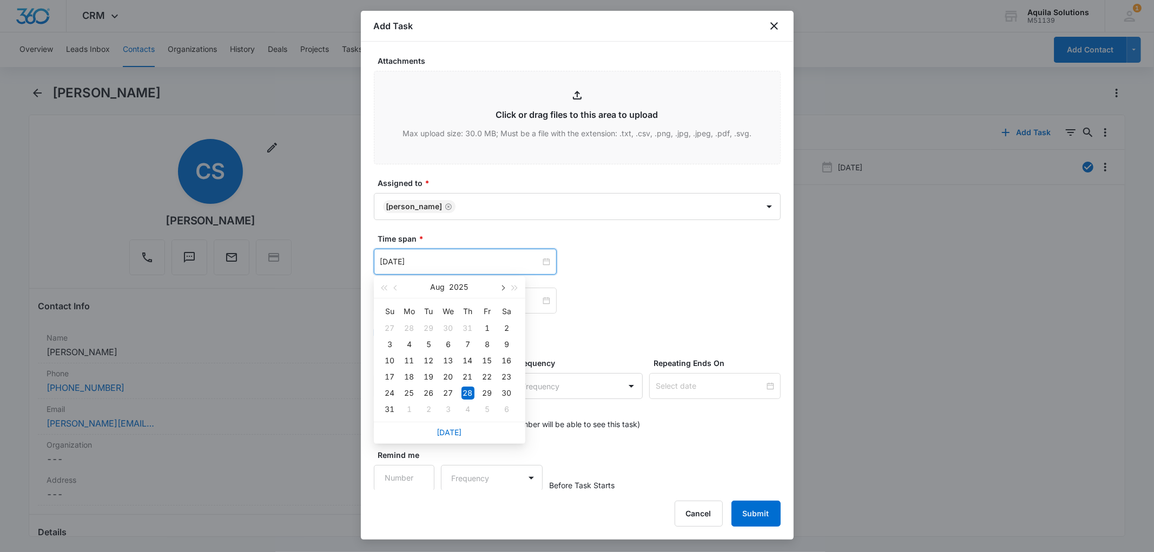
click at [503, 286] on span "button" at bounding box center [502, 288] width 5 height 5
type input "[DATE]"
click at [431, 361] on div "14" at bounding box center [428, 360] width 13 height 13
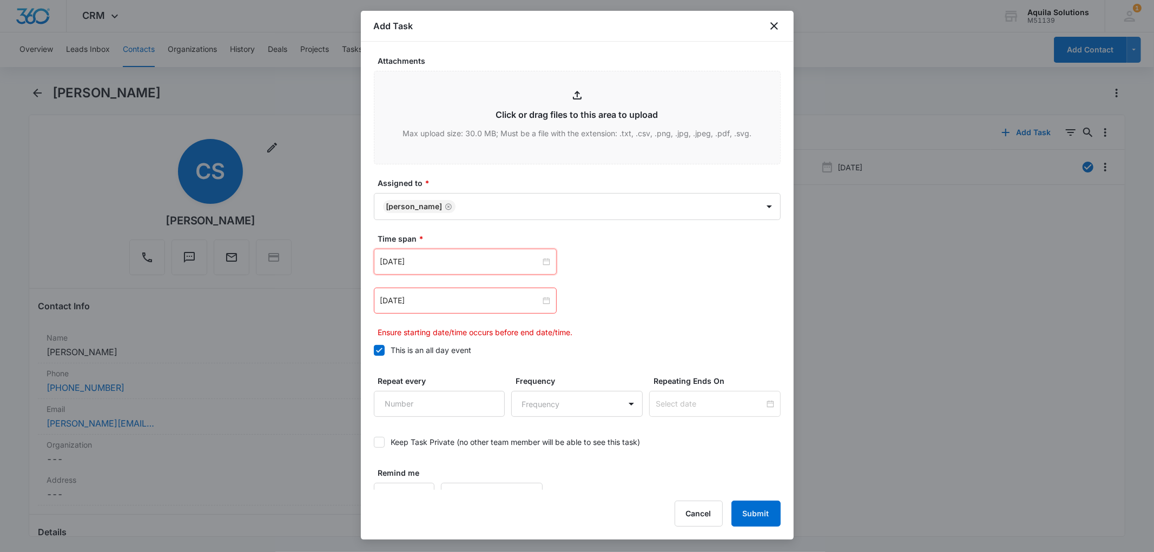
click at [447, 310] on div "[DATE]" at bounding box center [465, 301] width 183 height 26
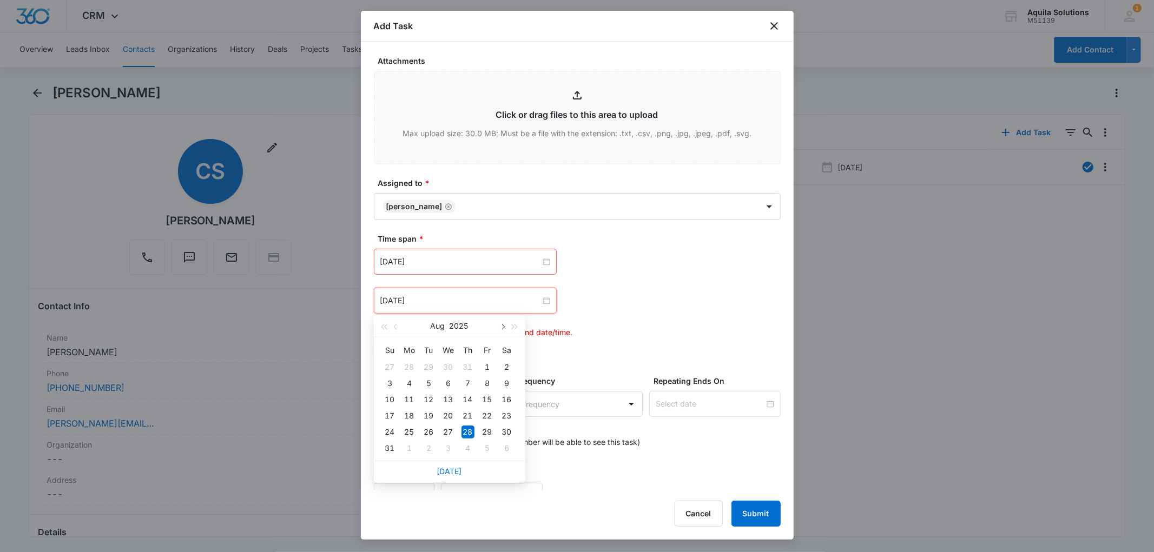
click at [501, 325] on span "button" at bounding box center [502, 327] width 5 height 5
click at [398, 327] on button "button" at bounding box center [396, 326] width 12 height 22
type input "[DATE]"
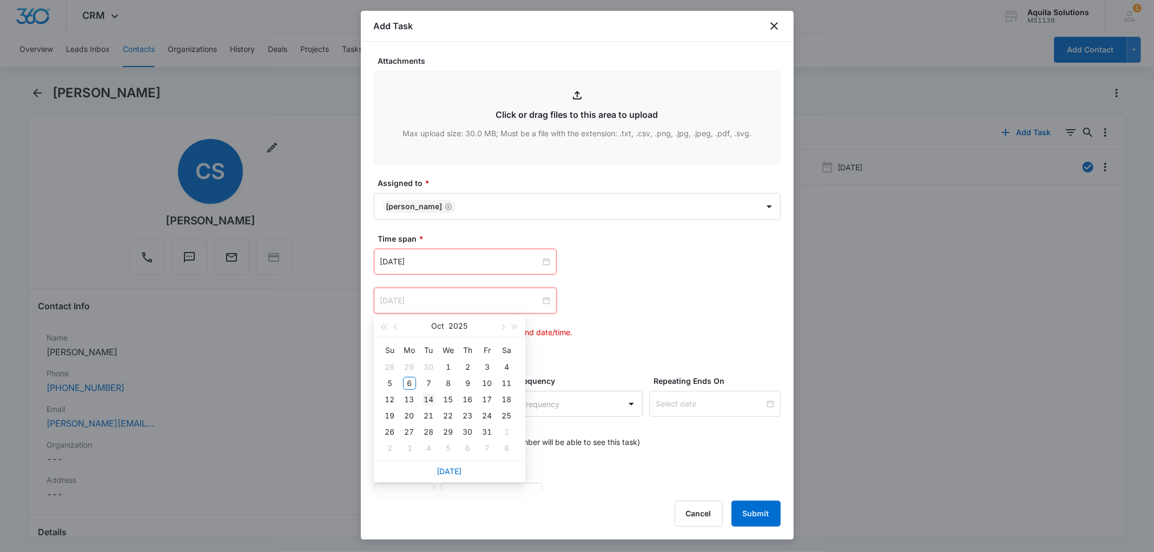
click at [429, 402] on div "14" at bounding box center [428, 399] width 13 height 13
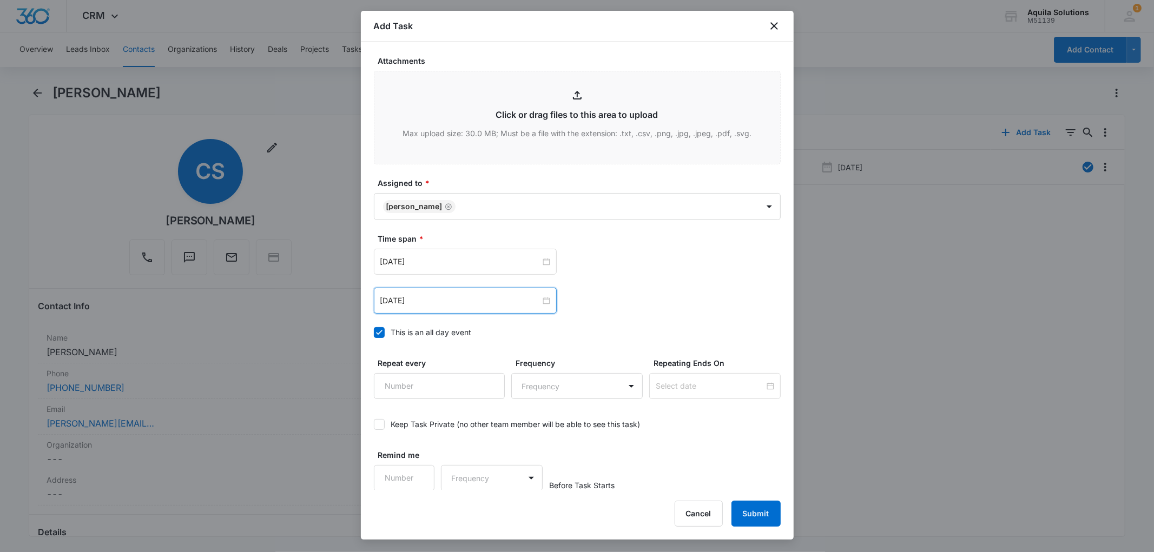
scroll to position [553, 0]
click at [409, 482] on input "Remind me" at bounding box center [404, 477] width 61 height 26
type input "1"
click at [418, 474] on input "1" at bounding box center [404, 477] width 61 height 26
click at [449, 478] on body "CRM Apps Reputation Websites Forms CRM Email Social Payments POS Content Ads In…" at bounding box center [577, 276] width 1154 height 552
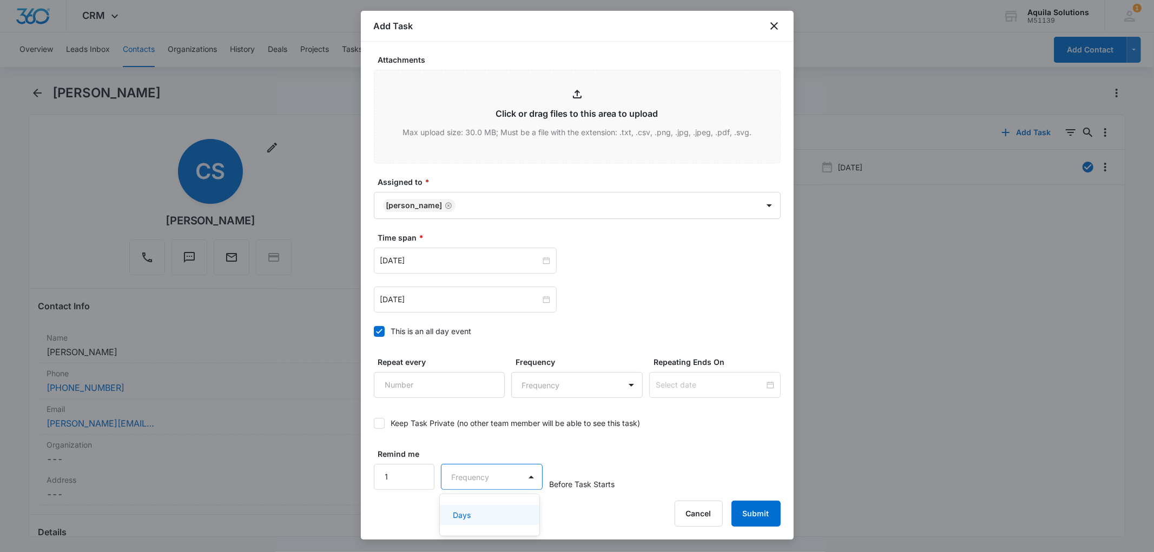
click at [471, 514] on div "Days" at bounding box center [488, 515] width 71 height 11
click at [764, 511] on button "Submit" at bounding box center [755, 514] width 49 height 26
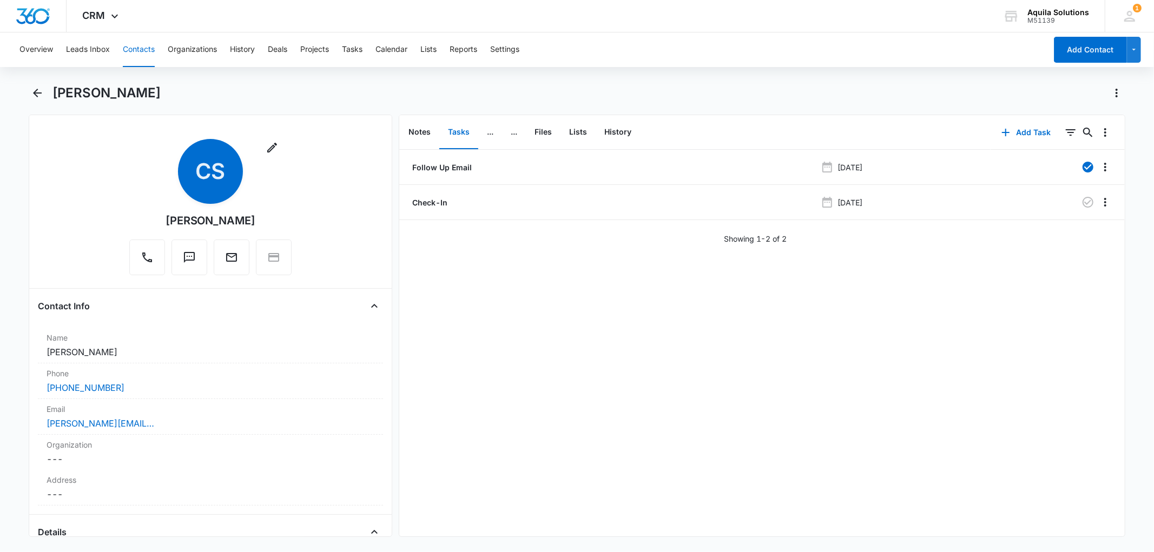
click at [144, 48] on button "Contacts" at bounding box center [139, 49] width 32 height 35
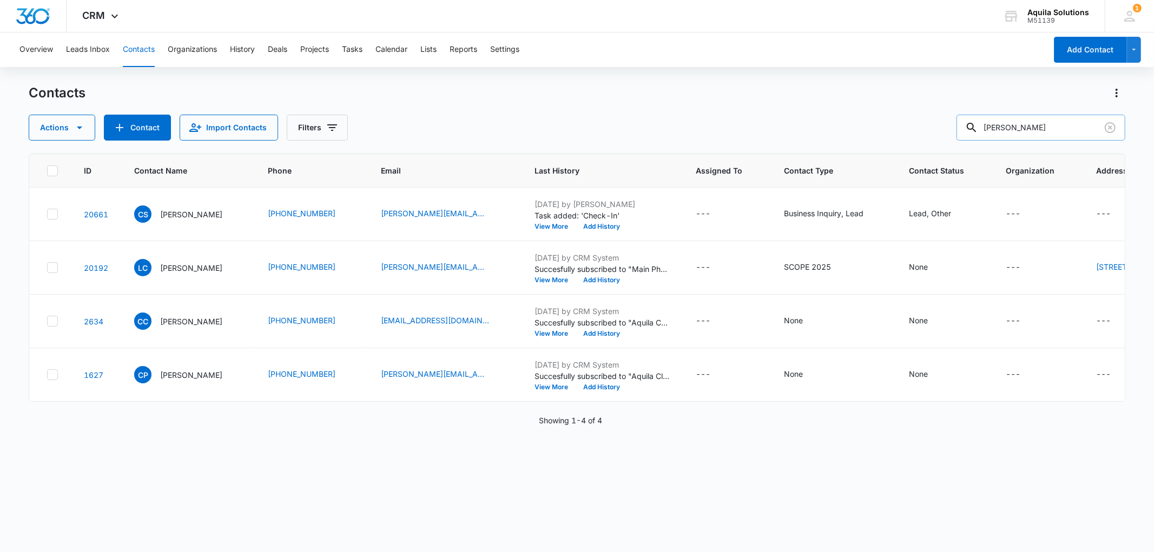
click at [1005, 127] on input "[PERSON_NAME]" at bounding box center [1040, 128] width 169 height 26
click at [1015, 127] on input "[PERSON_NAME]" at bounding box center [1040, 128] width 169 height 26
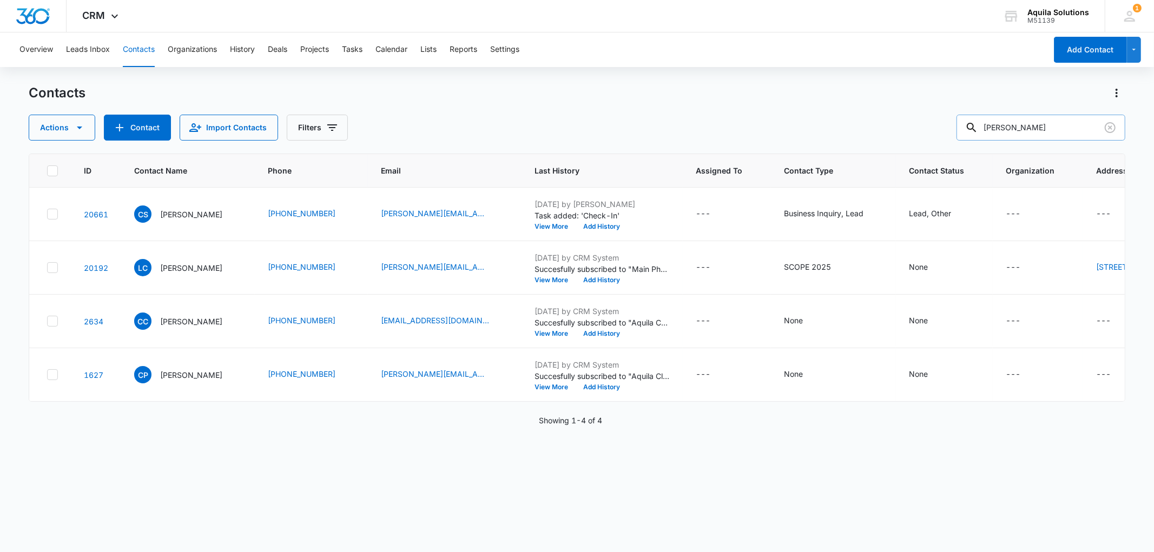
type input "[PERSON_NAME]"
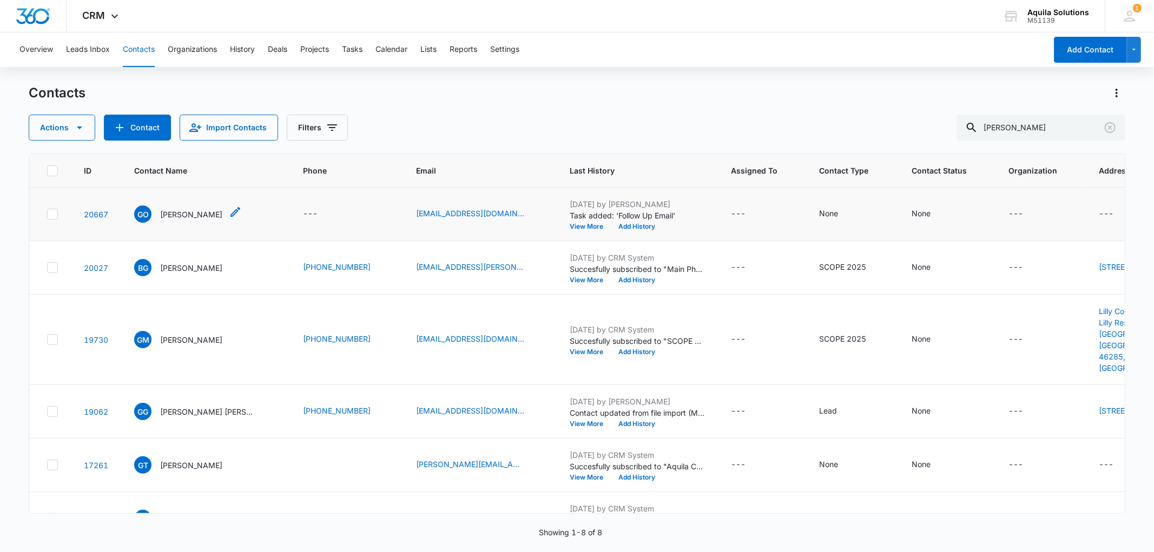
click at [197, 209] on p "[PERSON_NAME]" at bounding box center [191, 214] width 62 height 11
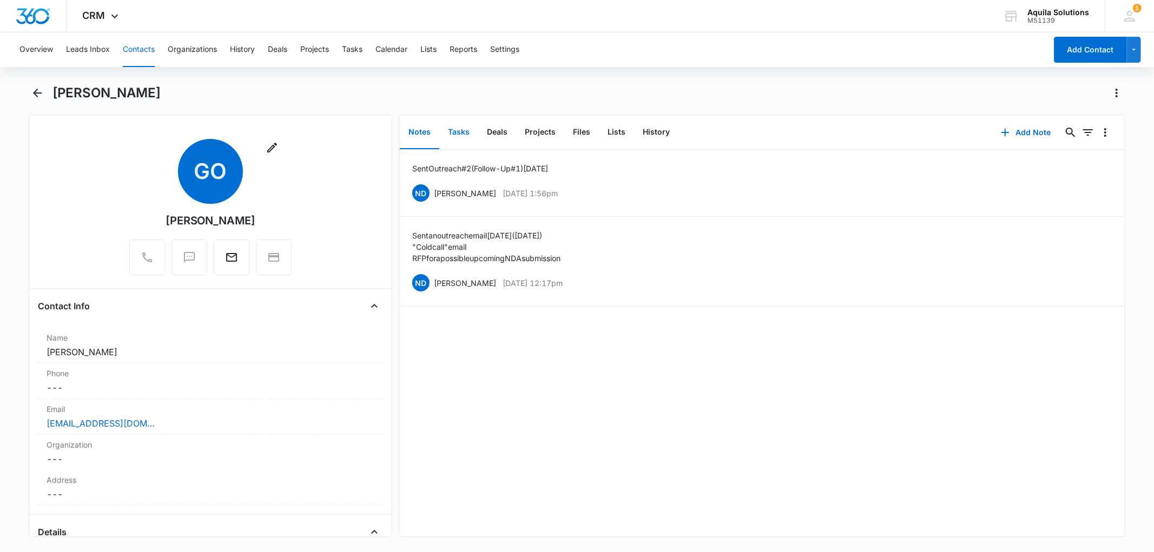
click at [456, 133] on button "Tasks" at bounding box center [458, 133] width 39 height 34
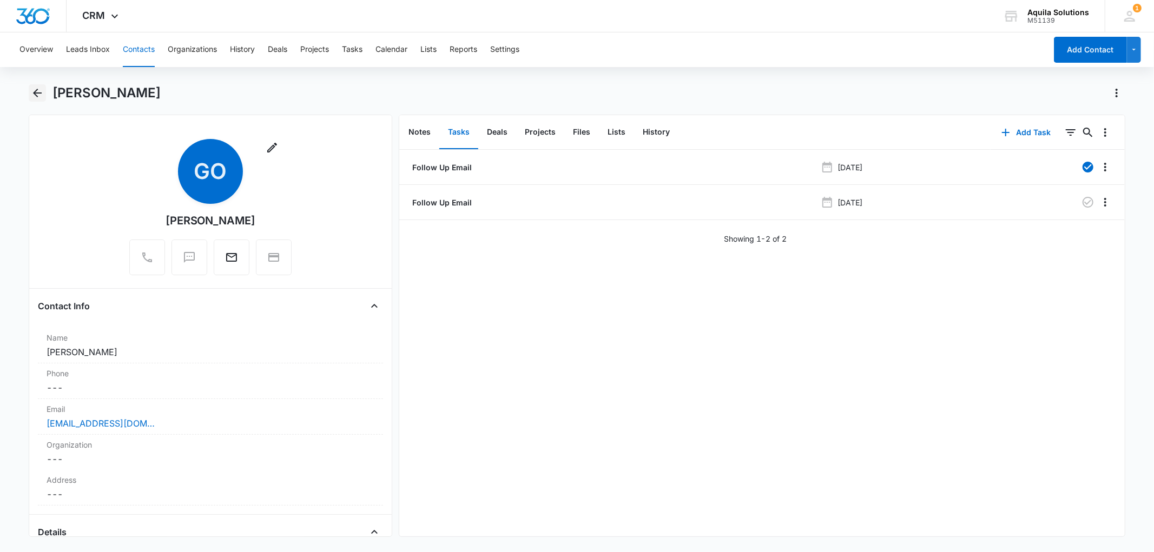
click at [39, 87] on icon "Back" at bounding box center [37, 93] width 13 height 13
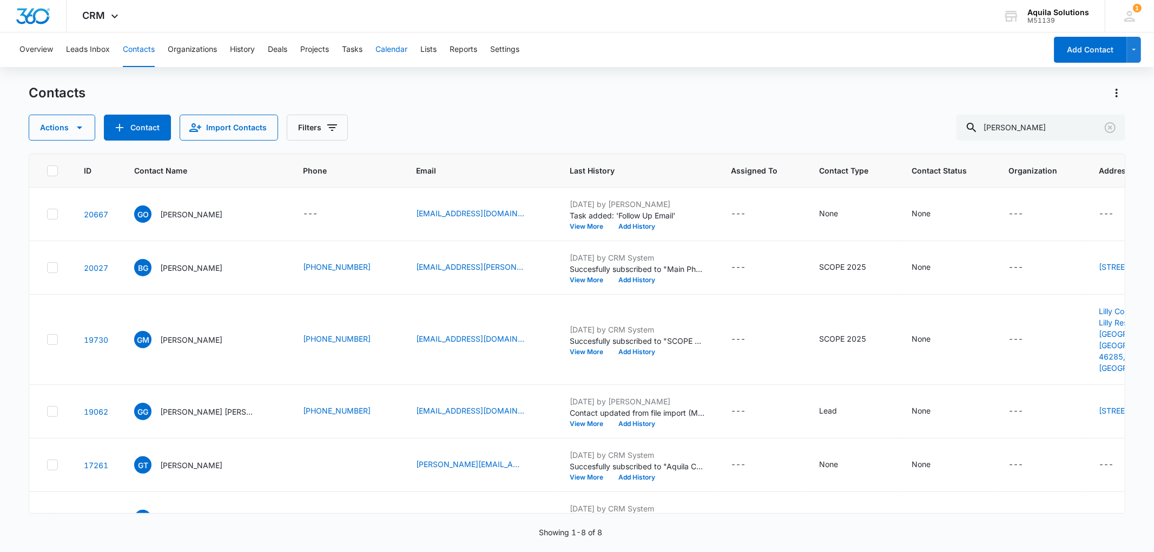
click at [386, 46] on button "Calendar" at bounding box center [391, 49] width 32 height 35
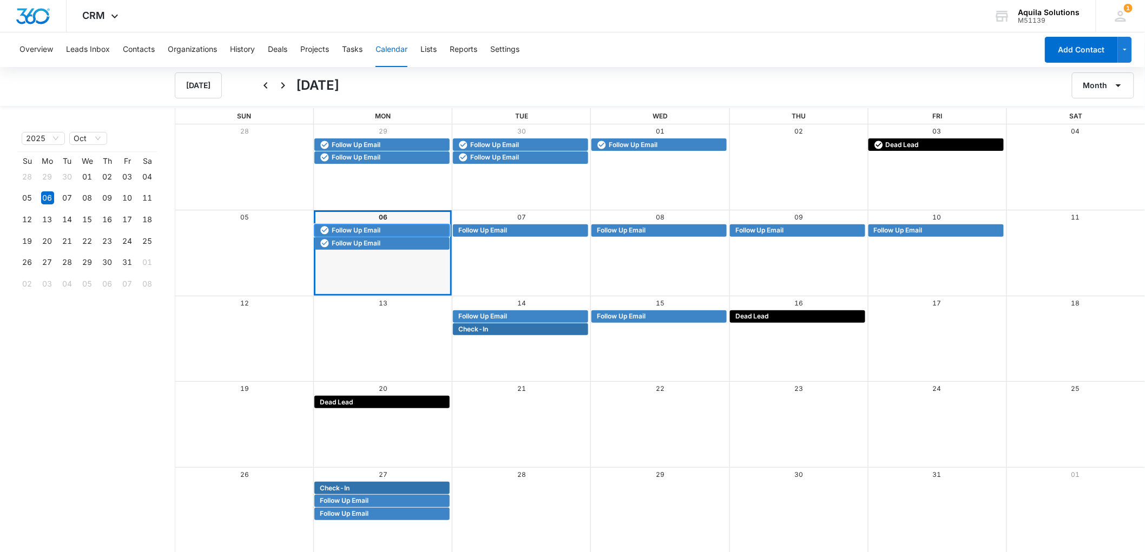
click at [366, 230] on span "Follow Up Email" at bounding box center [356, 231] width 49 height 10
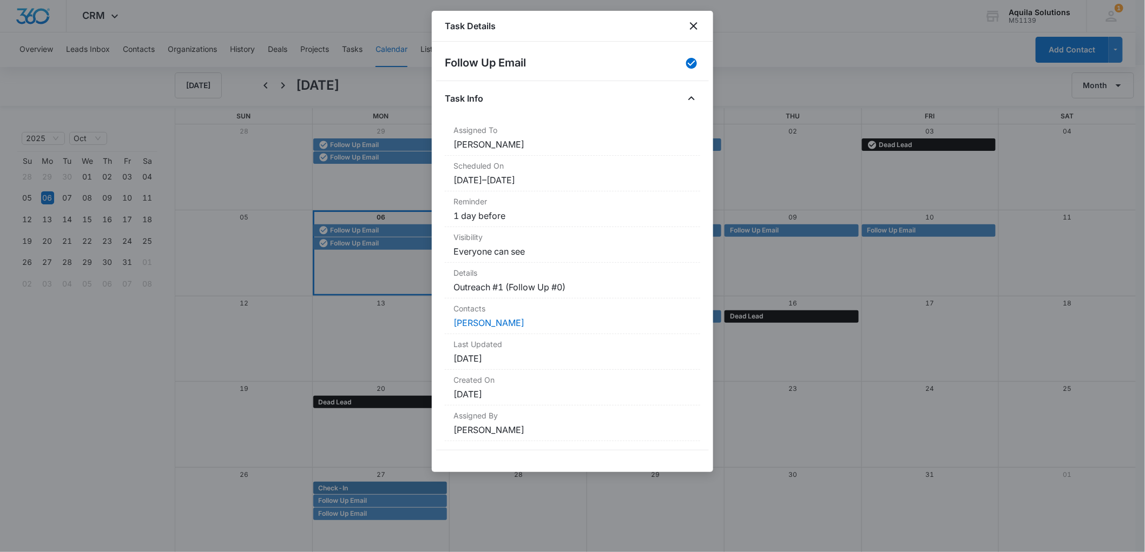
click at [372, 241] on div at bounding box center [572, 276] width 1145 height 552
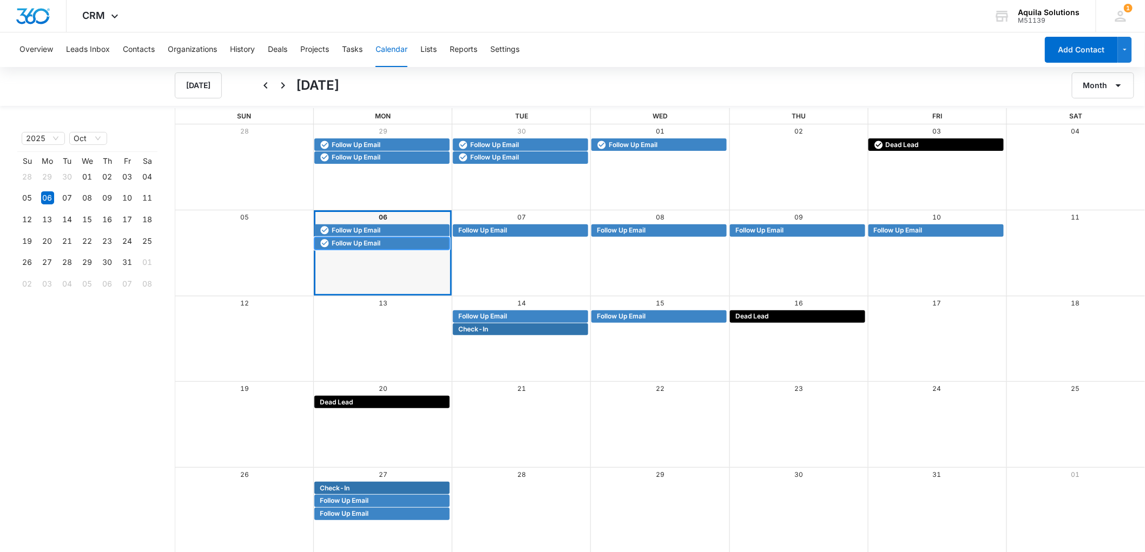
click at [368, 242] on span "Follow Up Email" at bounding box center [356, 244] width 49 height 10
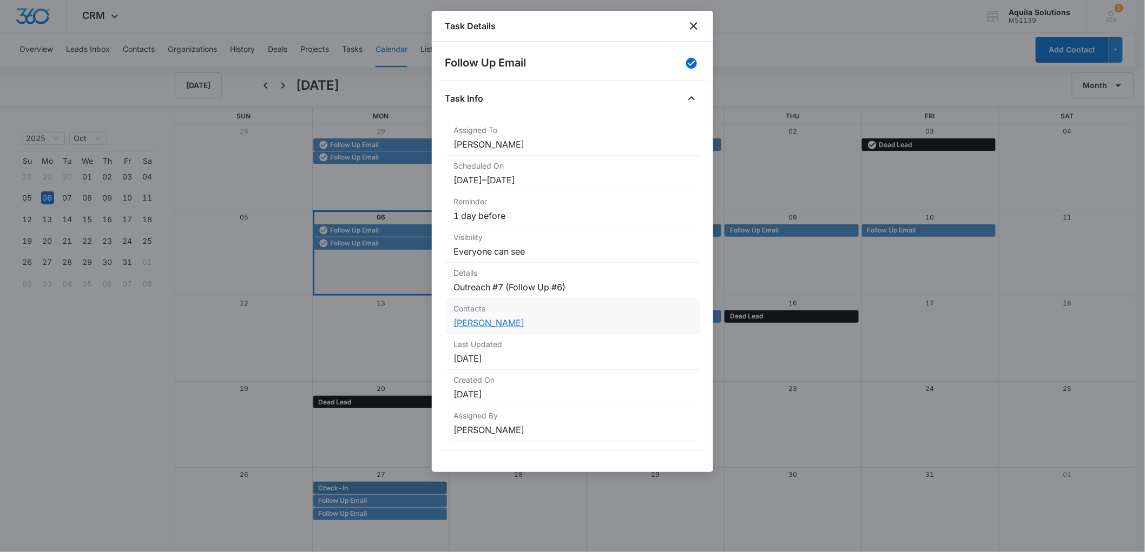
click at [473, 323] on link "[PERSON_NAME]" at bounding box center [488, 322] width 71 height 11
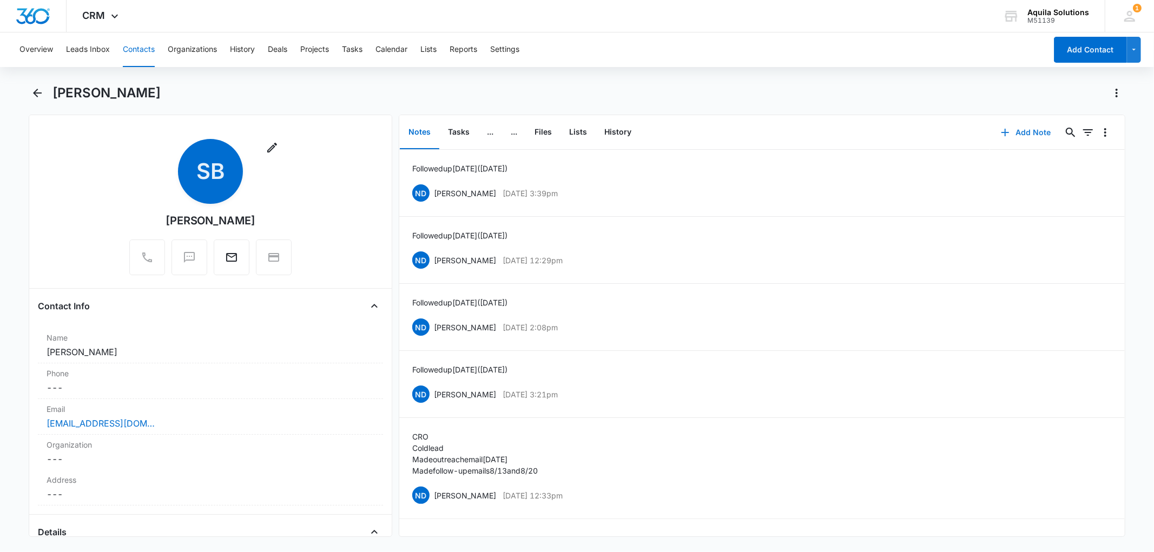
click at [1001, 128] on icon "button" at bounding box center [1004, 132] width 13 height 13
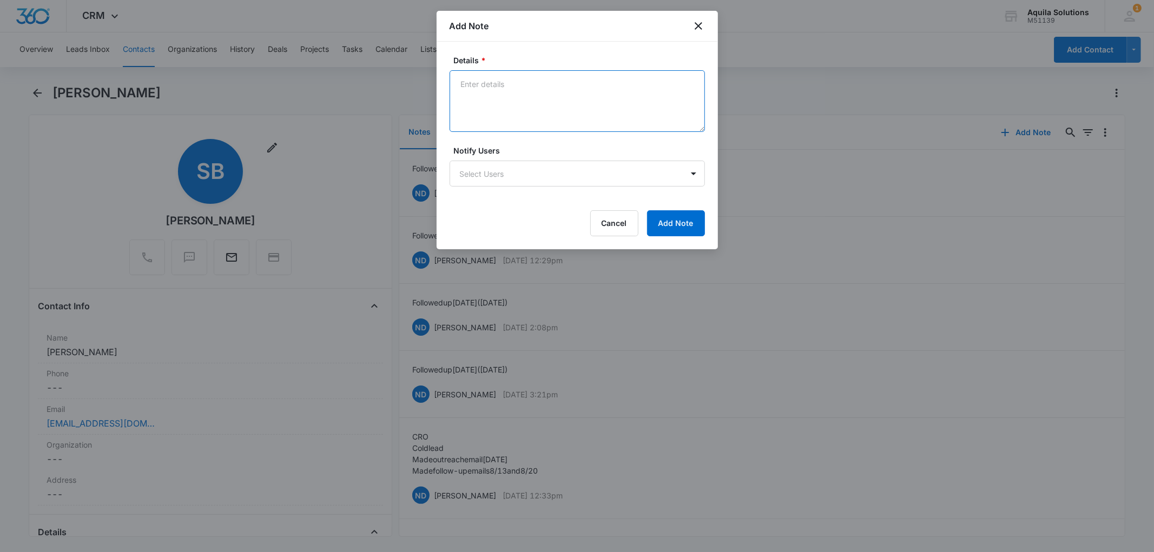
click at [494, 81] on textarea "Details *" at bounding box center [576, 101] width 255 height 62
paste textarea "[PERSON_NAME] Sometimes my clients so ask for this service and I send the usual…"
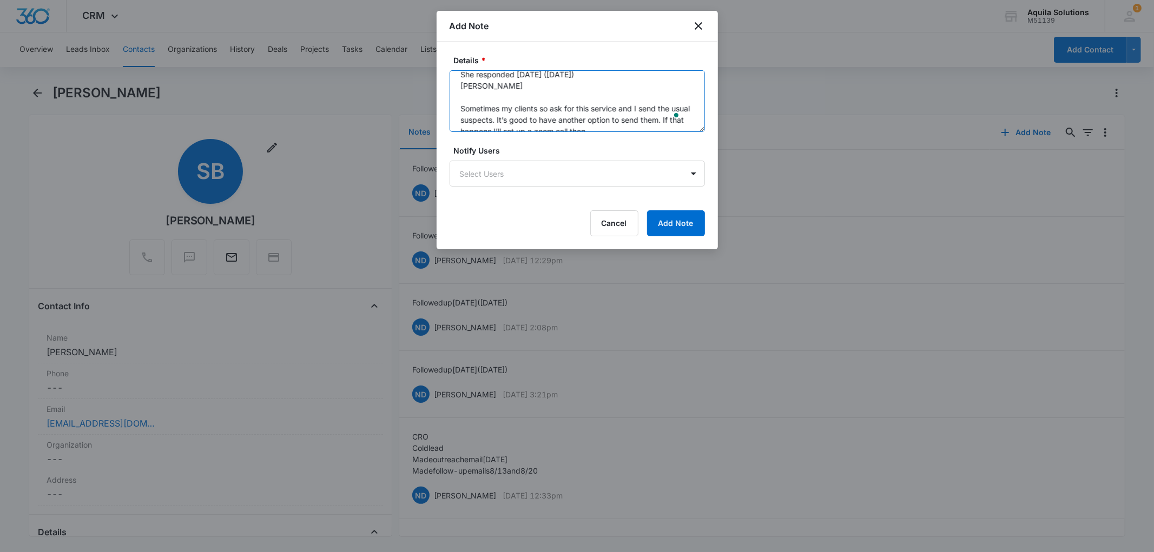
click at [465, 94] on textarea "She responded [DATE] ([DATE]) [PERSON_NAME] Sometimes my clients so ask for thi…" at bounding box center [576, 101] width 255 height 62
type textarea "She responded [DATE] ([DATE]) "[PERSON_NAME] Sometimes my clients so ask for th…"
click at [677, 222] on button "Add Note" at bounding box center [676, 223] width 58 height 26
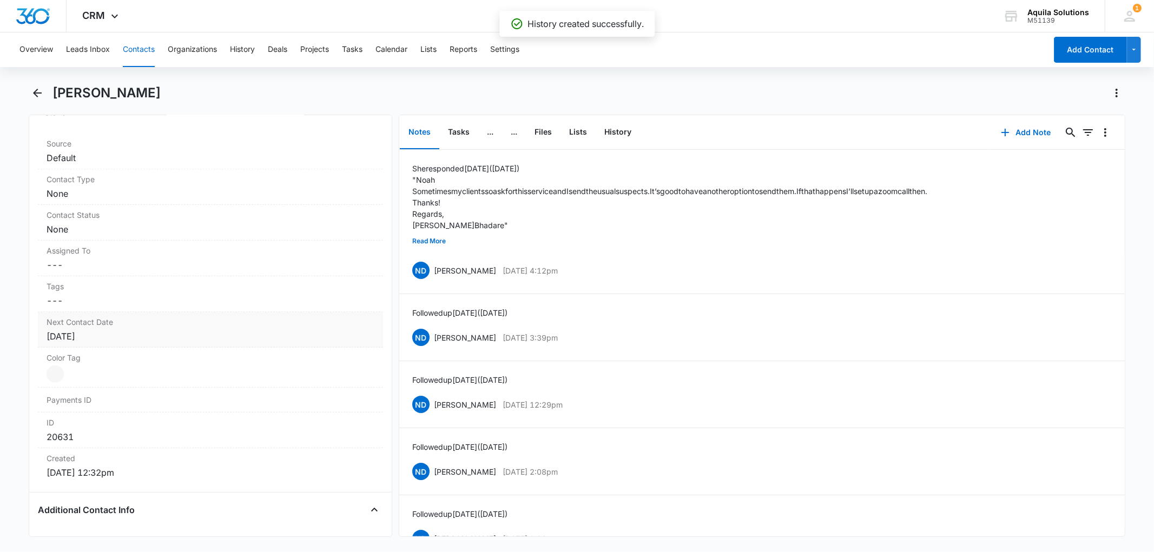
click at [71, 339] on div "[DATE]" at bounding box center [210, 336] width 327 height 13
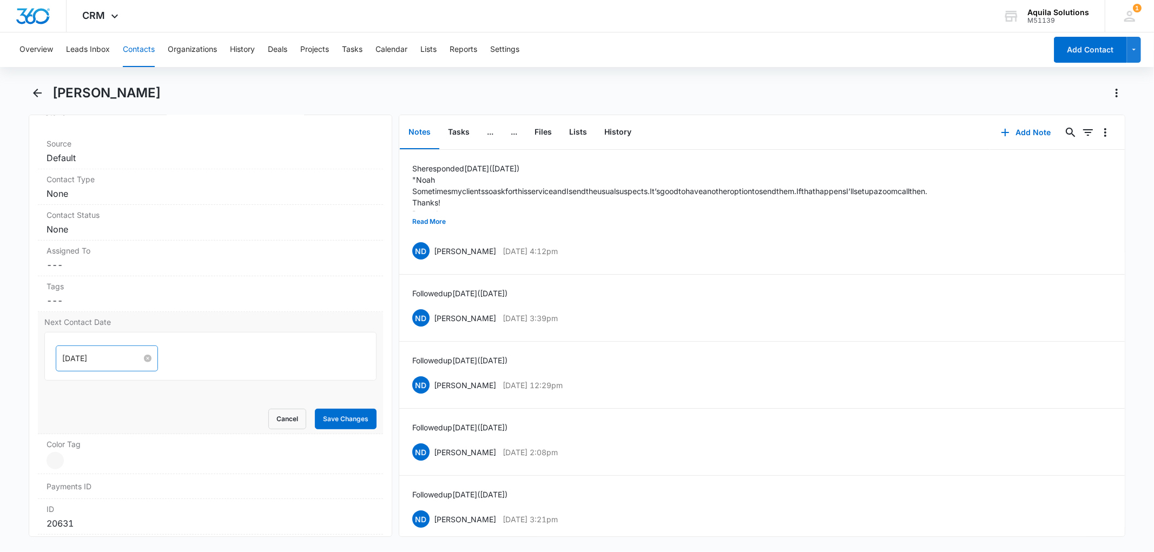
click at [115, 359] on input "[DATE]" at bounding box center [102, 359] width 80 height 12
click at [182, 382] on span "button" at bounding box center [184, 384] width 5 height 5
type input "[DATE]"
click at [89, 442] on div "8" at bounding box center [91, 441] width 13 height 13
click at [327, 418] on button "Save Changes" at bounding box center [346, 419] width 62 height 21
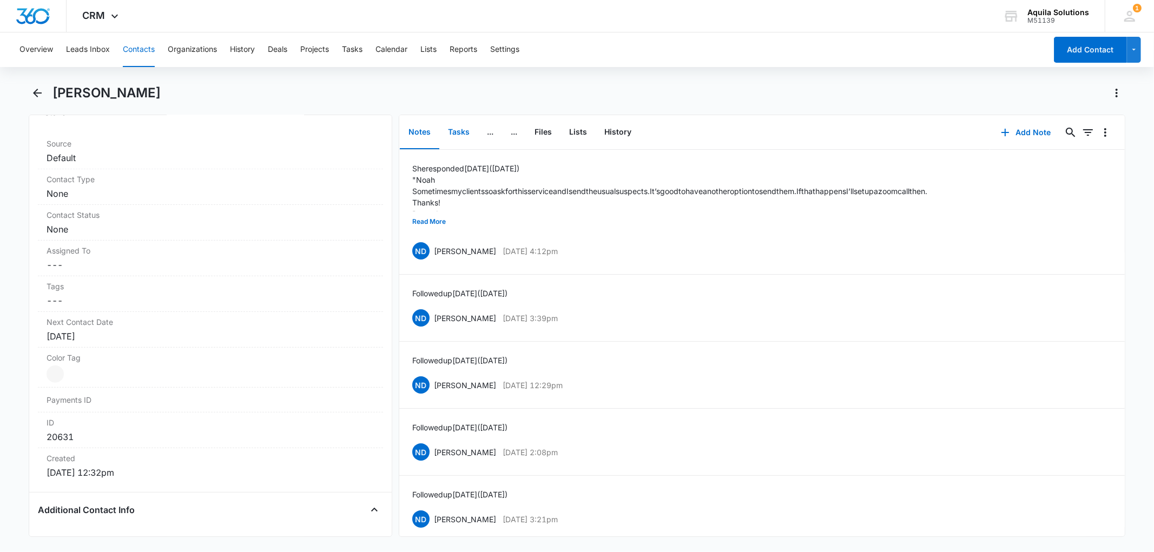
click at [459, 136] on button "Tasks" at bounding box center [458, 133] width 39 height 34
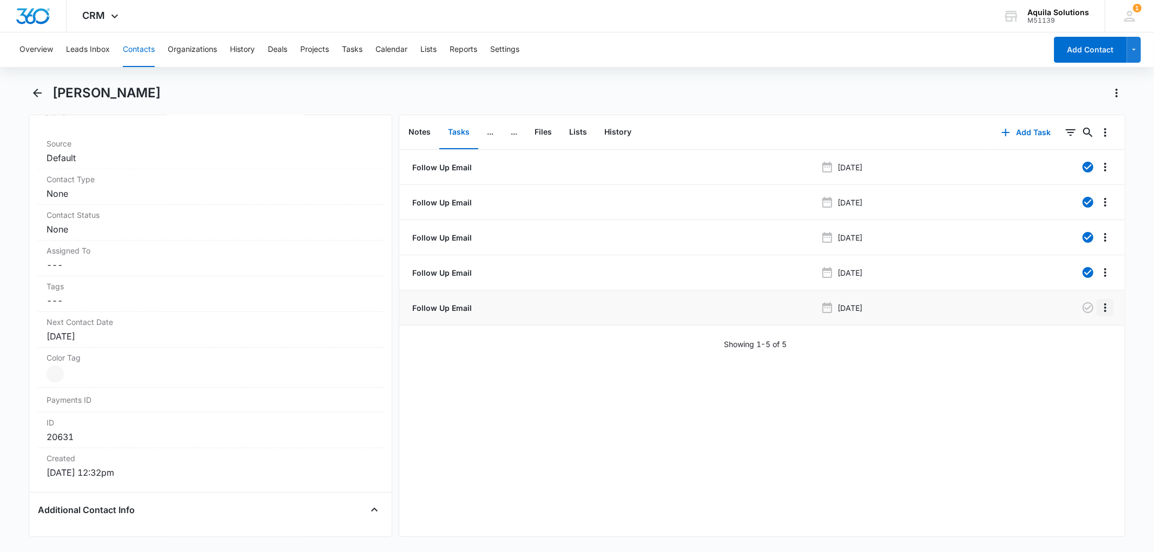
click at [1099, 307] on icon "Overflow Menu" at bounding box center [1105, 307] width 13 height 13
click at [1072, 353] on div "Delete" at bounding box center [1066, 354] width 23 height 8
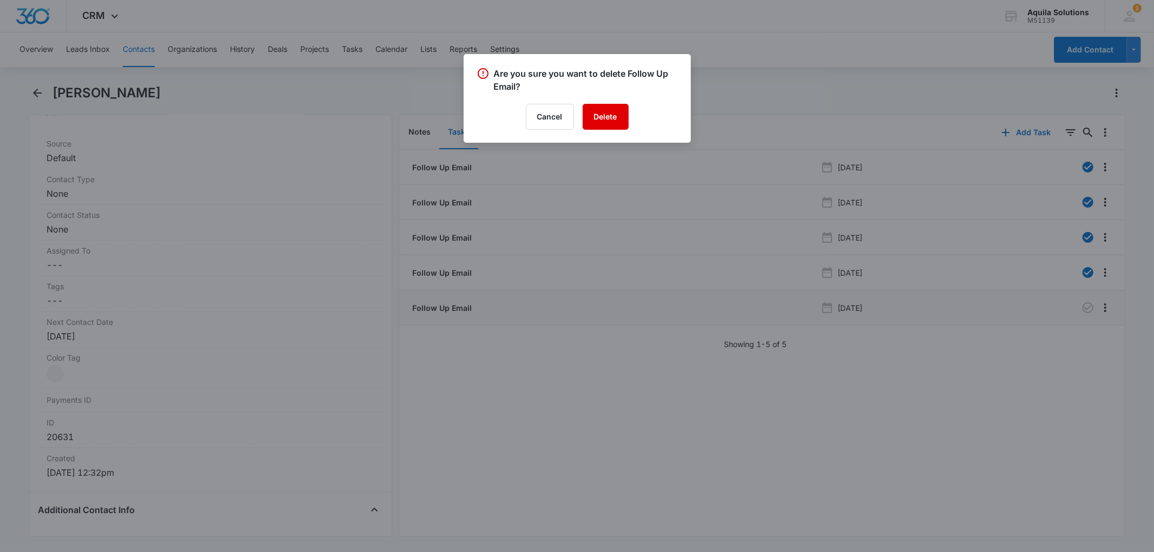
click at [609, 114] on button "Delete" at bounding box center [606, 117] width 46 height 26
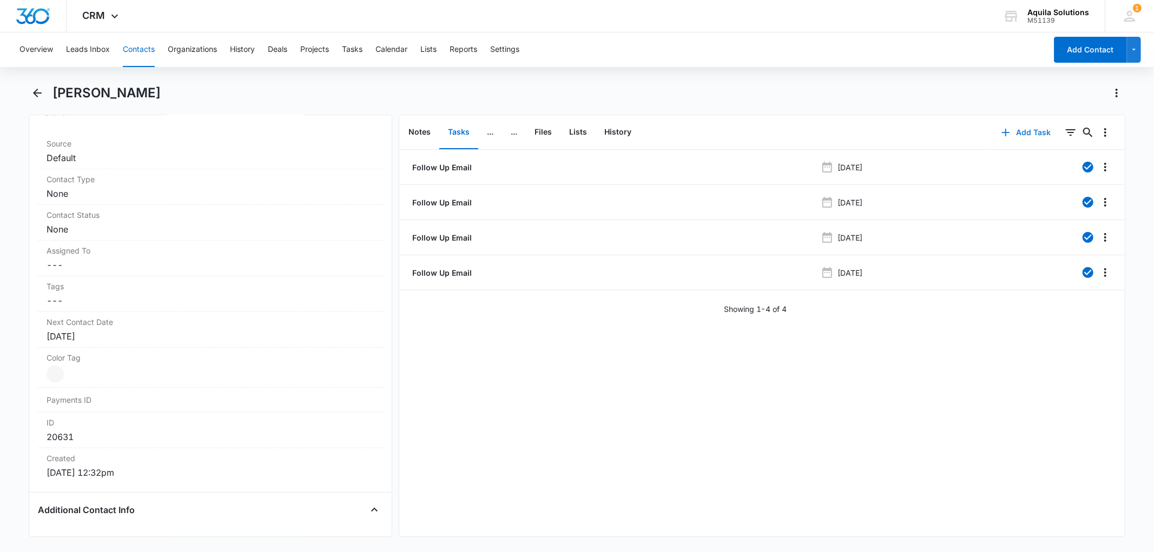
click at [999, 131] on icon "button" at bounding box center [1005, 132] width 13 height 13
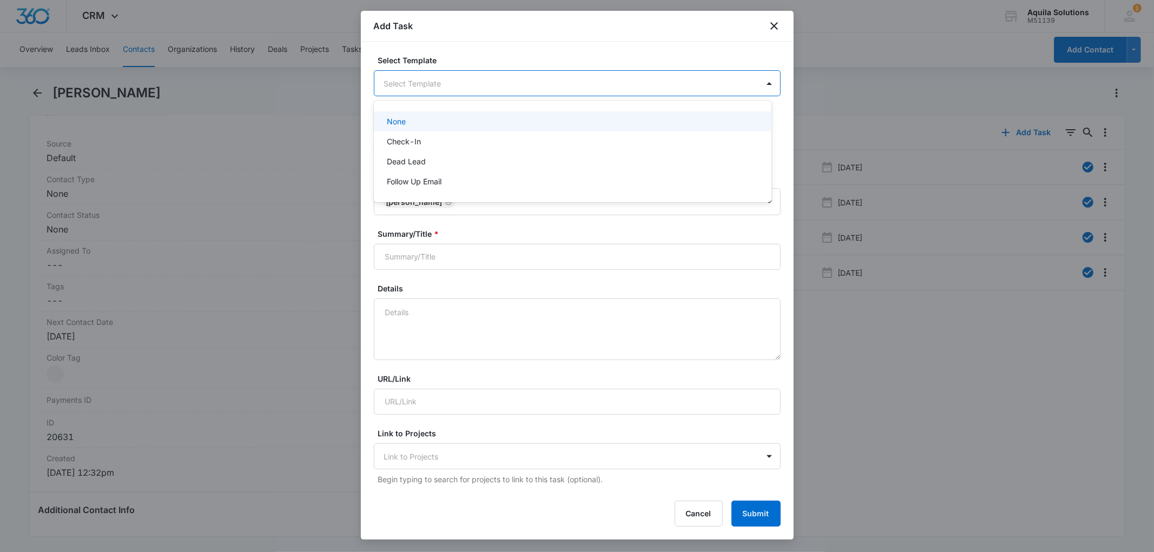
click at [468, 88] on body "CRM Apps Reputation Websites Forms CRM Email Social Payments POS Content Ads In…" at bounding box center [577, 276] width 1154 height 552
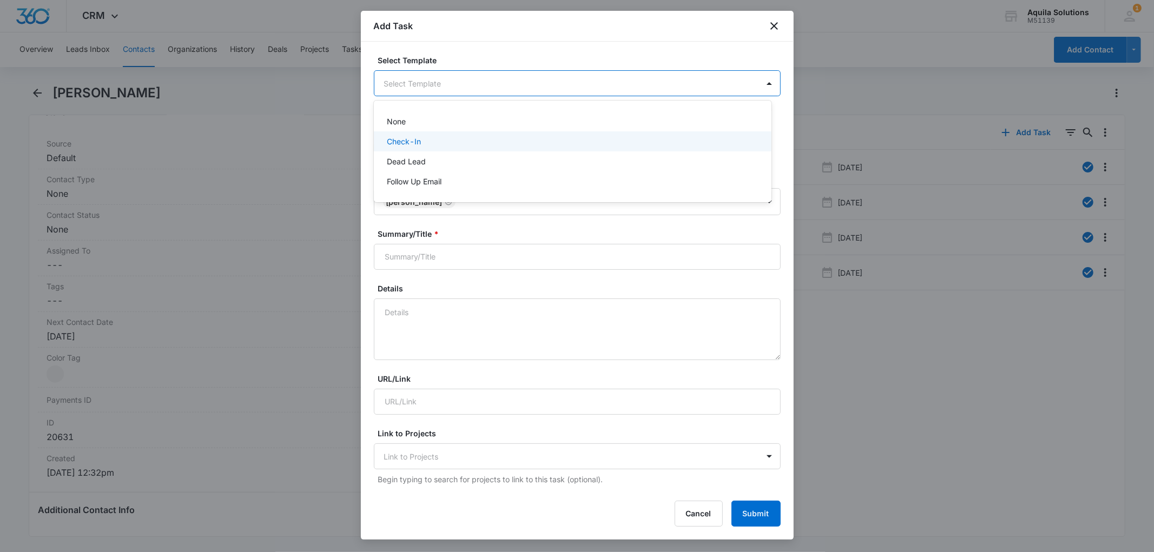
click at [434, 141] on div "Check-In" at bounding box center [571, 141] width 369 height 11
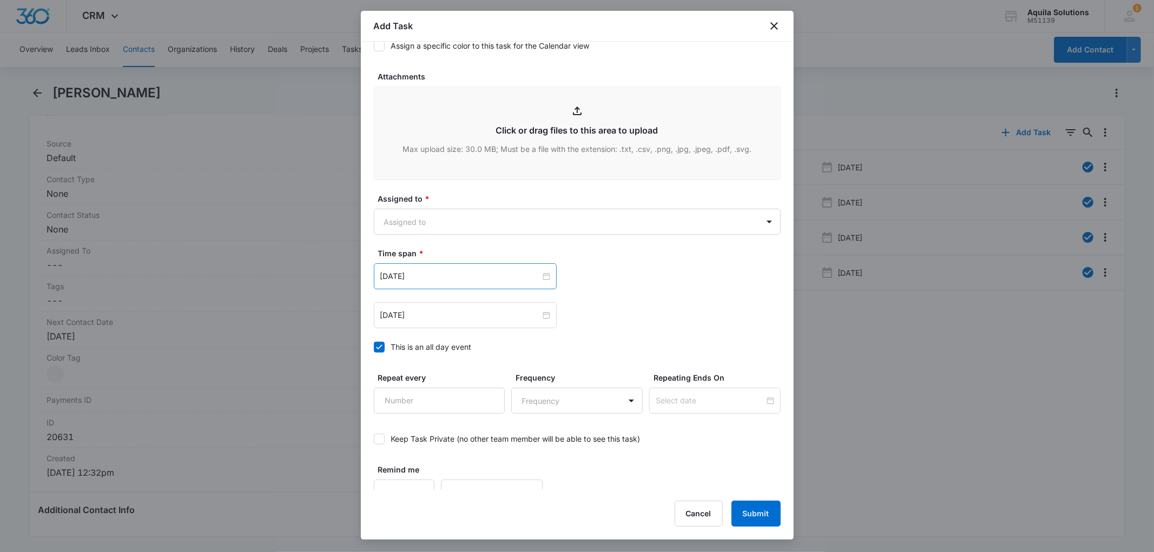
scroll to position [552, 0]
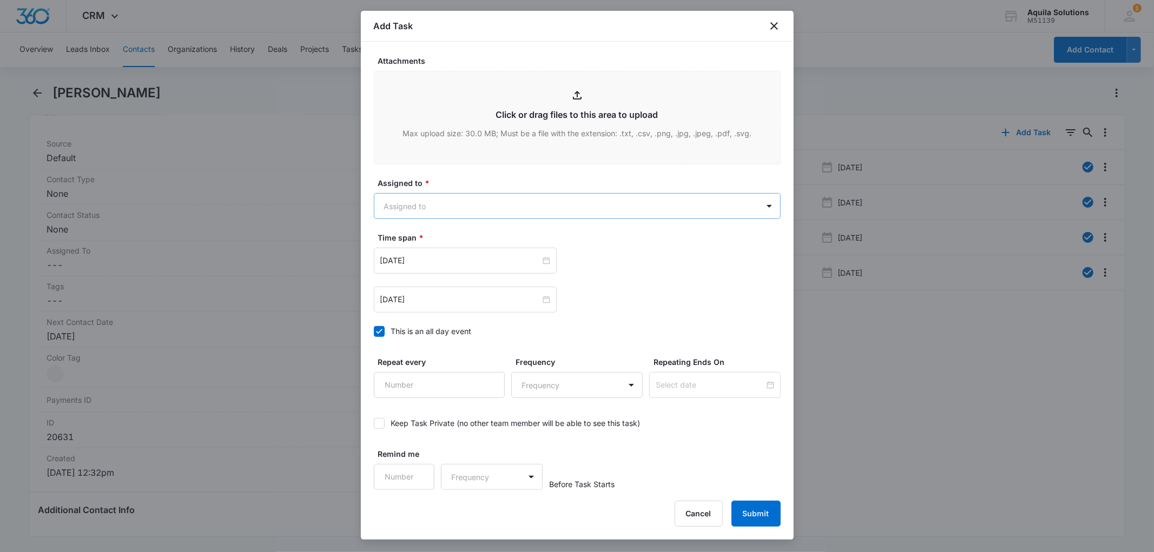
click at [449, 211] on body "CRM Apps Reputation Websites Forms CRM Email Social Payments POS Content Ads In…" at bounding box center [577, 276] width 1154 height 552
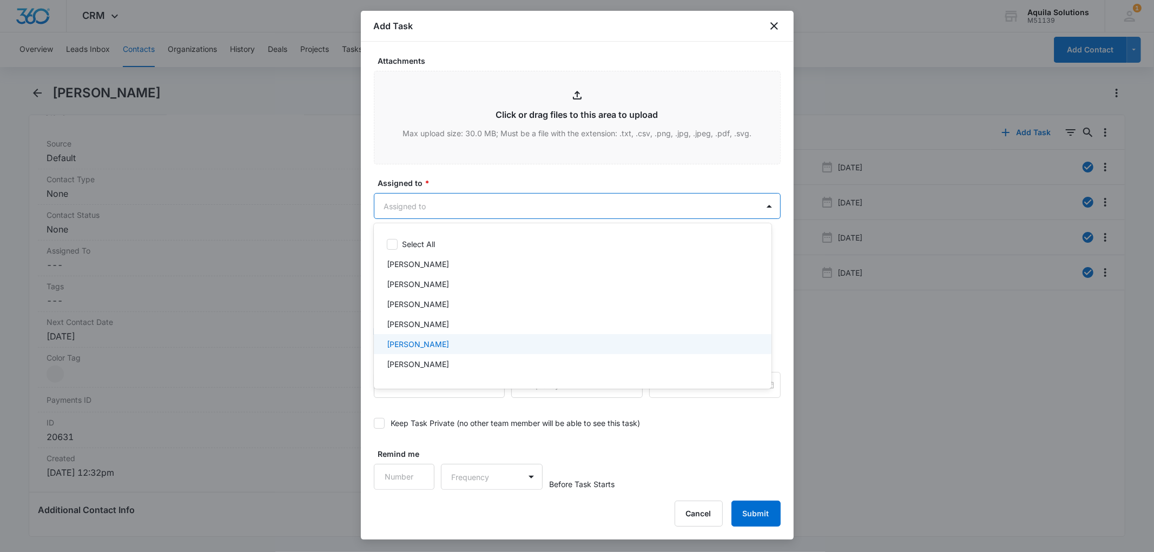
scroll to position [36, 0]
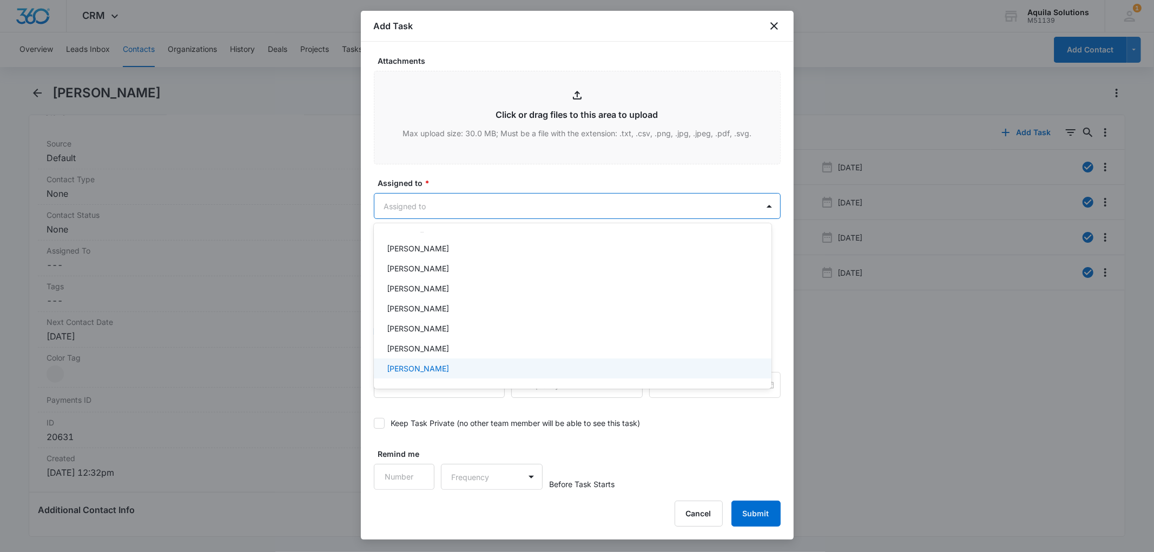
click at [429, 368] on p "[PERSON_NAME]" at bounding box center [418, 368] width 62 height 11
click at [458, 180] on div at bounding box center [577, 276] width 1154 height 552
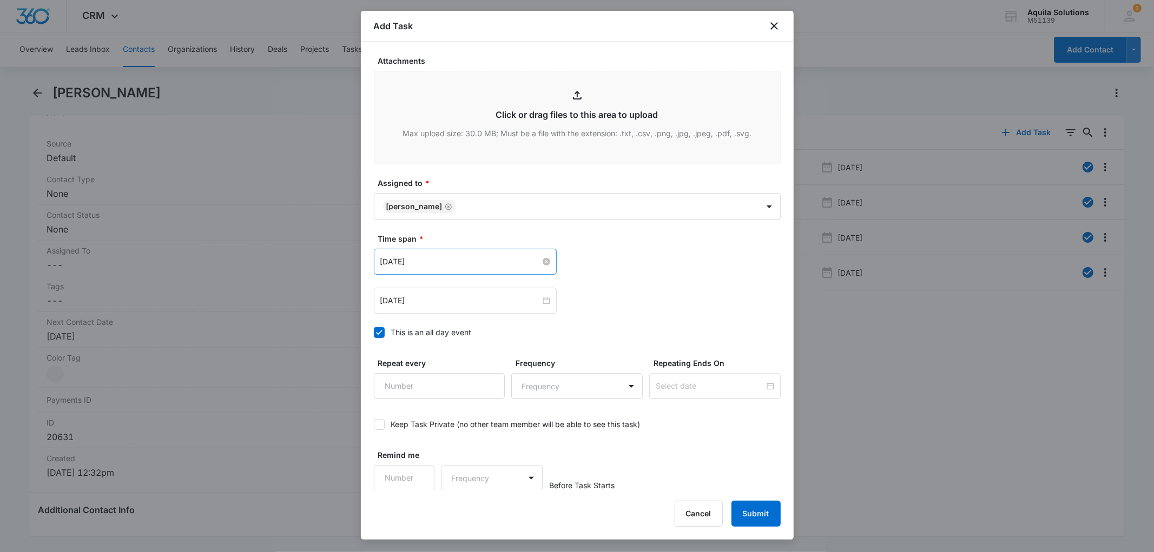
click at [442, 258] on input "[DATE]" at bounding box center [460, 262] width 160 height 12
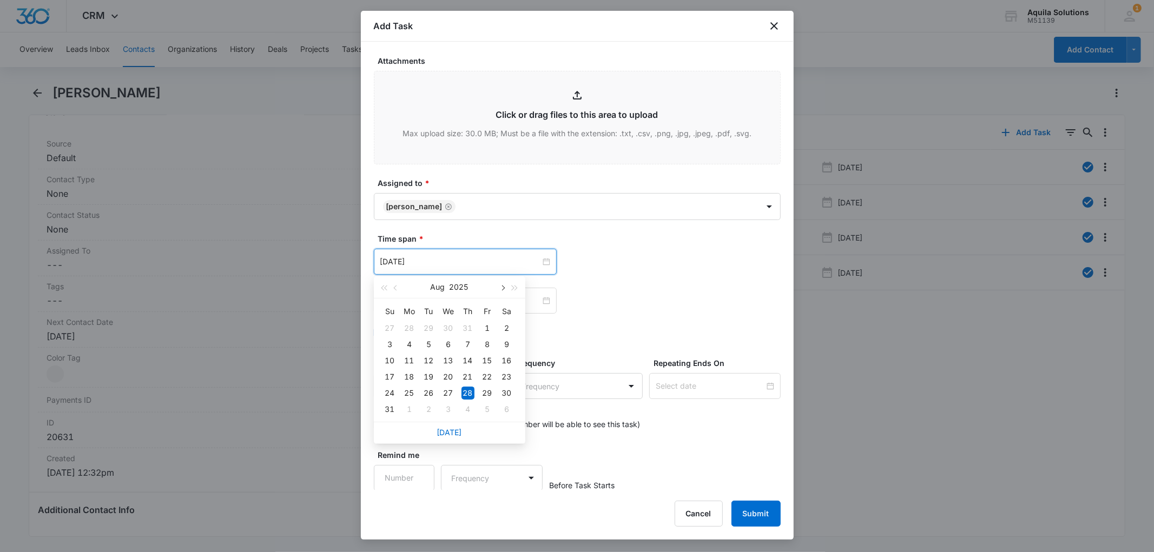
click at [501, 287] on span "button" at bounding box center [502, 288] width 5 height 5
click at [502, 287] on span "button" at bounding box center [502, 288] width 5 height 5
type input "[DATE]"
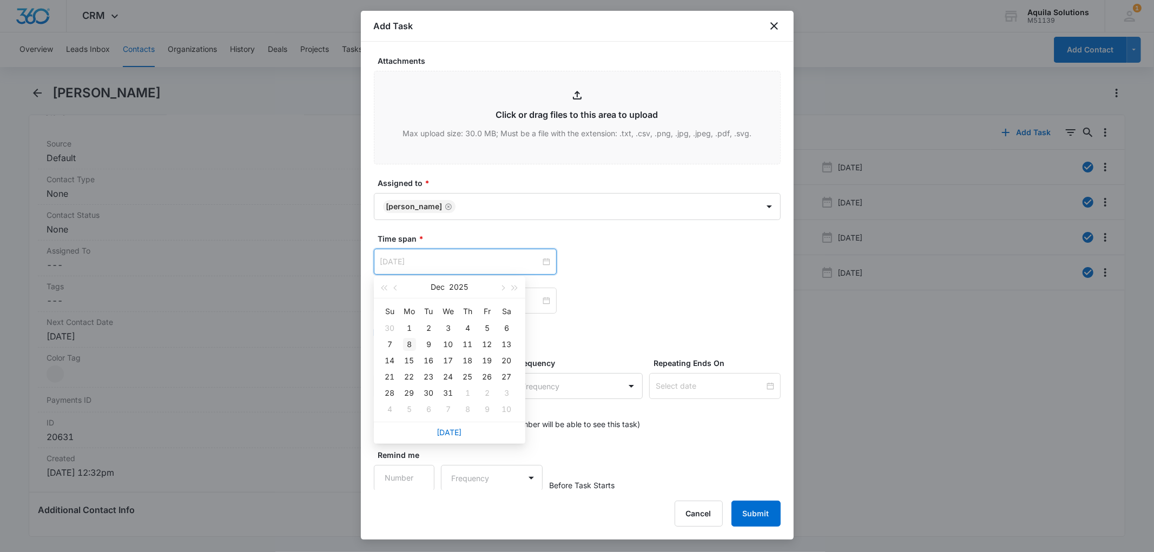
click at [409, 343] on div "8" at bounding box center [409, 344] width 13 height 13
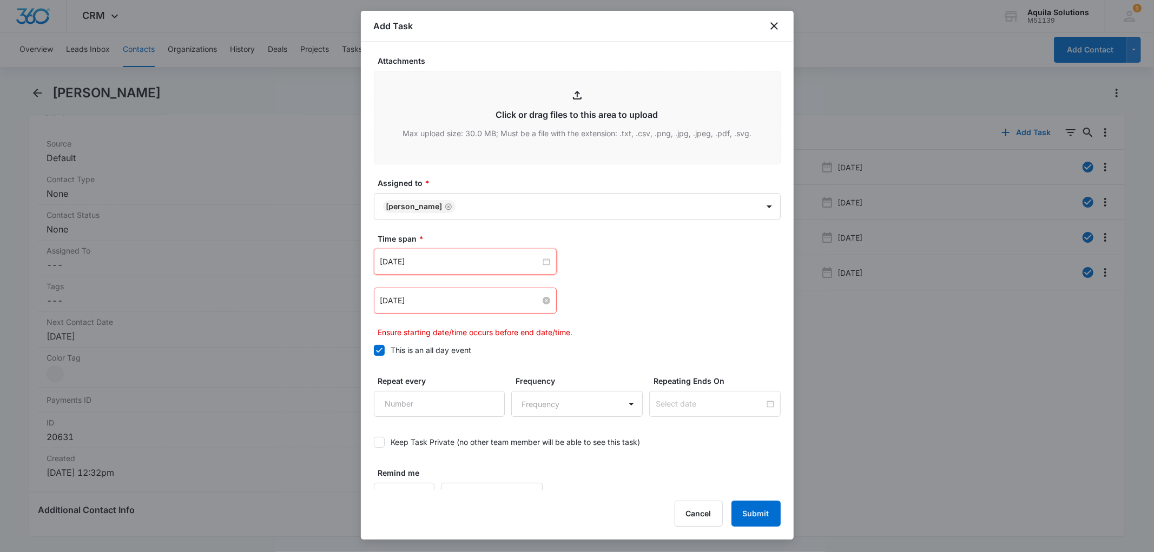
click at [483, 301] on input "[DATE]" at bounding box center [460, 301] width 160 height 12
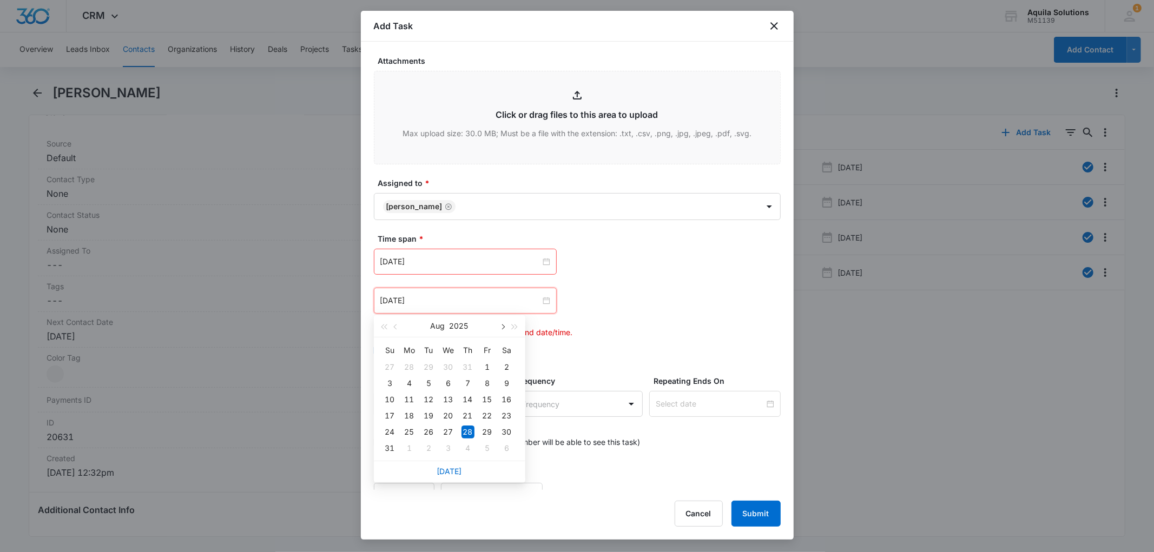
click at [504, 326] on span "button" at bounding box center [502, 327] width 5 height 5
type input "[DATE]"
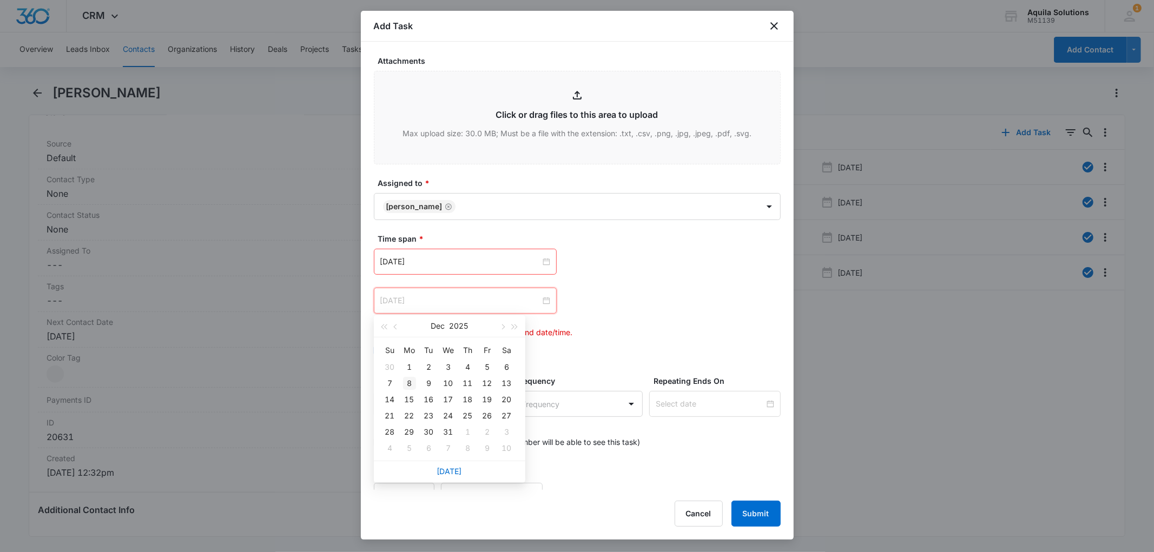
click at [408, 381] on div "8" at bounding box center [409, 383] width 13 height 13
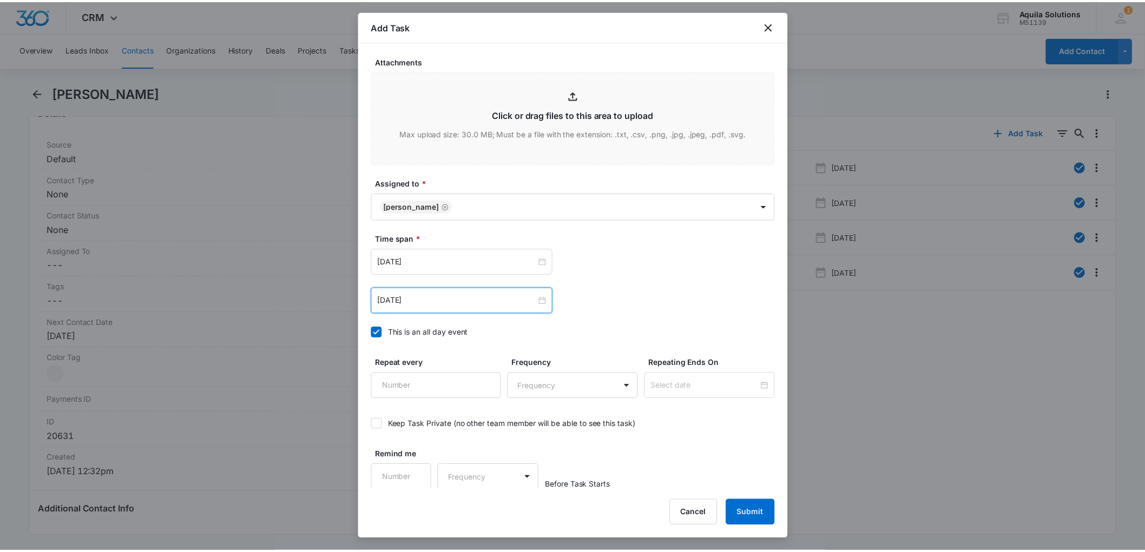
scroll to position [553, 0]
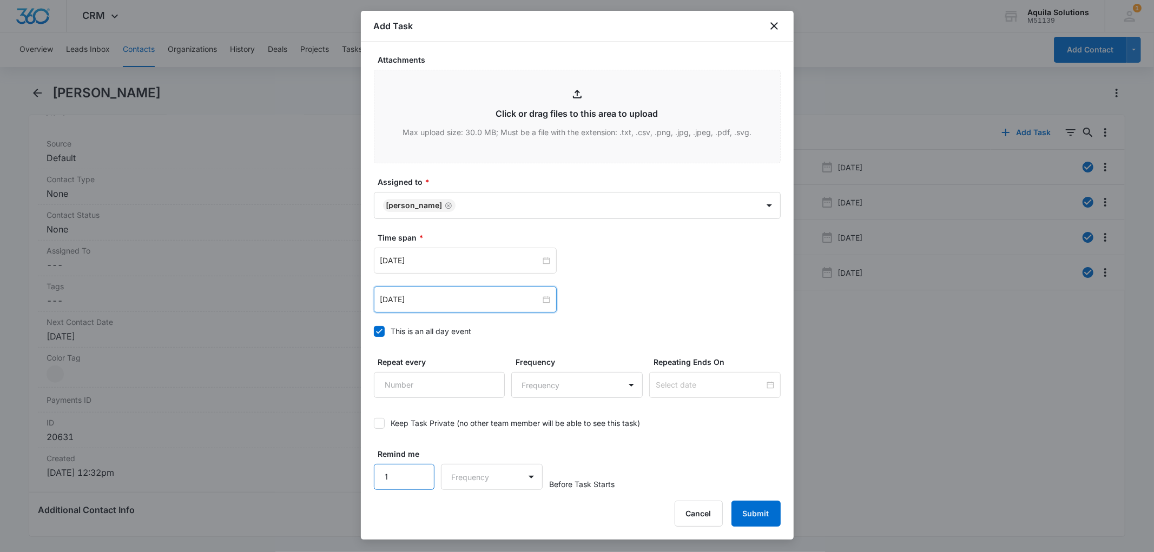
type input "1"
click at [419, 473] on input "1" at bounding box center [404, 477] width 61 height 26
click at [464, 478] on body "CRM Apps Reputation Websites Forms CRM Email Social Payments POS Content Ads In…" at bounding box center [577, 276] width 1154 height 552
click at [482, 517] on div "Days" at bounding box center [488, 515] width 71 height 11
click at [748, 509] on button "Submit" at bounding box center [755, 514] width 49 height 26
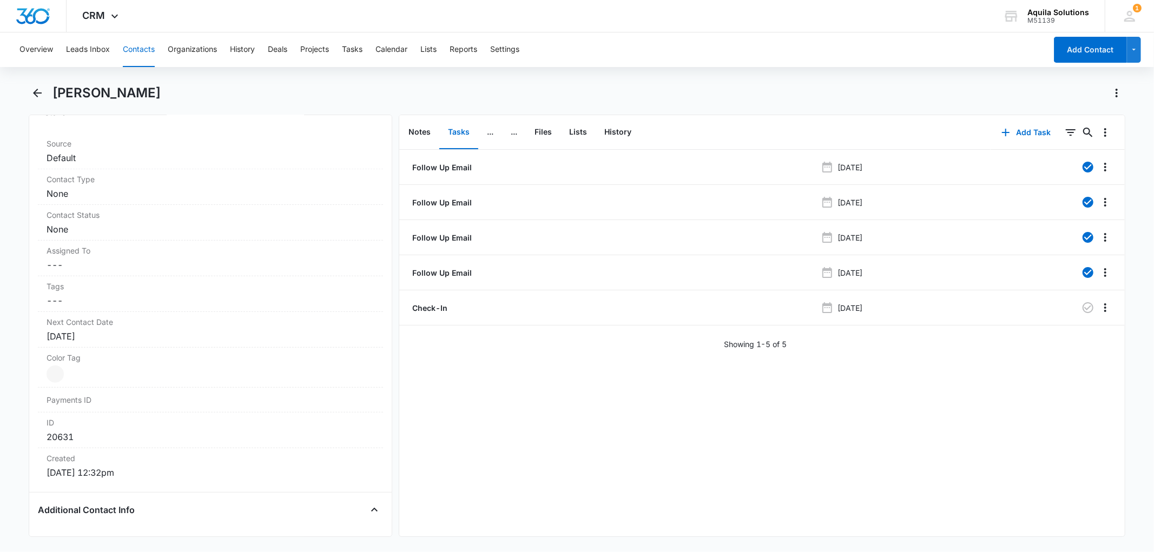
click at [26, 99] on main "[PERSON_NAME] Remove SB [PERSON_NAME] Contact Info Name Cancel Save Changes [PE…" at bounding box center [577, 317] width 1154 height 466
click at [40, 93] on icon "Back" at bounding box center [37, 93] width 9 height 9
